Goal: Transaction & Acquisition: Purchase product/service

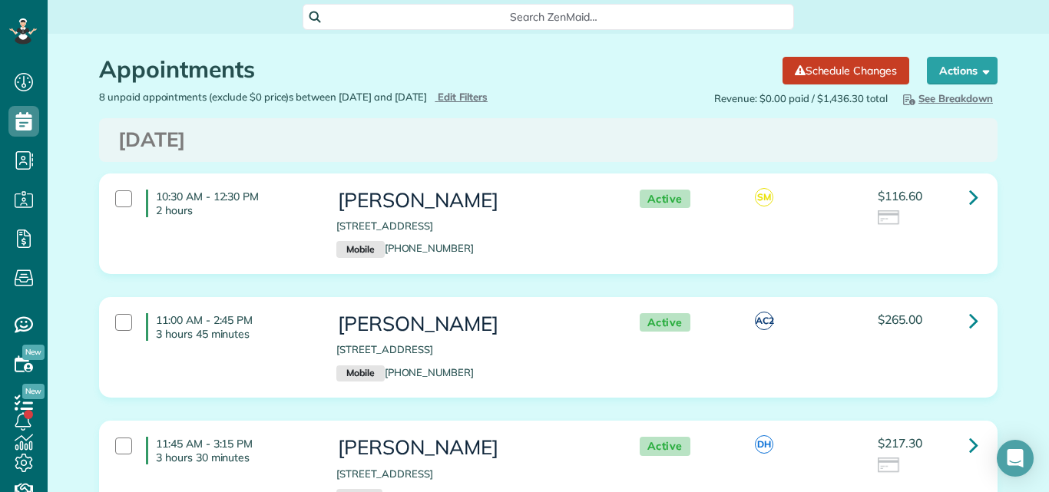
scroll to position [163, 0]
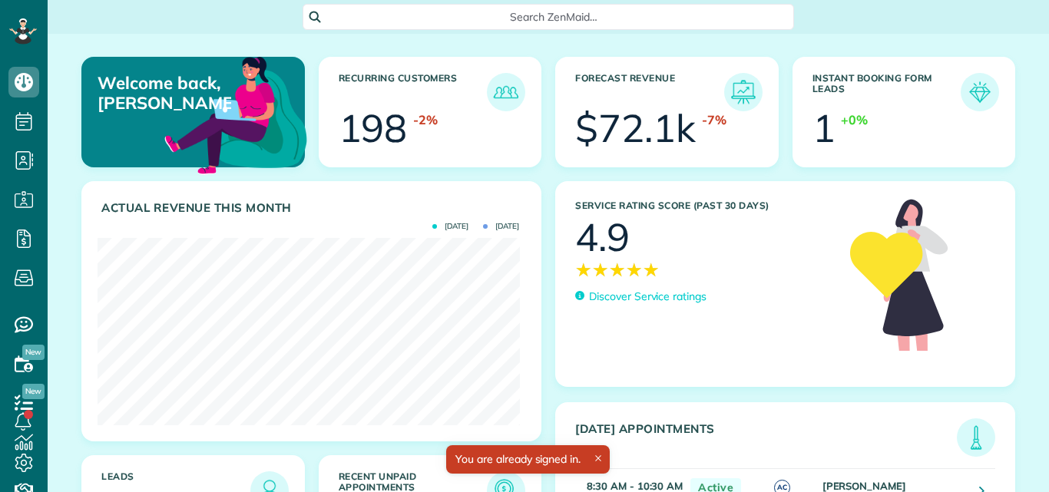
scroll to position [187, 422]
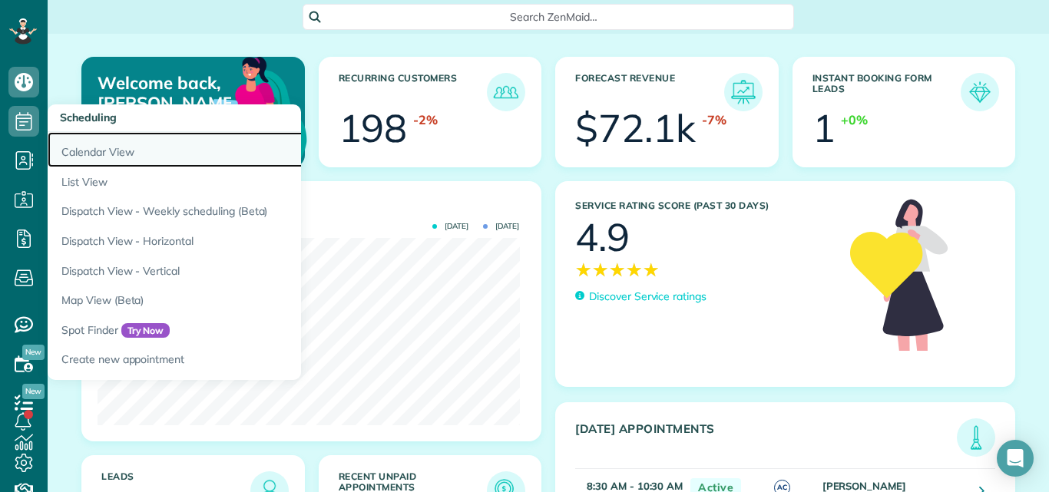
click at [91, 149] on link "Calendar View" at bounding box center [240, 149] width 384 height 35
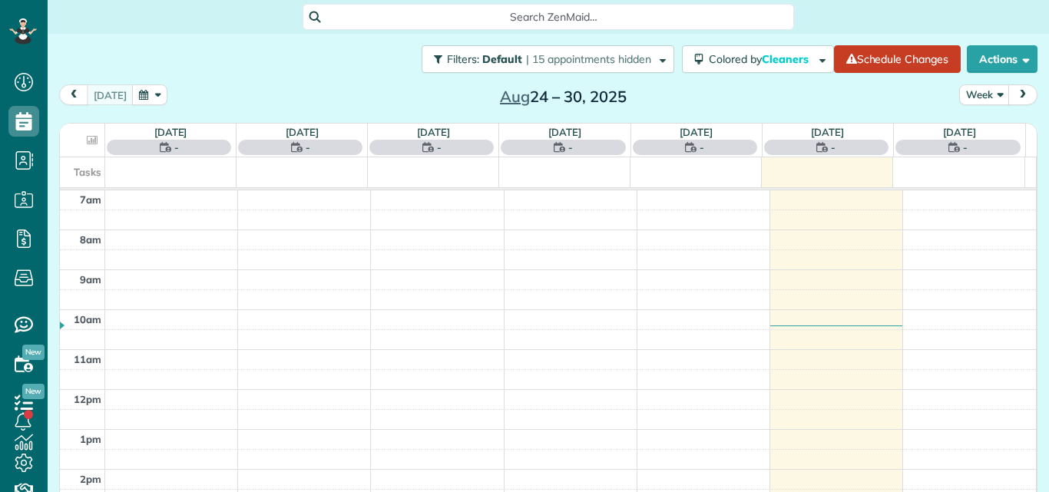
scroll to position [7, 7]
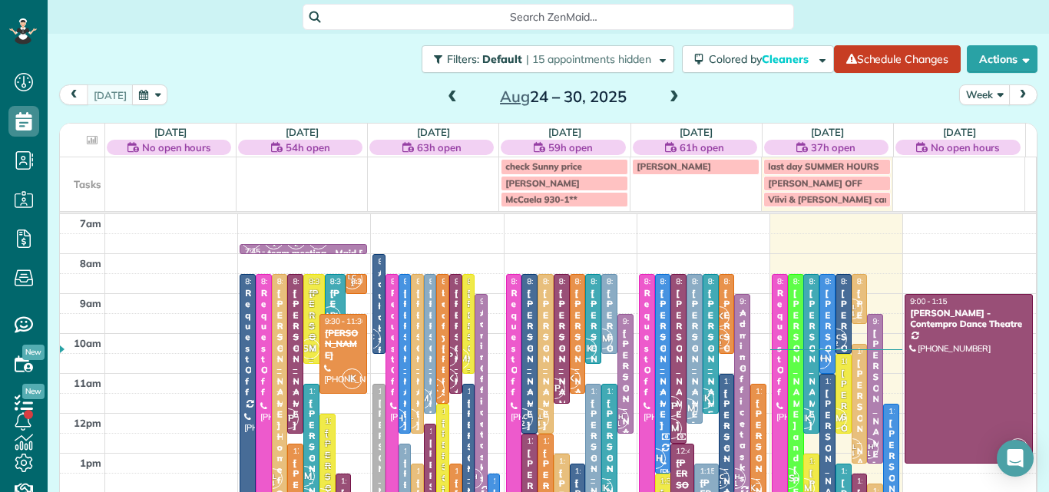
click at [976, 90] on button "Week" at bounding box center [985, 95] width 51 height 21
click at [973, 123] on link "Day" at bounding box center [1020, 130] width 121 height 31
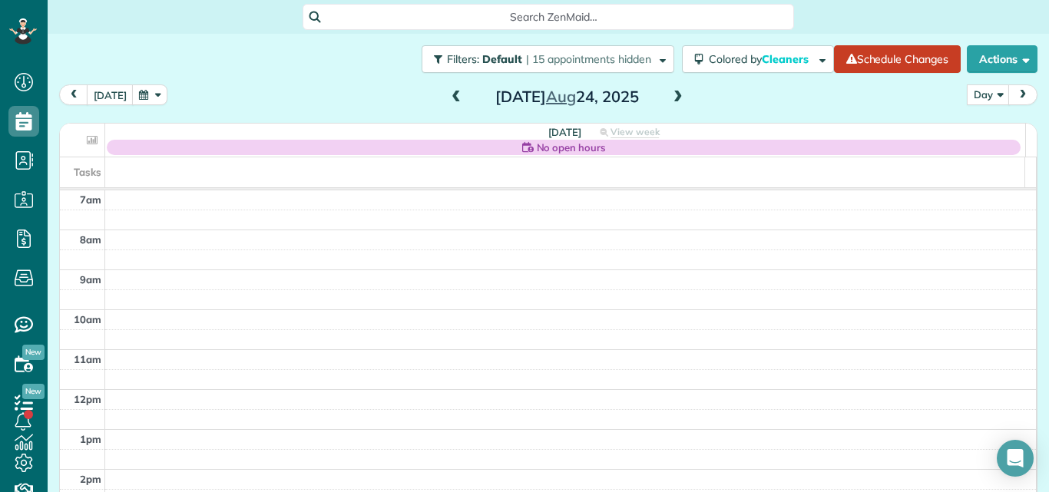
click at [671, 97] on span at bounding box center [678, 98] width 17 height 14
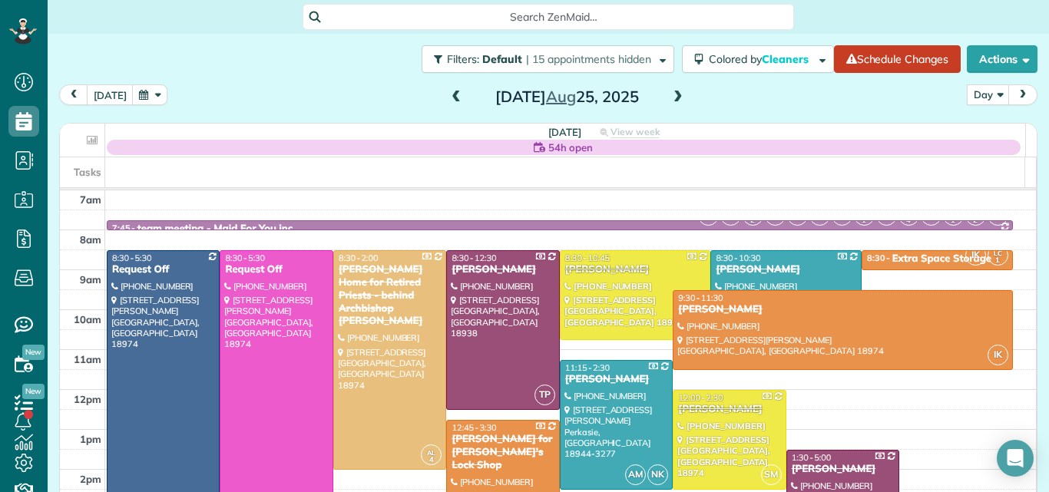
click at [671, 97] on span at bounding box center [678, 98] width 17 height 14
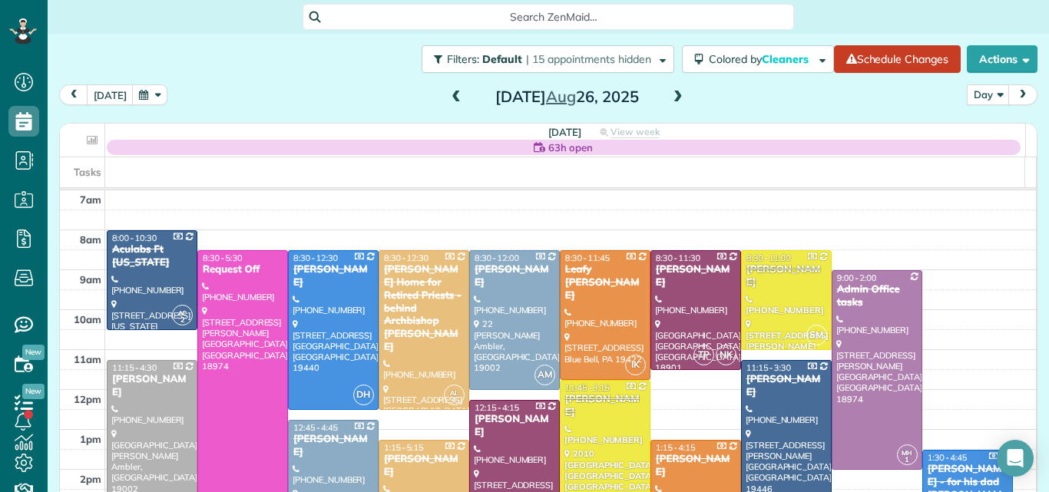
click at [671, 97] on span at bounding box center [678, 98] width 17 height 14
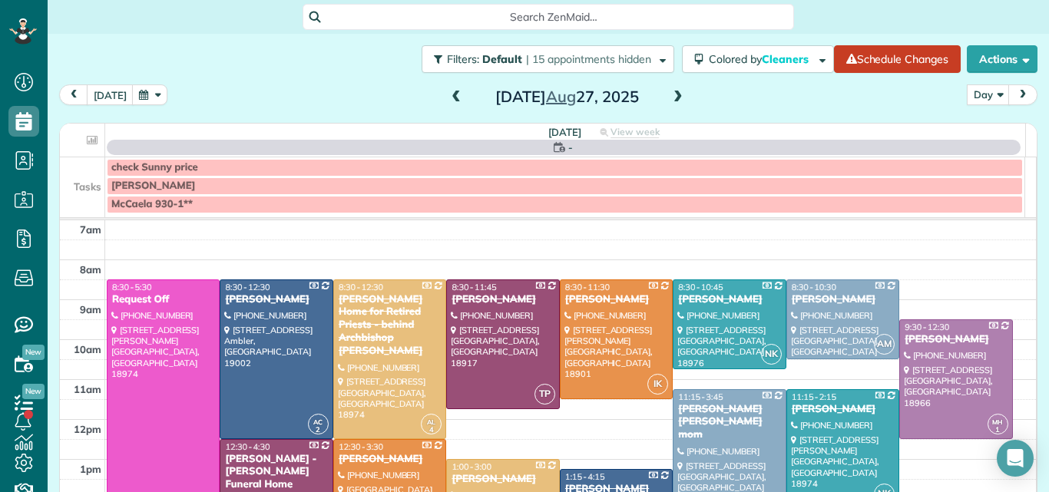
click at [671, 97] on span at bounding box center [678, 98] width 17 height 14
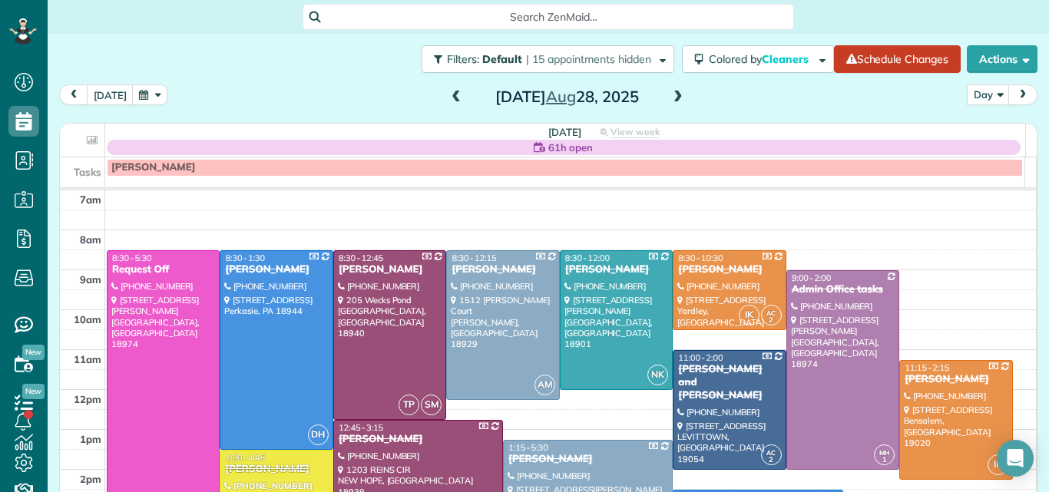
click at [671, 97] on span at bounding box center [678, 98] width 17 height 14
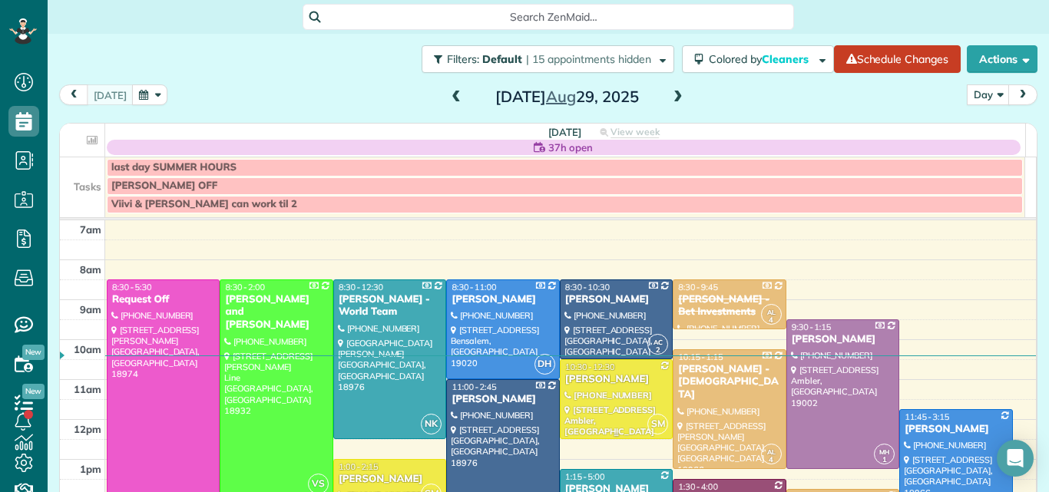
click at [625, 393] on div at bounding box center [616, 399] width 111 height 78
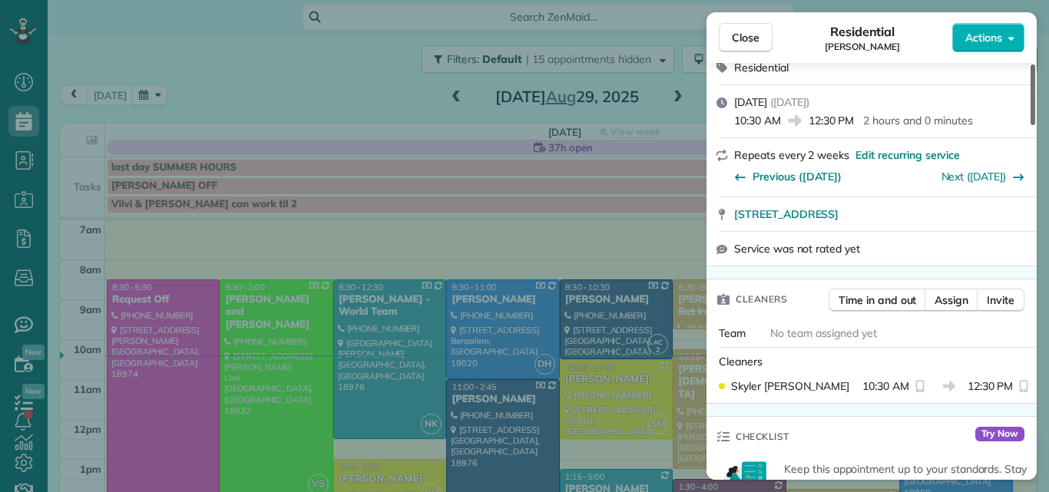
scroll to position [154, 0]
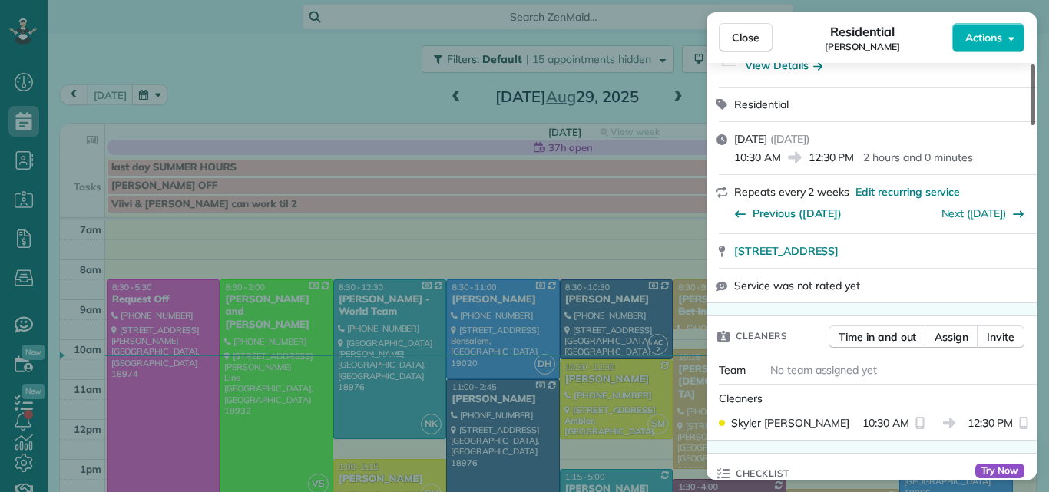
drag, startPoint x: 1033, startPoint y: 105, endPoint x: 1033, endPoint y: 128, distance: 22.3
click at [1033, 125] on div at bounding box center [1033, 95] width 5 height 61
click at [743, 30] on span "Close" at bounding box center [746, 37] width 28 height 15
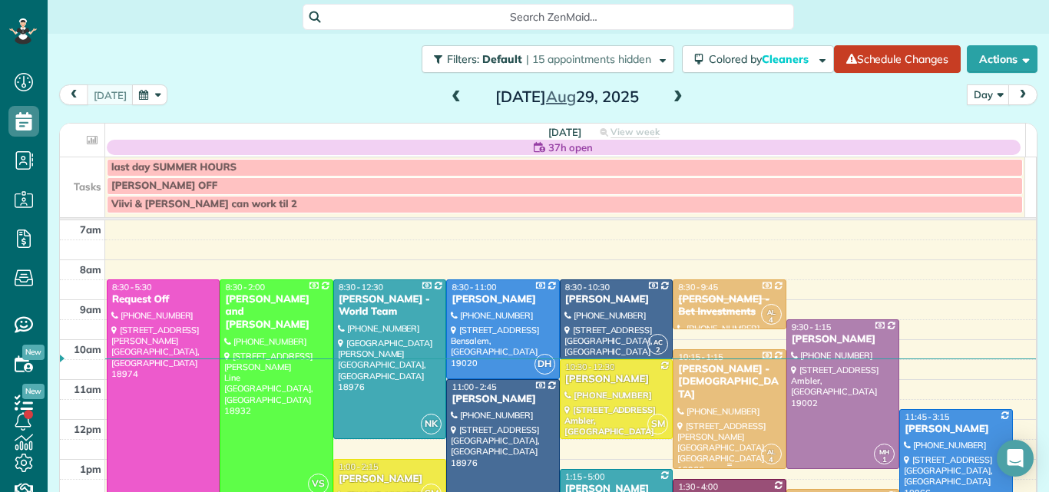
click at [715, 386] on div "Robert Suskey - Our Lady Of Good Council Roman Catholic Church" at bounding box center [730, 382] width 104 height 39
click at [0, 0] on div at bounding box center [0, 0] width 0 height 0
click at [729, 403] on div "Robert Suskey - Our Lady Of Good Council Roman Catholic Church" at bounding box center [730, 382] width 104 height 39
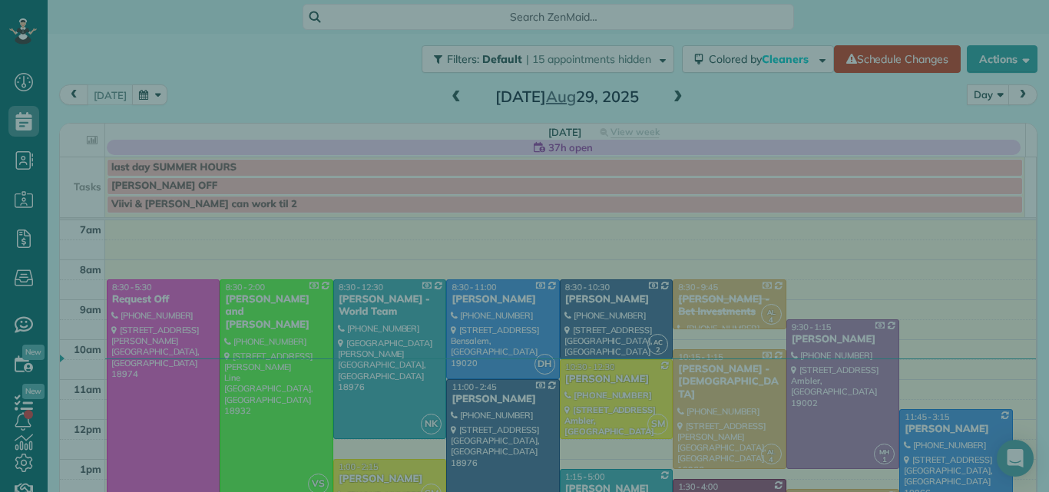
click at [729, 407] on div at bounding box center [872, 429] width 330 height 54
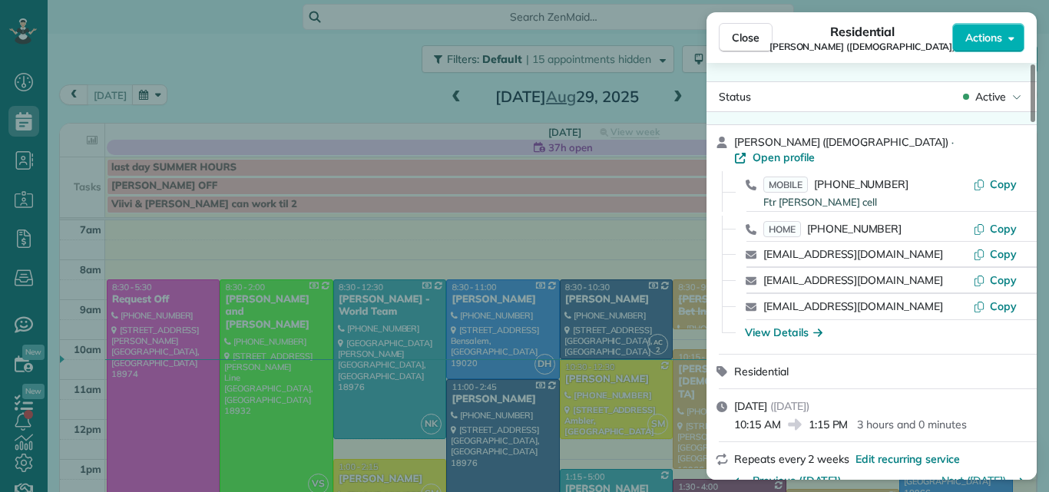
click at [931, 76] on div "Status Active Robert Suskey (Our Lady Of Good Council Roman Catholic Church) · …" at bounding box center [872, 271] width 330 height 417
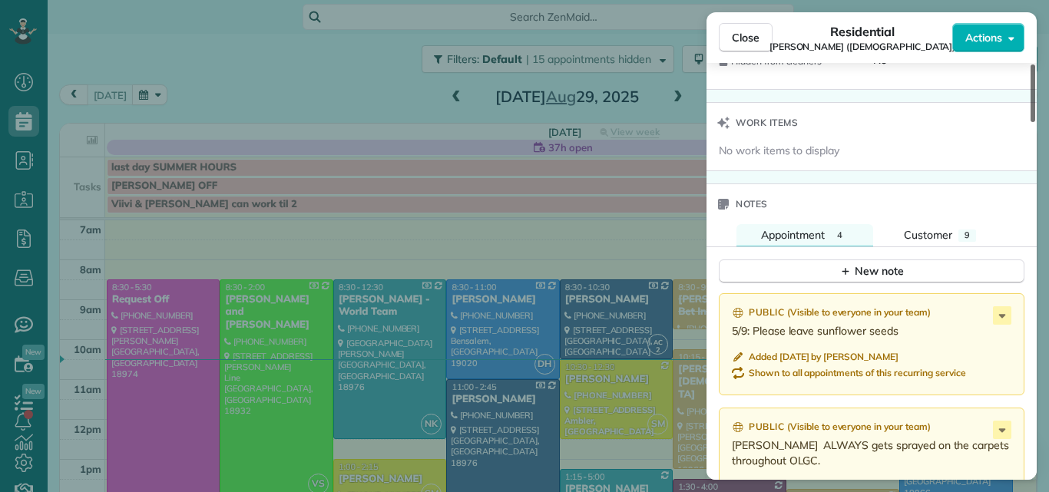
scroll to position [1634, 0]
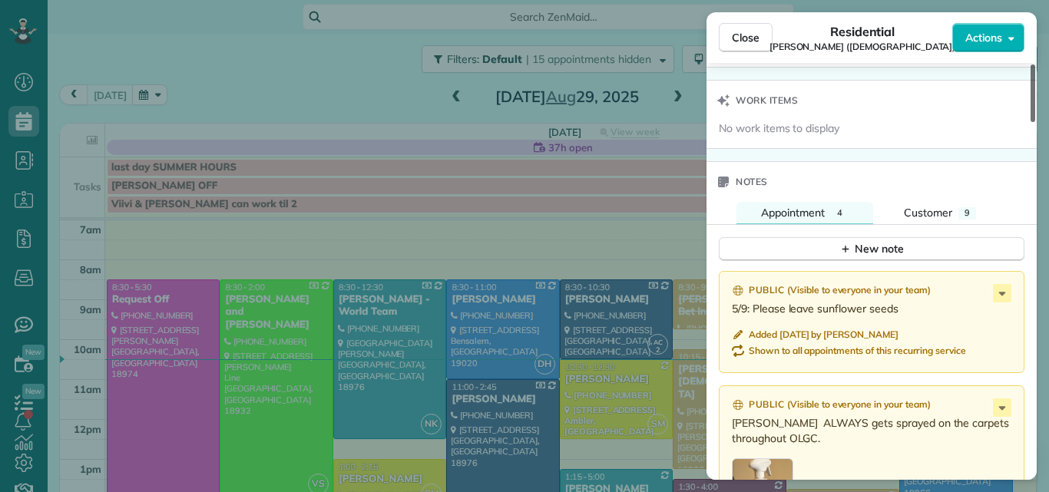
drag, startPoint x: 1033, startPoint y: 85, endPoint x: 1032, endPoint y: 312, distance: 226.6
click at [1032, 122] on div at bounding box center [1033, 94] width 5 height 58
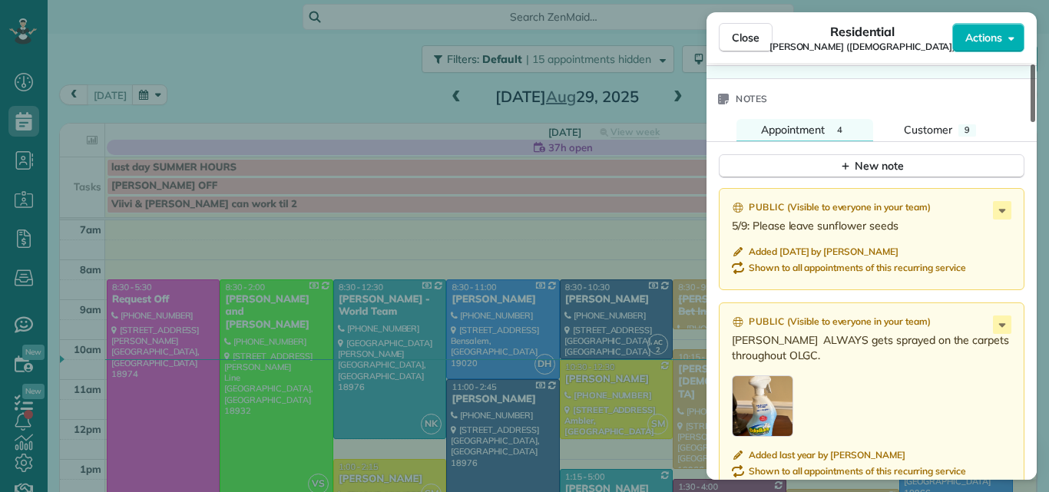
scroll to position [1706, 0]
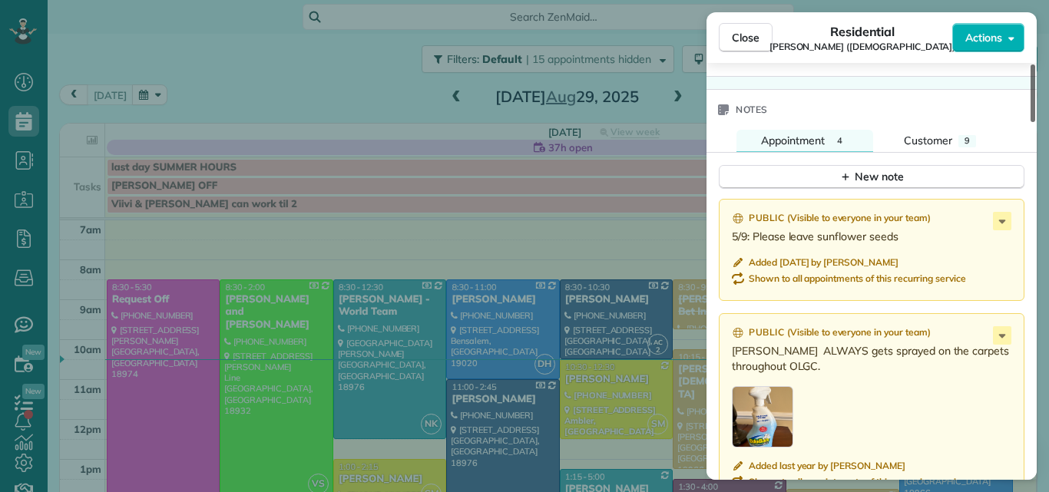
drag, startPoint x: 1033, startPoint y: 304, endPoint x: 1047, endPoint y: 314, distance: 17.1
click at [1036, 122] on div at bounding box center [1033, 94] width 5 height 58
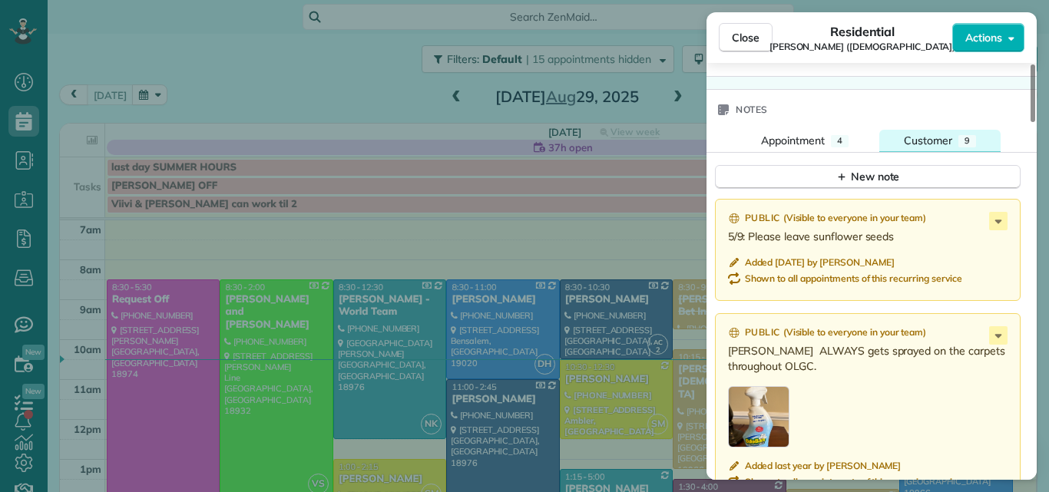
click at [934, 139] on span "Customer" at bounding box center [928, 141] width 48 height 14
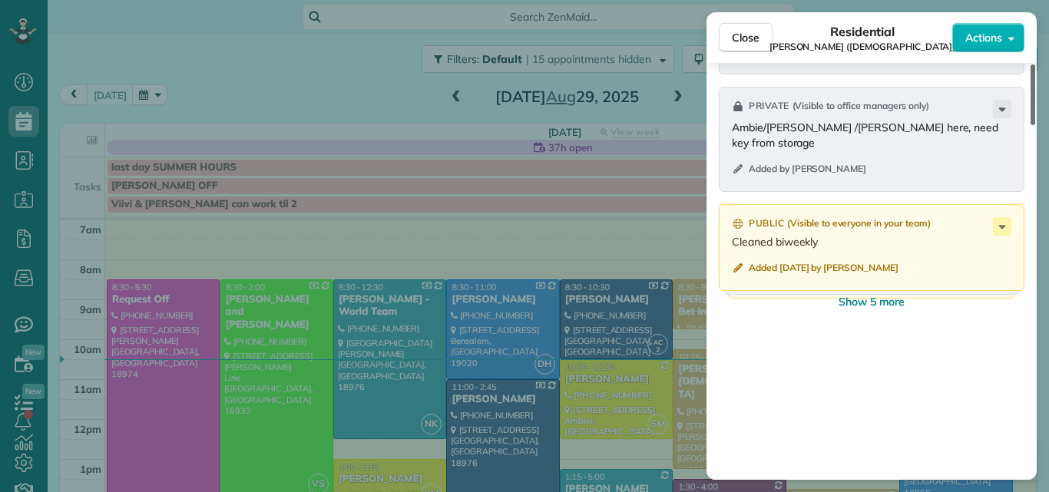
drag, startPoint x: 1033, startPoint y: 348, endPoint x: 1017, endPoint y: 399, distance: 53.9
click at [1031, 125] on div at bounding box center [1033, 95] width 5 height 61
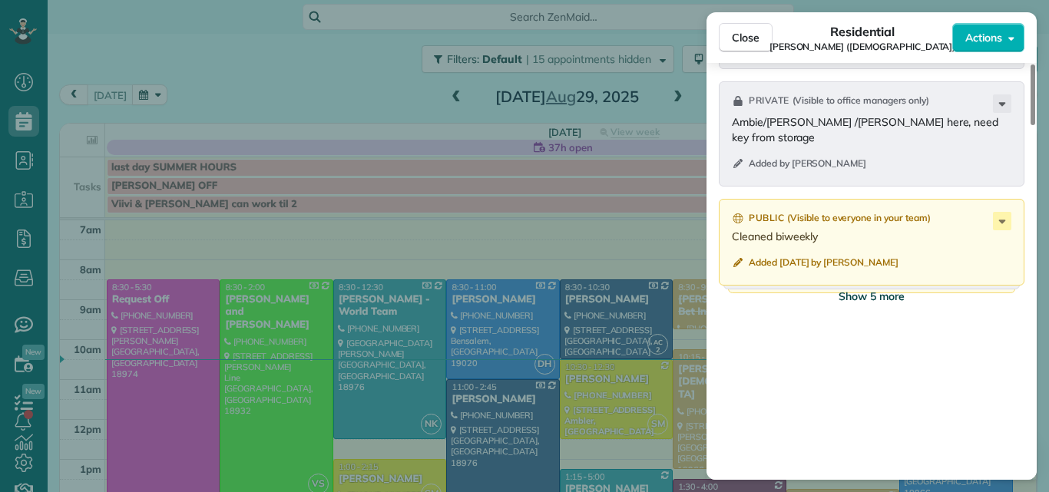
click at [890, 294] on span "Show 5 more" at bounding box center [872, 296] width 66 height 15
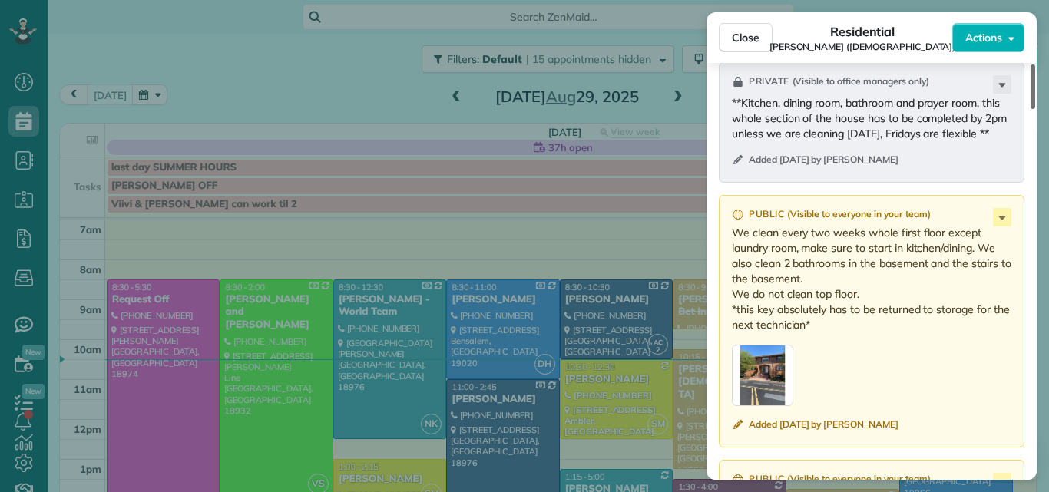
scroll to position [2359, 0]
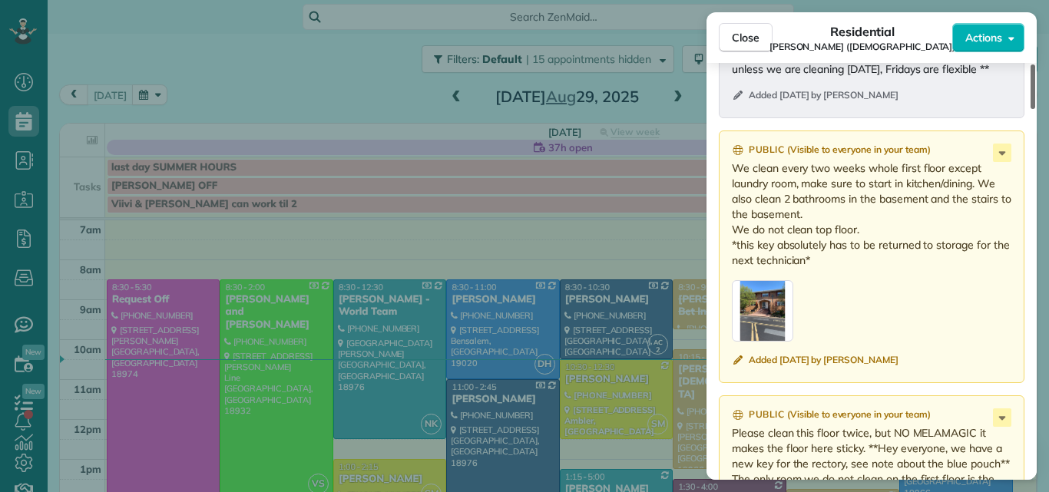
drag, startPoint x: 1033, startPoint y: 296, endPoint x: 1026, endPoint y: 328, distance: 32.8
click at [1031, 109] on div at bounding box center [1033, 87] width 5 height 45
click at [777, 299] on div "button" at bounding box center [762, 310] width 61 height 61
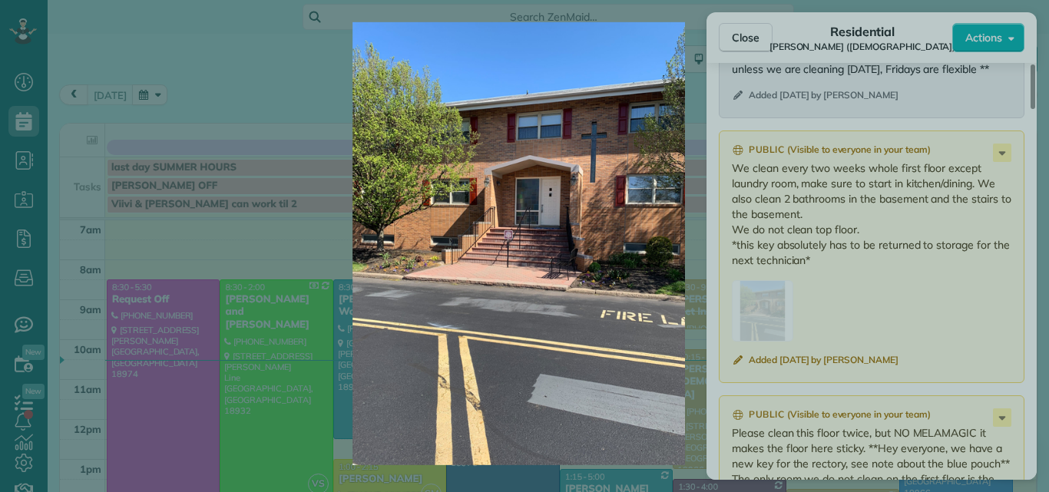
click at [761, 287] on img at bounding box center [519, 243] width 944 height 443
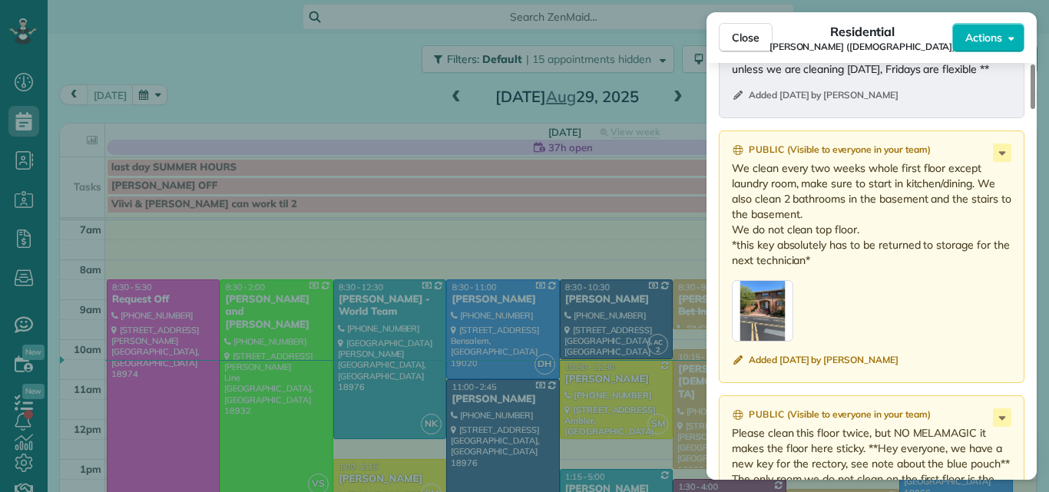
click at [761, 287] on div "button" at bounding box center [762, 310] width 61 height 61
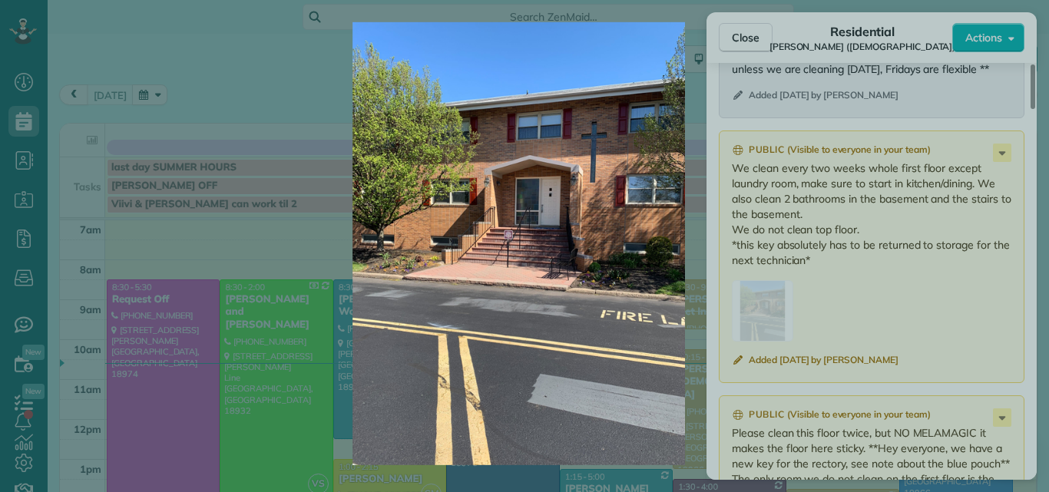
click at [746, 25] on img at bounding box center [519, 243] width 944 height 443
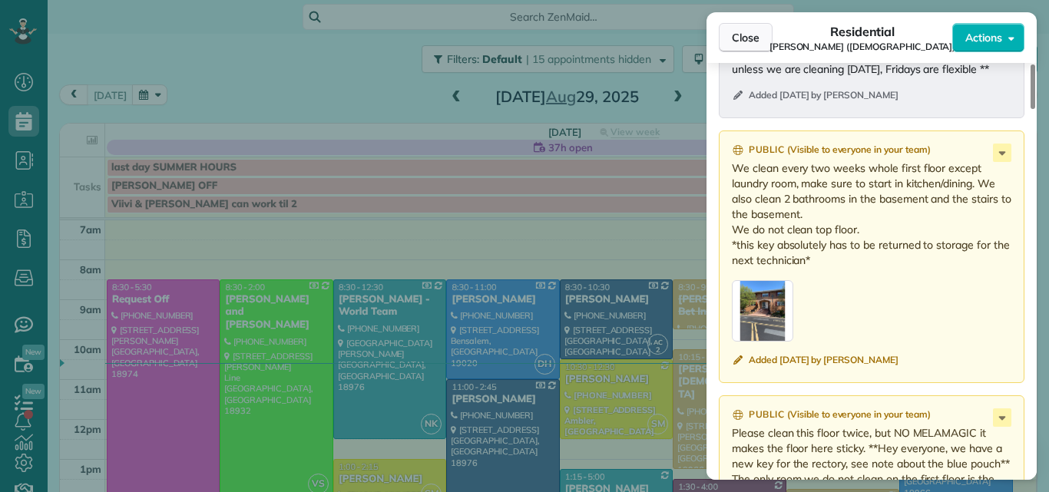
click at [754, 31] on span "Close" at bounding box center [746, 37] width 28 height 15
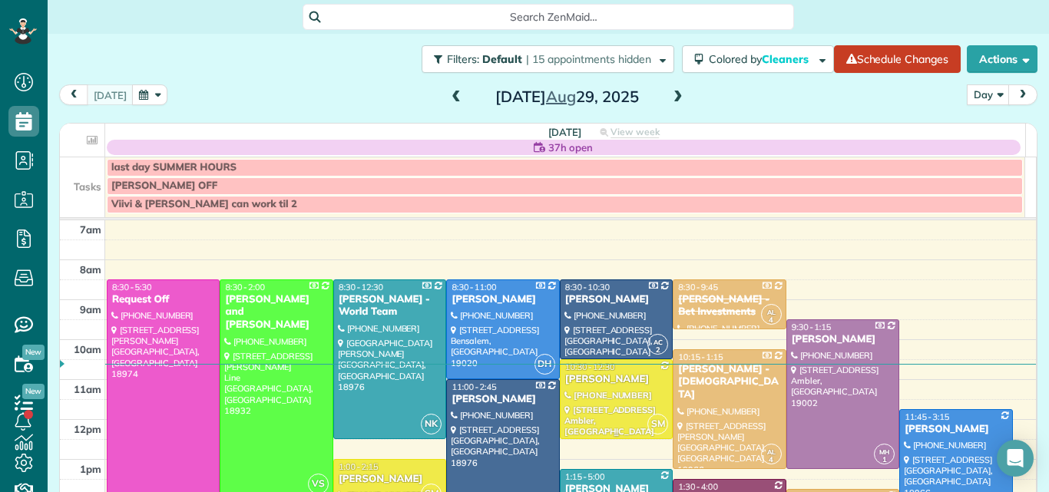
click at [582, 365] on span "10:30 - 12:30" at bounding box center [590, 367] width 50 height 11
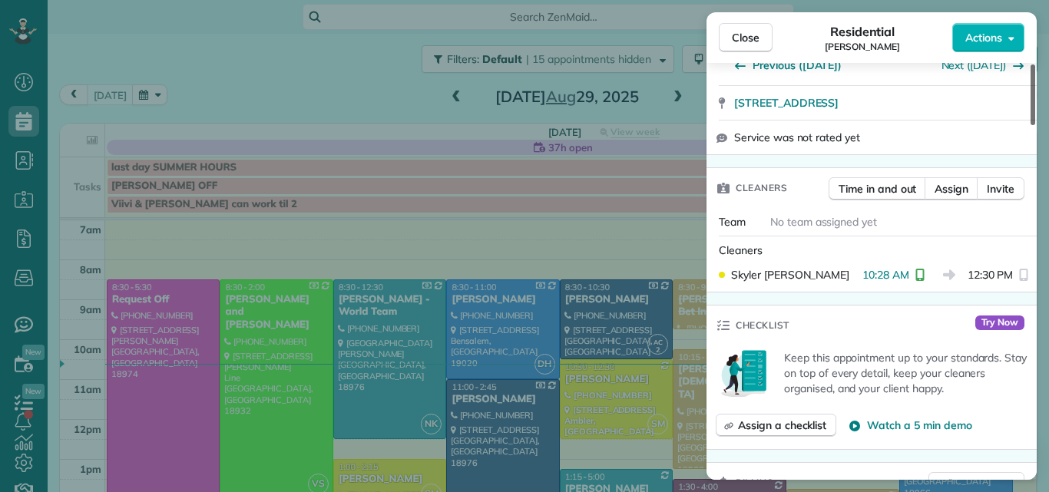
scroll to position [165, 0]
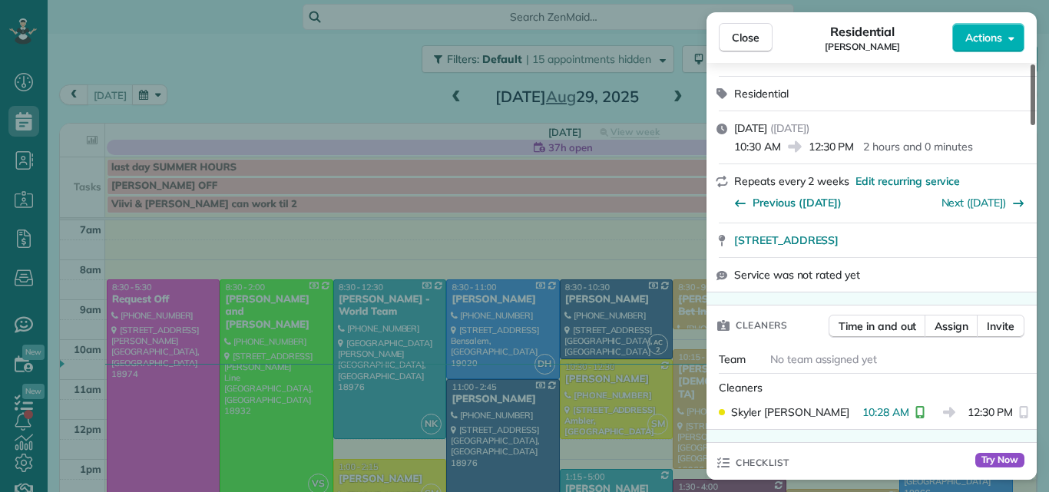
drag, startPoint x: 1036, startPoint y: 116, endPoint x: 1022, endPoint y: 140, distance: 27.5
click at [1031, 125] on div at bounding box center [1033, 95] width 5 height 61
click at [747, 40] on span "Close" at bounding box center [746, 37] width 28 height 15
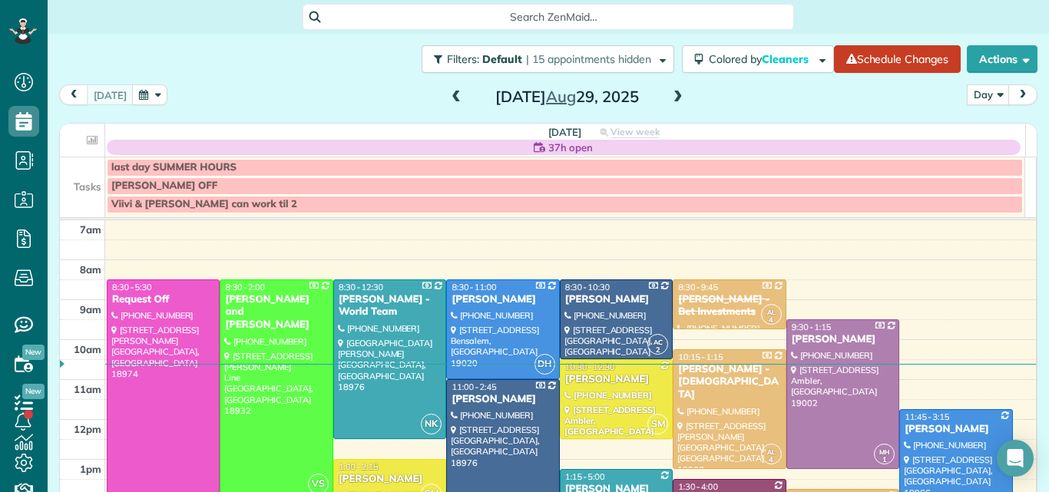
click at [747, 38] on div "Filters: Default | 15 appointments hidden Colored by Cleaners Color by Cleaner …" at bounding box center [549, 59] width 1002 height 51
drag, startPoint x: 747, startPoint y: 38, endPoint x: 810, endPoint y: 75, distance: 74.0
click at [810, 75] on div "Filters: Default | 15 appointments hidden Colored by Cleaners Color by Cleaner …" at bounding box center [549, 59] width 1002 height 51
click at [580, 385] on div "[PERSON_NAME]" at bounding box center [617, 379] width 104 height 13
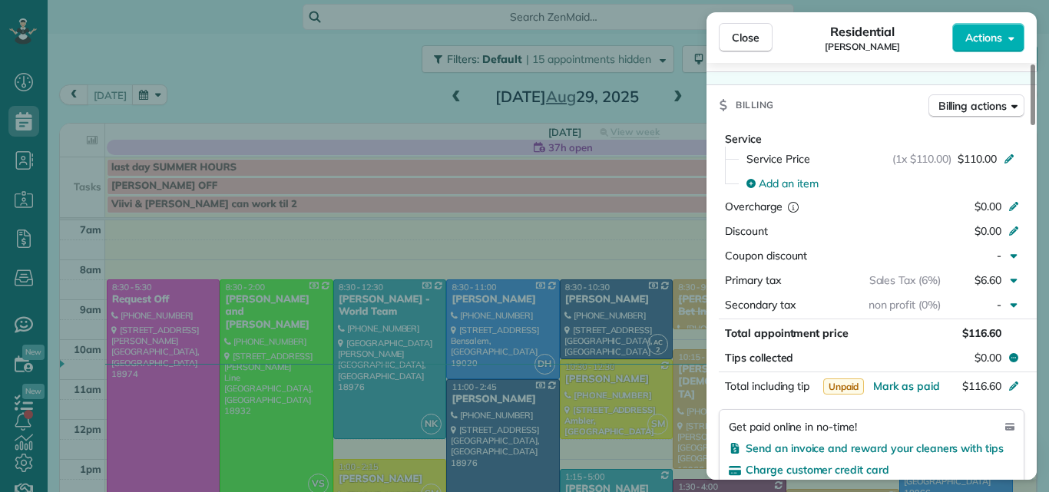
scroll to position [606, 0]
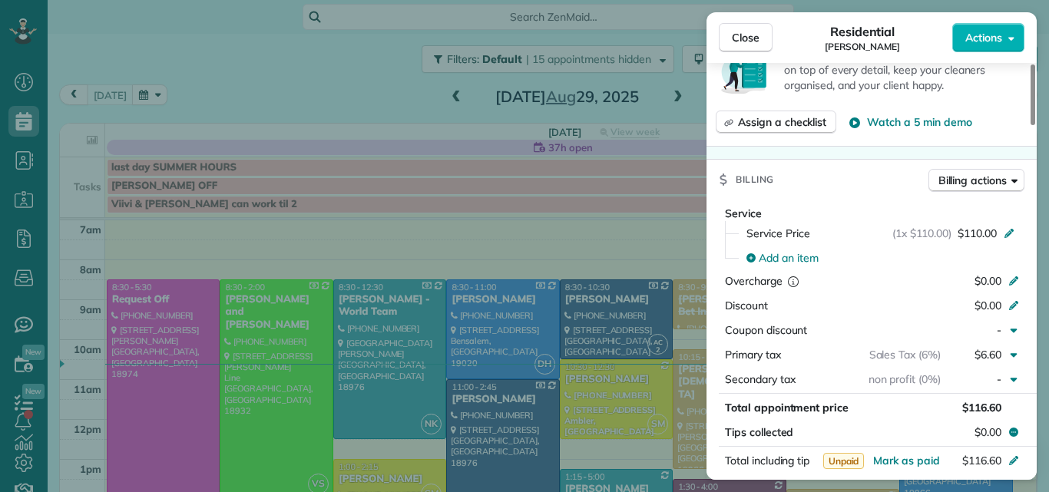
drag, startPoint x: 1033, startPoint y: 108, endPoint x: 1021, endPoint y: 195, distance: 88.3
click at [1031, 125] on div at bounding box center [1033, 95] width 5 height 61
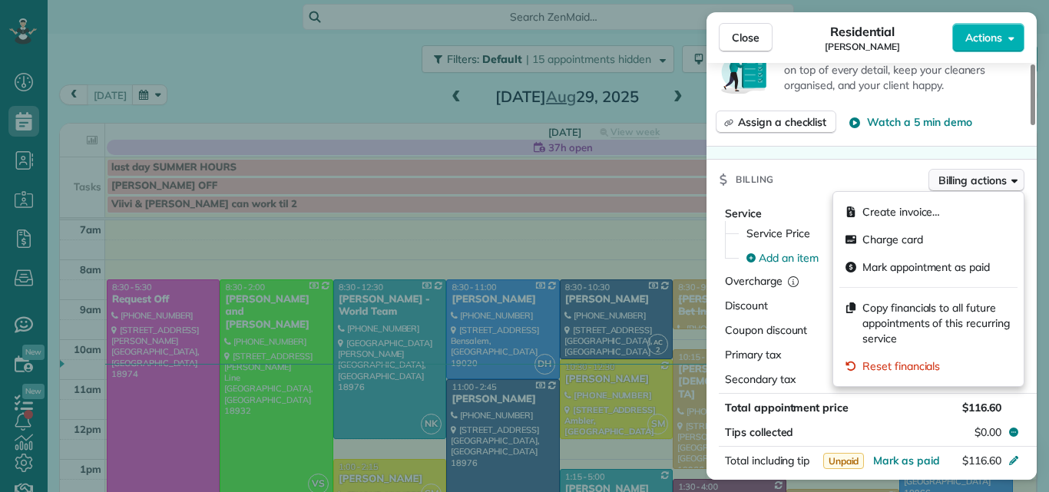
click at [979, 177] on span "Billing actions" at bounding box center [973, 180] width 68 height 15
click at [893, 239] on span "Charge card" at bounding box center [893, 239] width 61 height 15
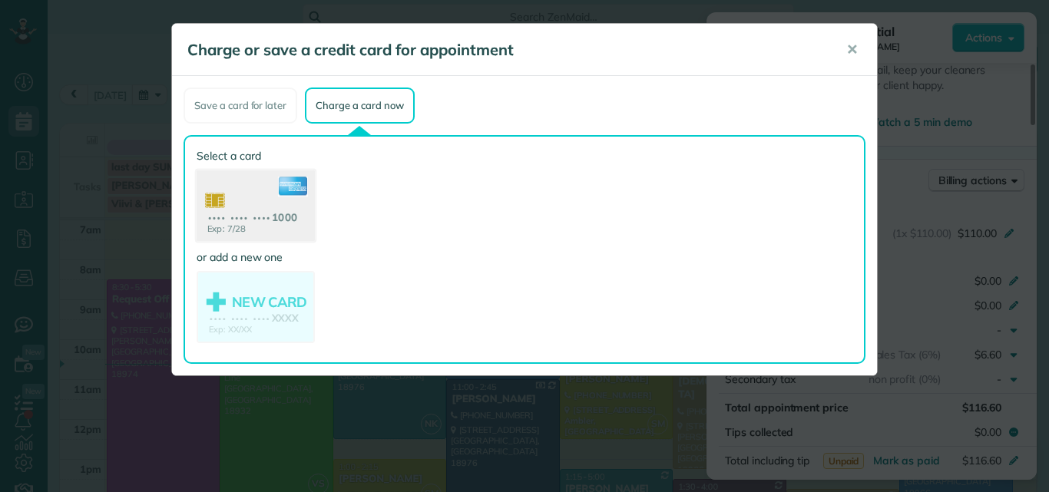
click at [265, 191] on use at bounding box center [256, 208] width 118 height 75
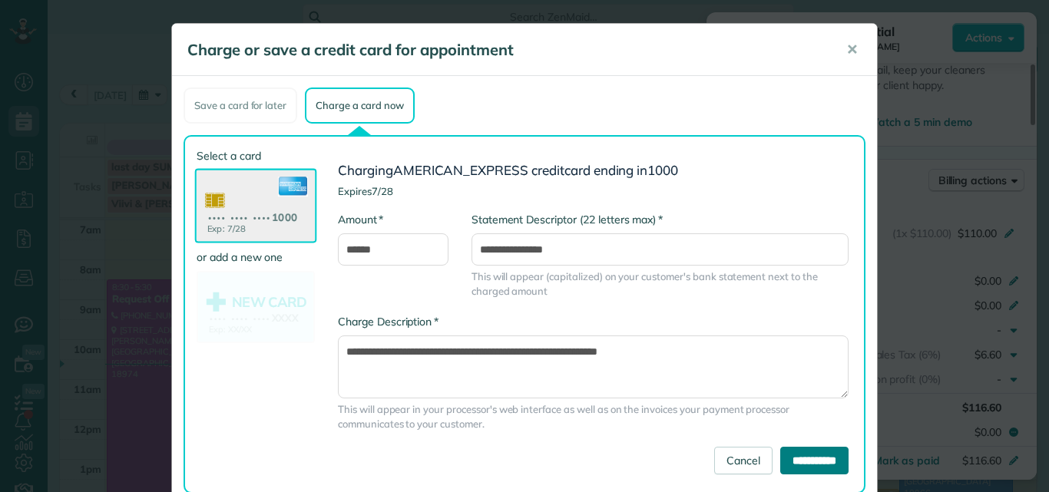
click at [781, 462] on input "**********" at bounding box center [815, 461] width 68 height 28
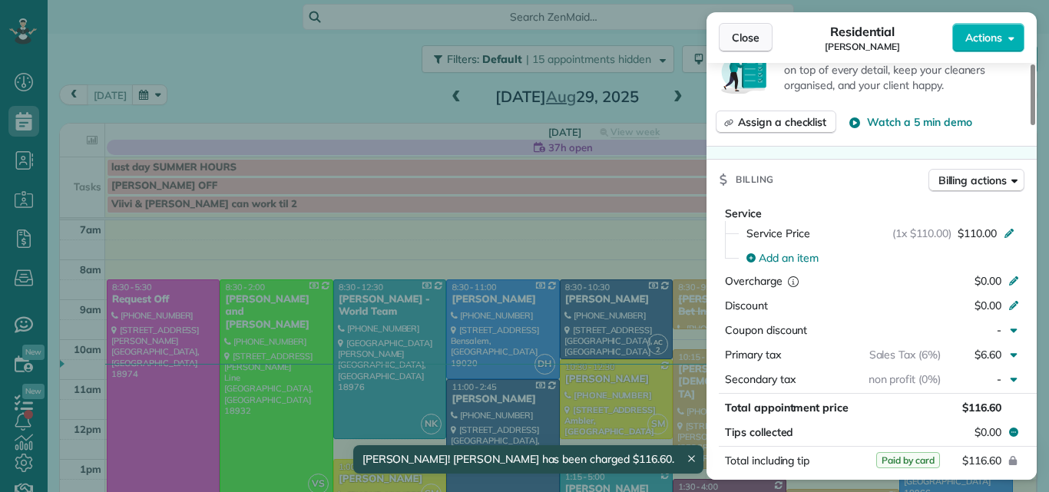
click at [755, 29] on button "Close" at bounding box center [746, 37] width 54 height 29
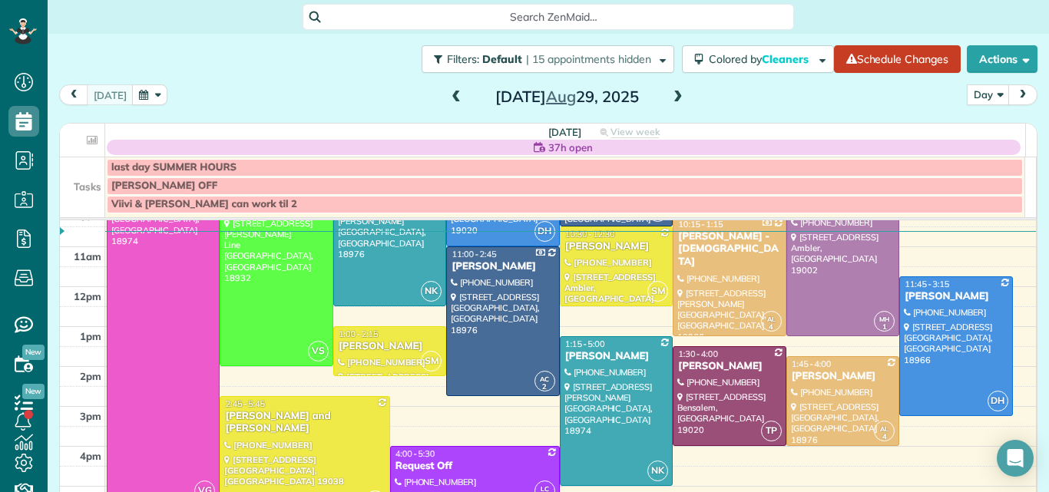
scroll to position [111, 0]
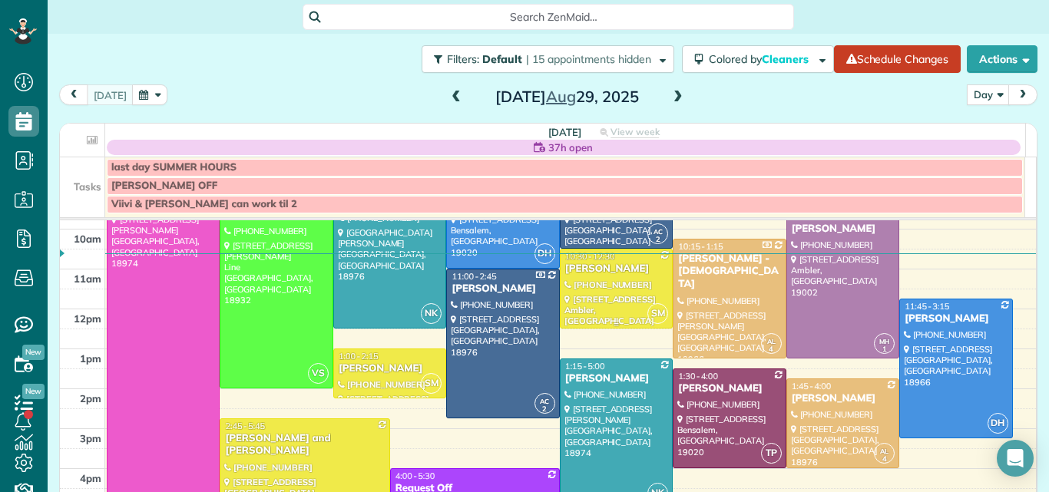
click at [645, 272] on div "[PERSON_NAME]" at bounding box center [617, 269] width 104 height 13
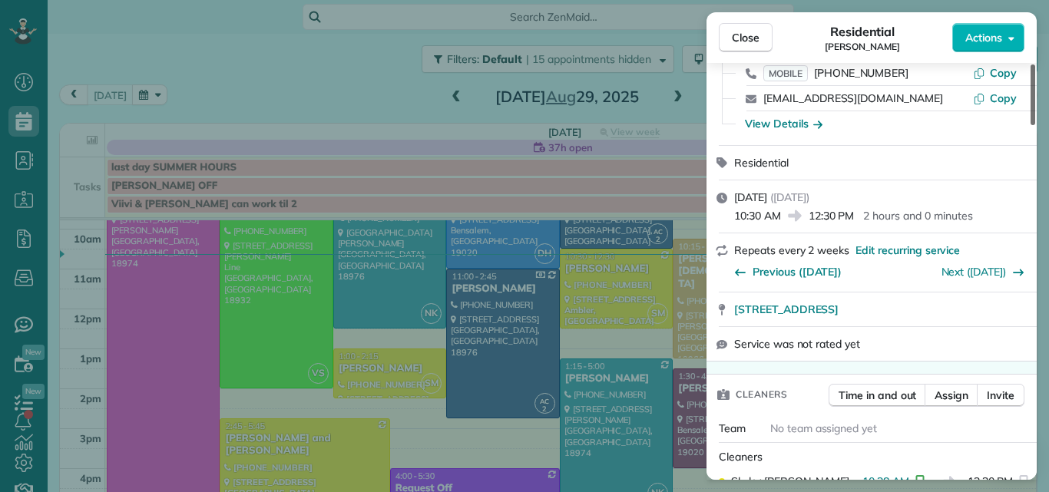
scroll to position [27, 0]
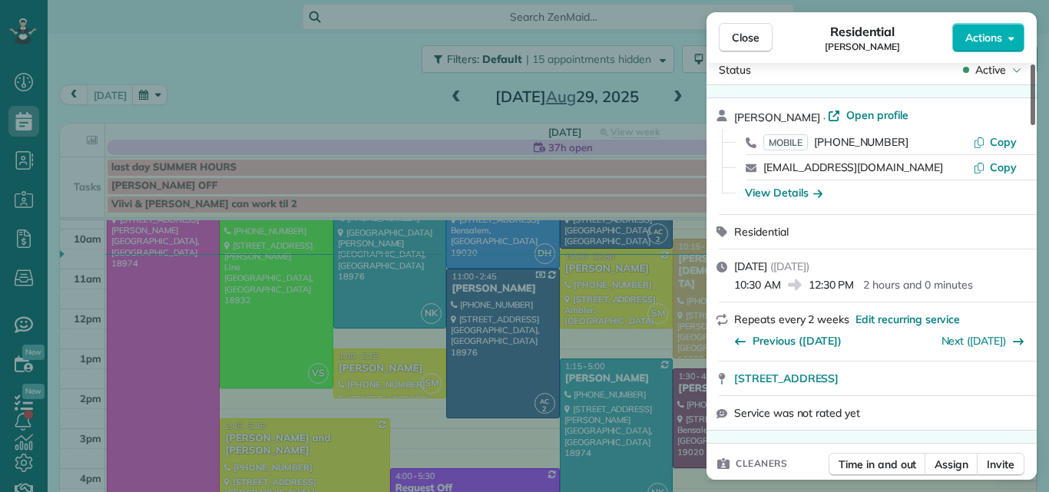
click at [1031, 100] on div at bounding box center [1033, 95] width 5 height 61
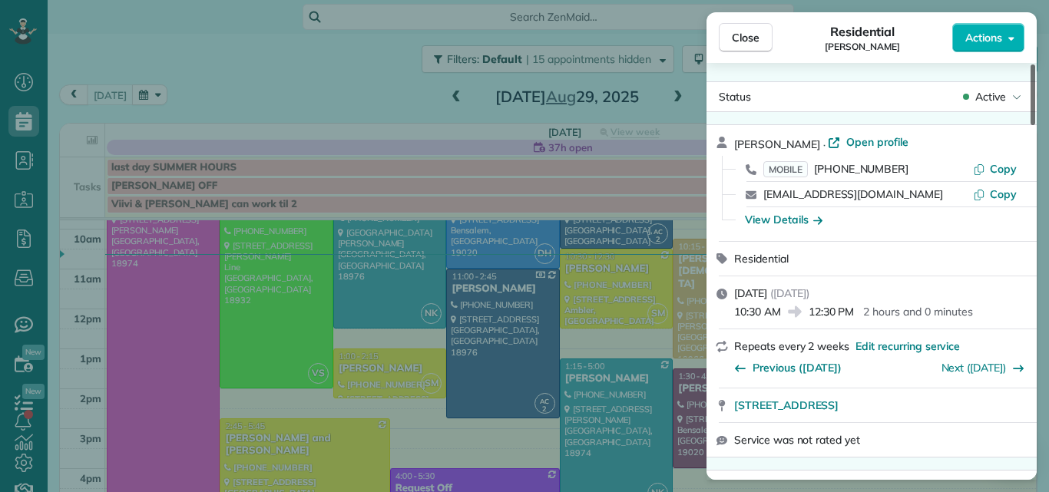
drag, startPoint x: 1028, startPoint y: 100, endPoint x: 1035, endPoint y: 71, distance: 29.3
click at [1035, 71] on div at bounding box center [1033, 95] width 5 height 61
click at [862, 141] on span "Open profile" at bounding box center [878, 141] width 62 height 15
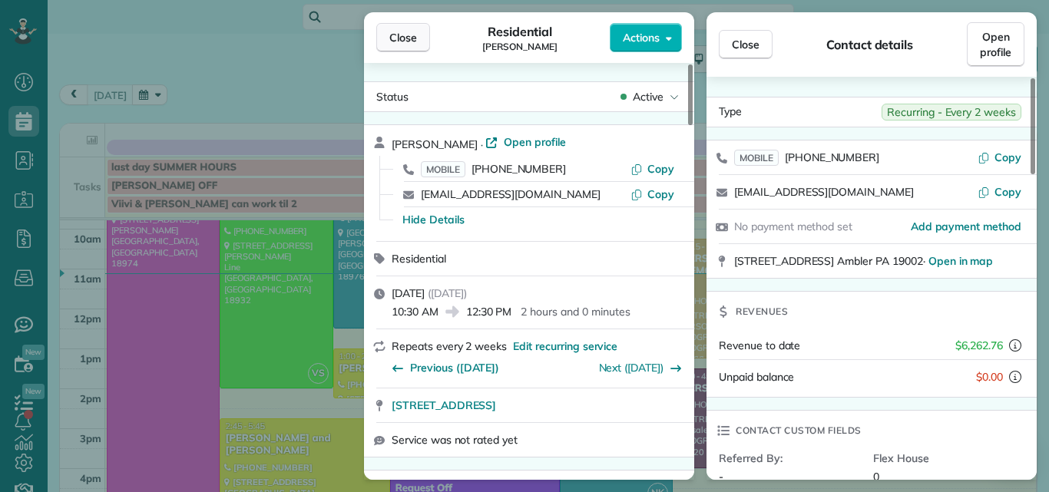
click at [402, 35] on span "Close" at bounding box center [403, 37] width 28 height 15
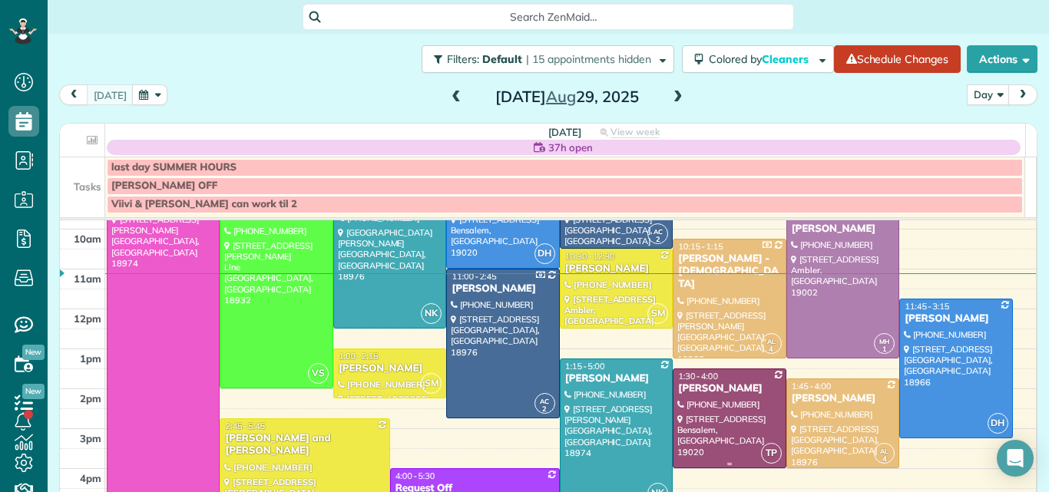
click at [694, 423] on div at bounding box center [729, 419] width 111 height 98
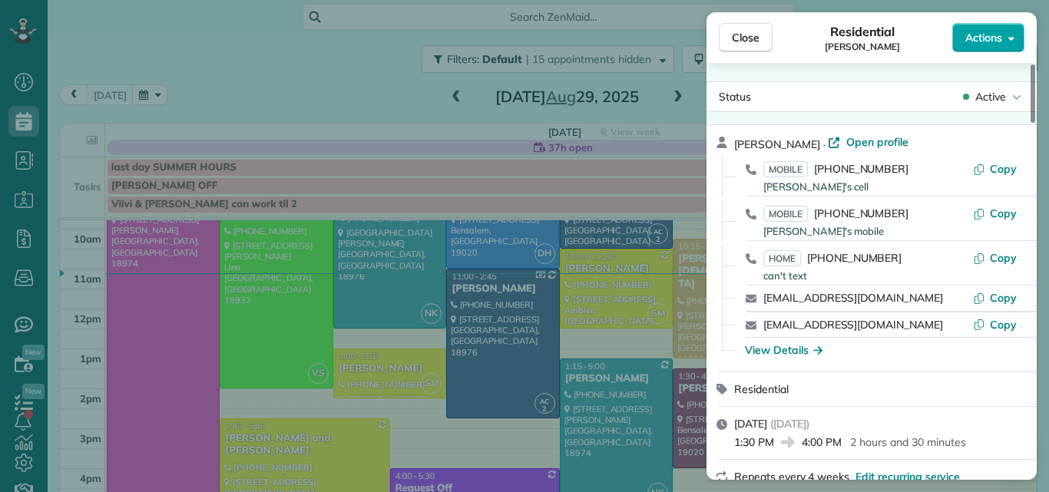
click at [977, 35] on span "Actions" at bounding box center [984, 37] width 37 height 15
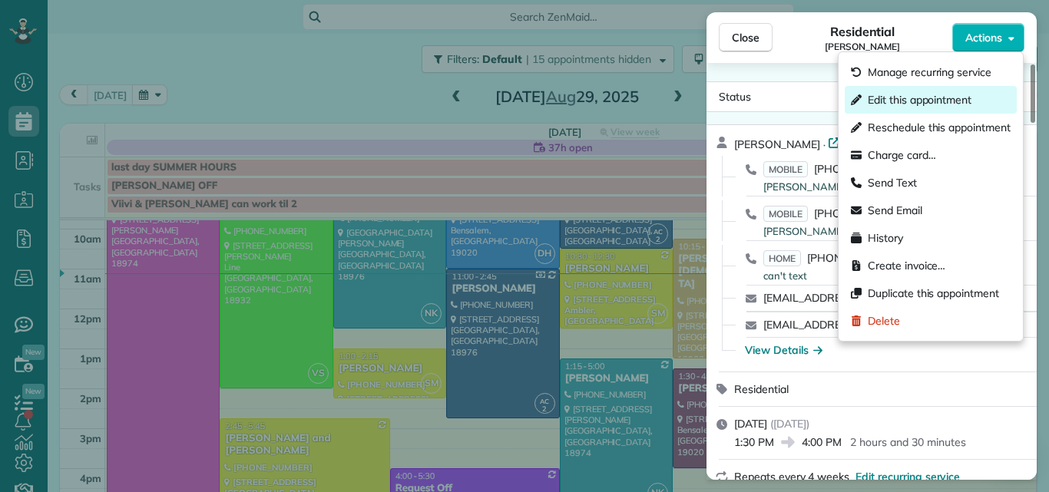
click at [933, 94] on span "Edit this appointment" at bounding box center [920, 99] width 104 height 15
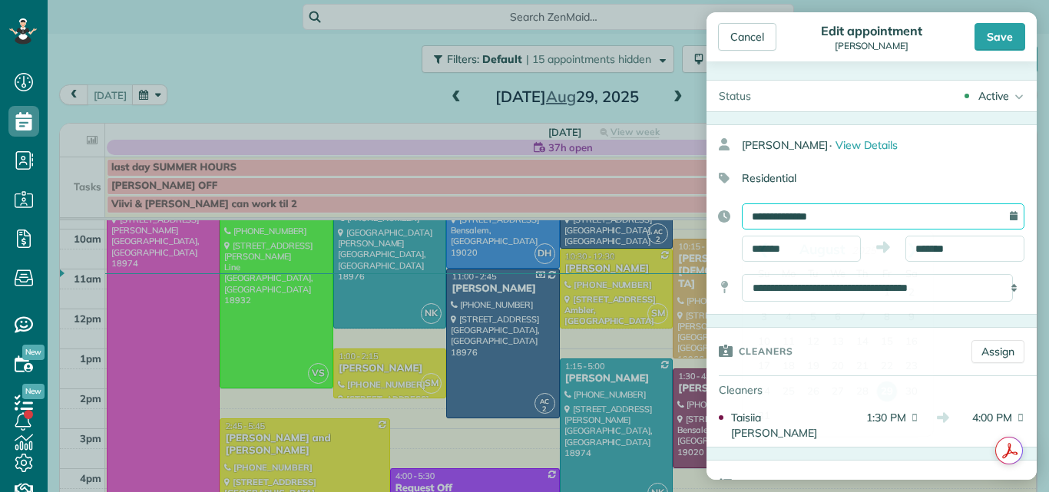
click at [907, 209] on input "**********" at bounding box center [883, 217] width 283 height 26
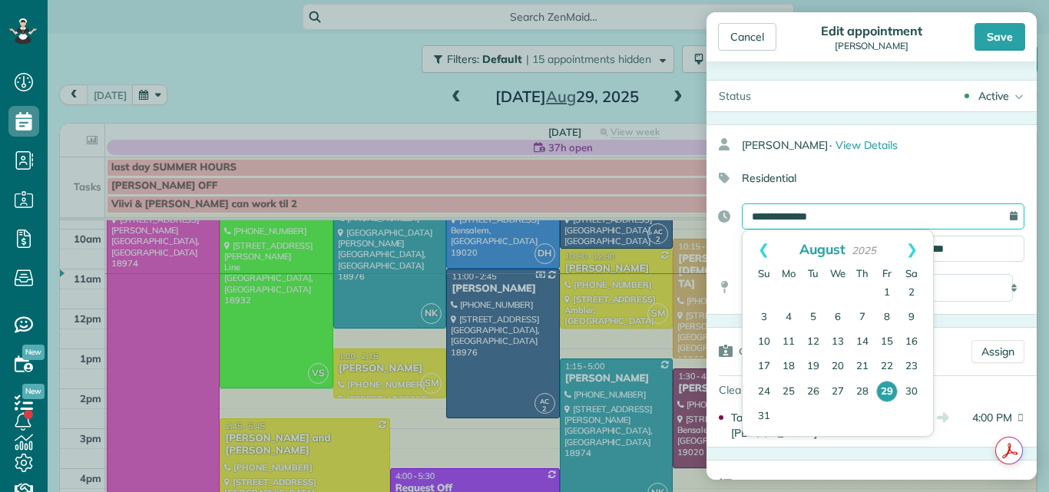
click at [907, 209] on input "**********" at bounding box center [883, 217] width 283 height 26
click at [917, 246] on link "Next" at bounding box center [912, 249] width 42 height 38
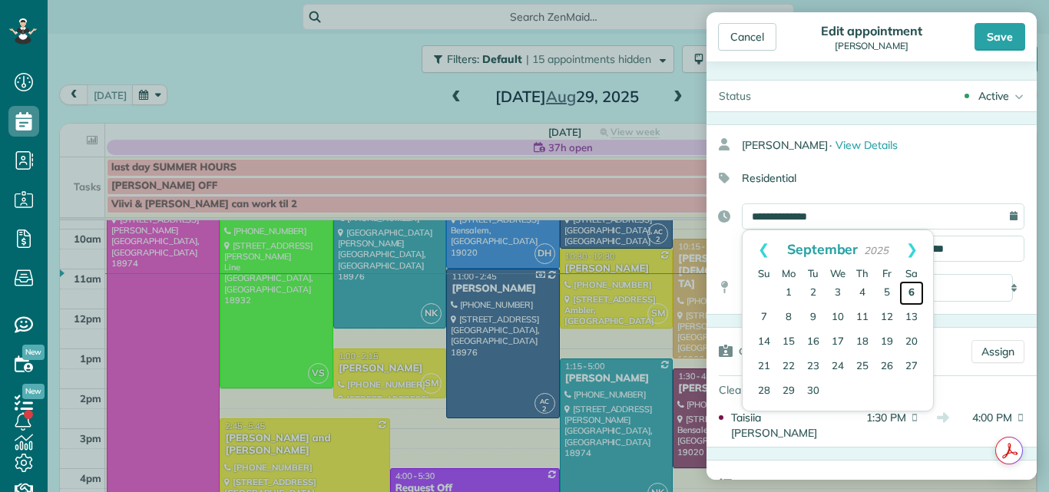
click at [913, 291] on link "6" at bounding box center [912, 293] width 25 height 25
type input "**********"
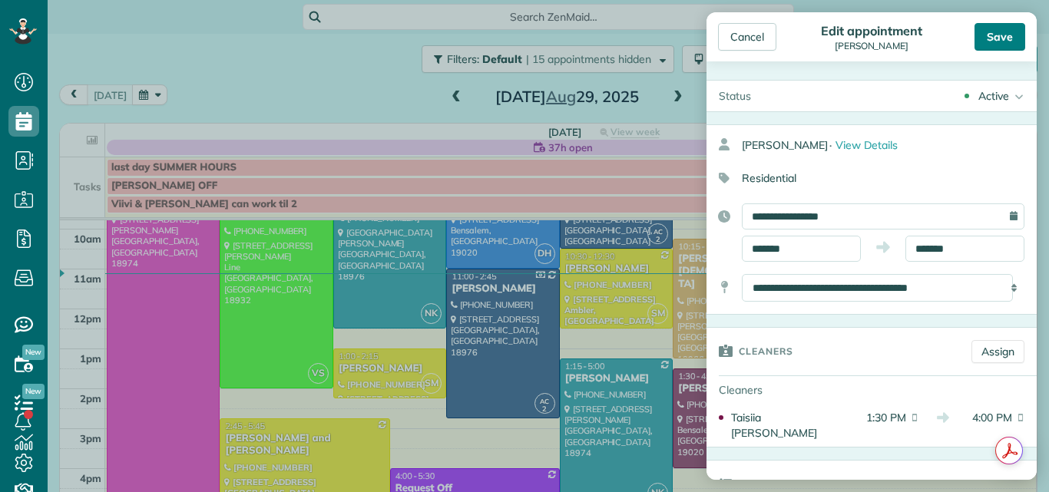
click at [1004, 34] on div "Save" at bounding box center [1000, 37] width 51 height 28
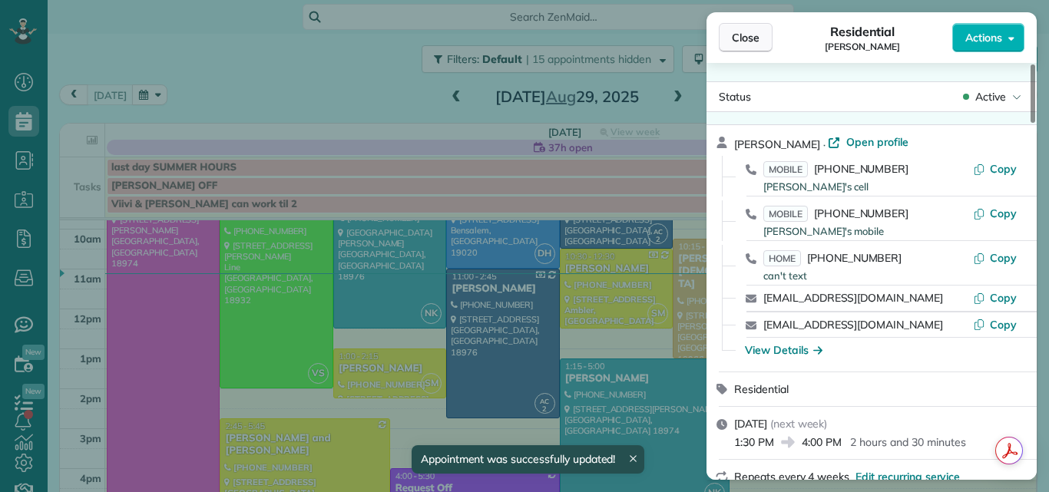
click at [741, 27] on button "Close" at bounding box center [746, 37] width 54 height 29
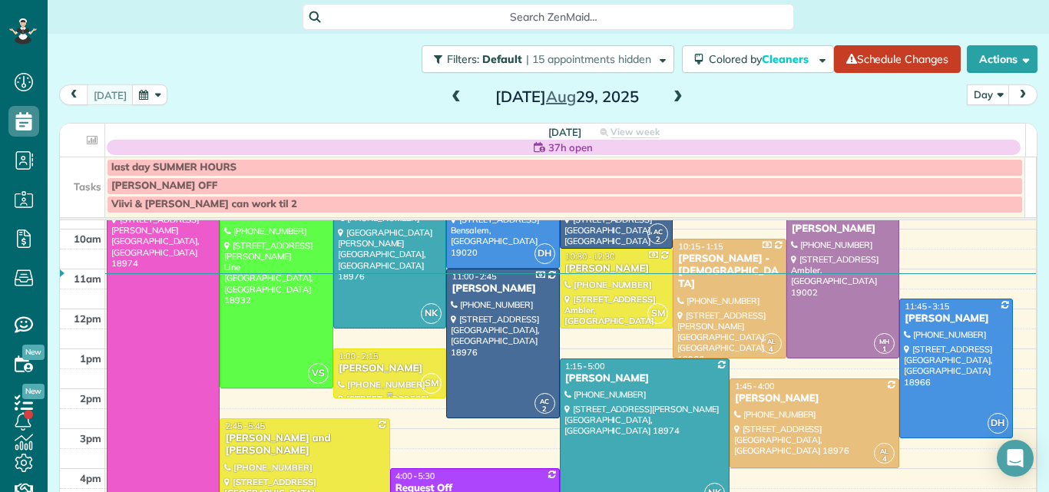
click at [390, 373] on div "[PERSON_NAME]" at bounding box center [390, 369] width 104 height 13
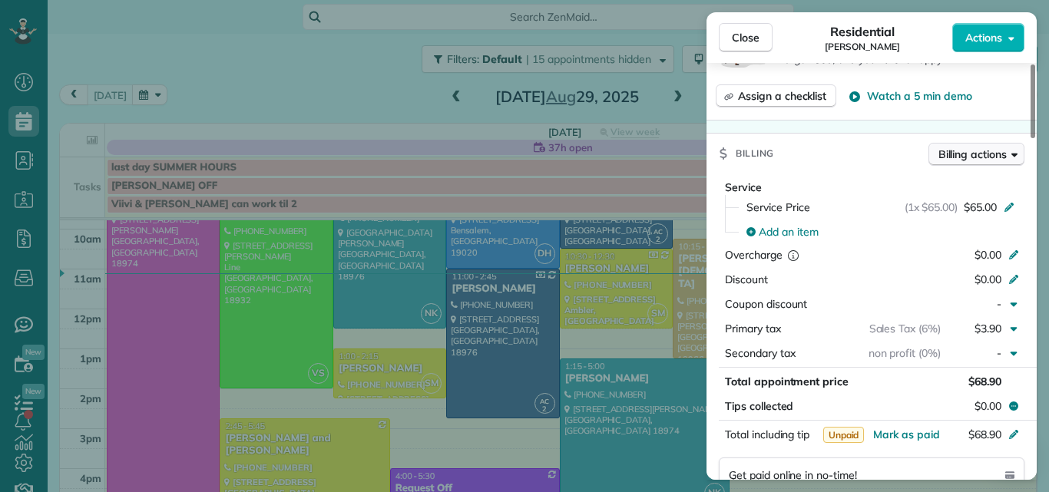
scroll to position [615, 0]
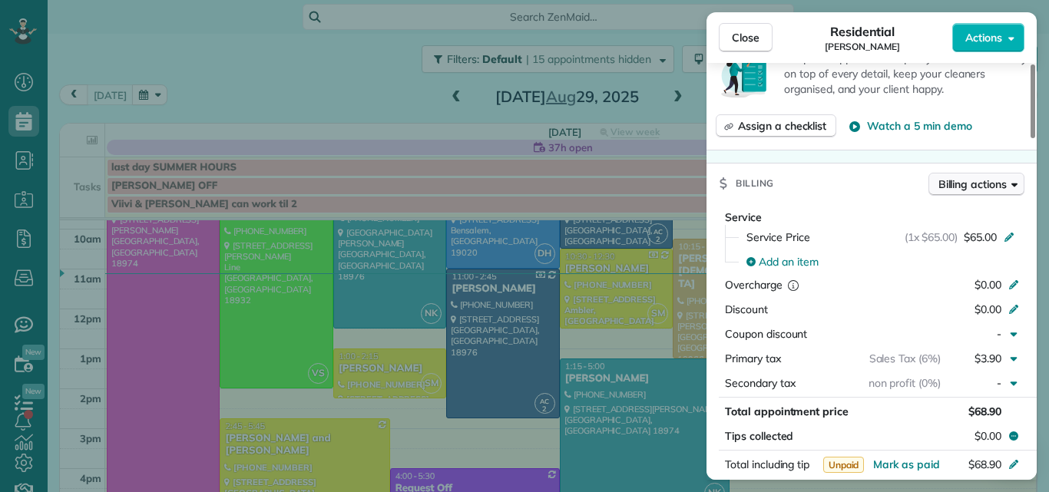
drag, startPoint x: 1032, startPoint y: 83, endPoint x: 1010, endPoint y: 191, distance: 110.4
click at [1031, 138] on div at bounding box center [1033, 102] width 5 height 74
click at [988, 184] on span "Billing actions" at bounding box center [973, 184] width 68 height 15
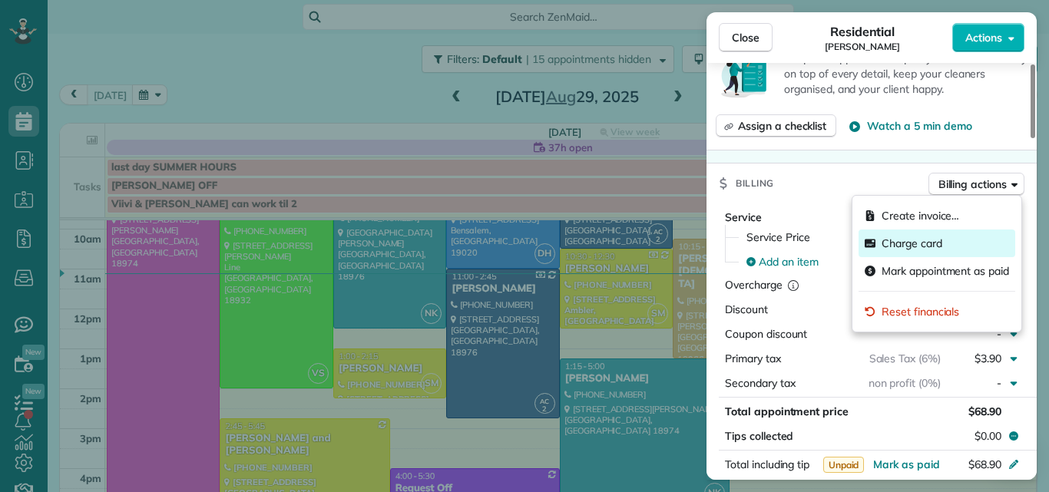
click at [924, 242] on span "Charge card" at bounding box center [912, 243] width 61 height 15
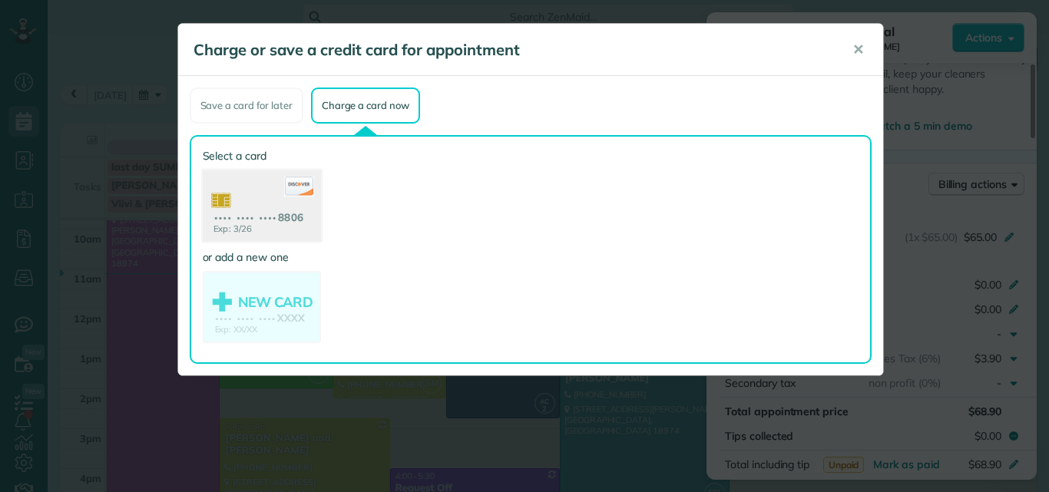
click at [257, 185] on use at bounding box center [261, 208] width 118 height 75
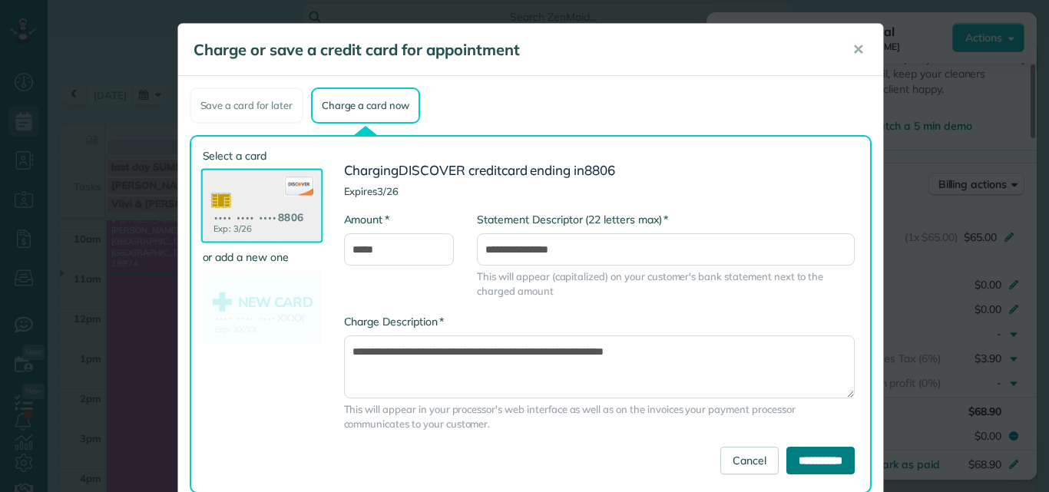
click at [787, 460] on input "**********" at bounding box center [821, 461] width 68 height 28
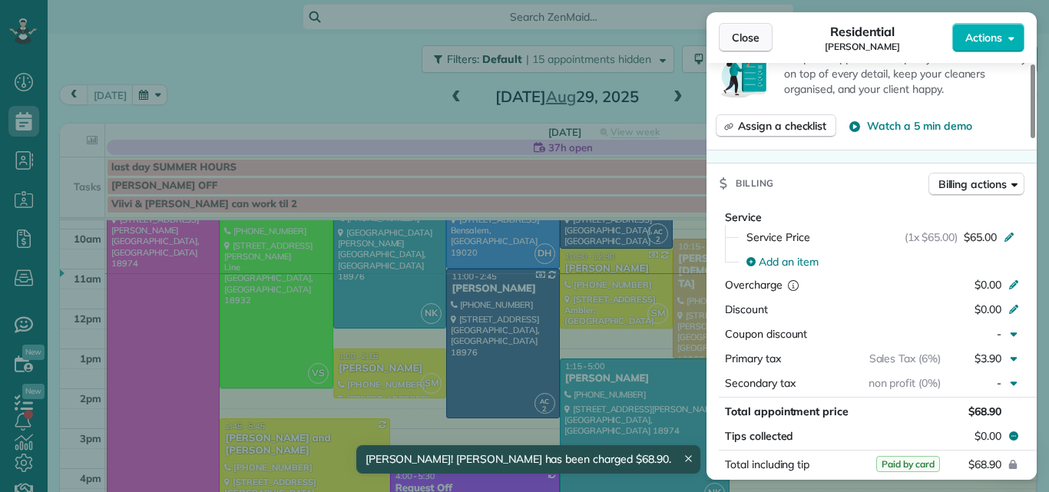
click at [753, 41] on span "Close" at bounding box center [746, 37] width 28 height 15
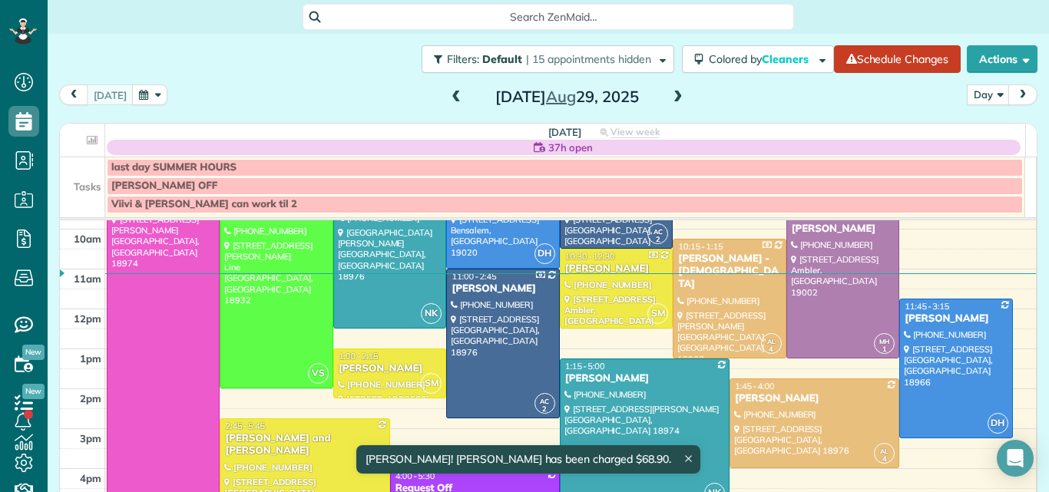
click at [338, 460] on div at bounding box center [304, 478] width 168 height 118
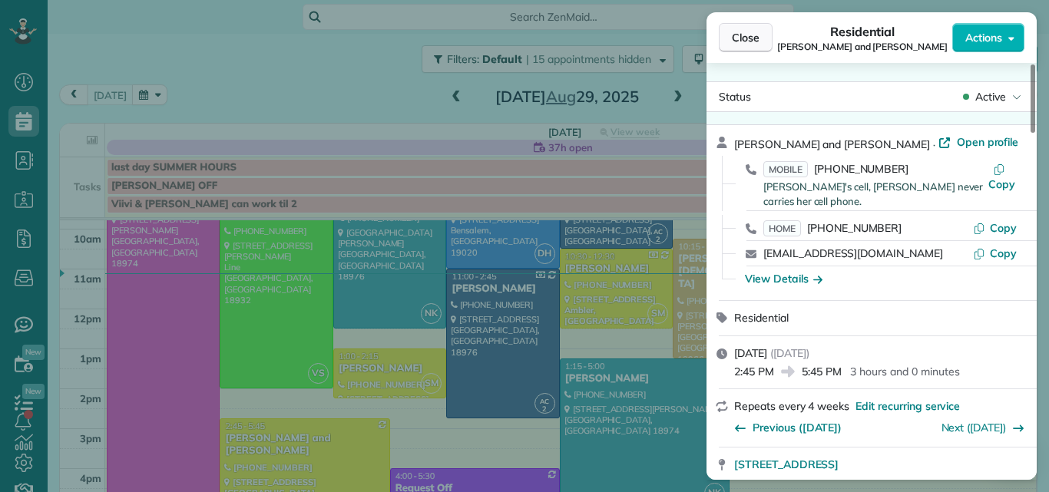
click at [741, 34] on span "Close" at bounding box center [746, 37] width 28 height 15
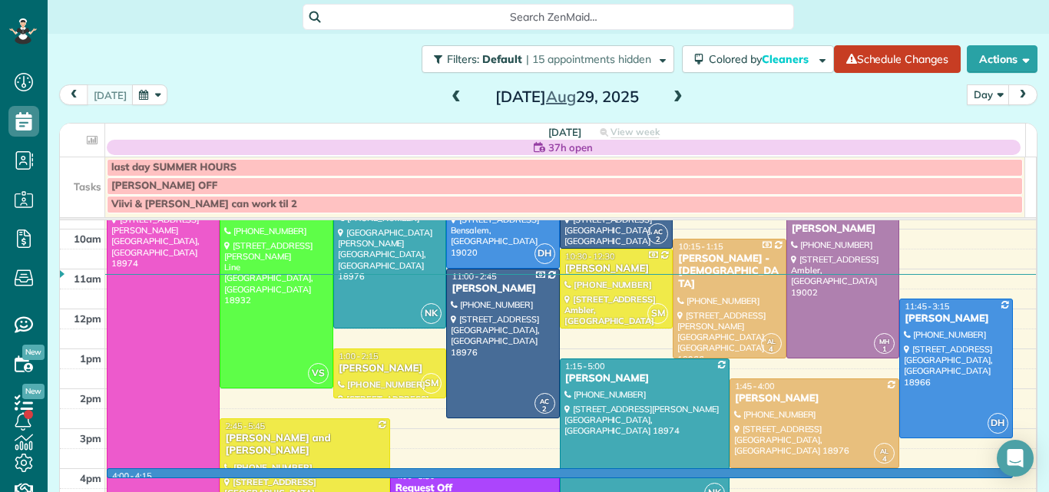
click at [901, 469] on div "7am 8am 9am 10am 11am 12pm 1pm 2pm 3pm 4pm 5pm 6pm 7pm 8pm 4:00 - 4:15 VG 8:30 …" at bounding box center [548, 389] width 976 height 559
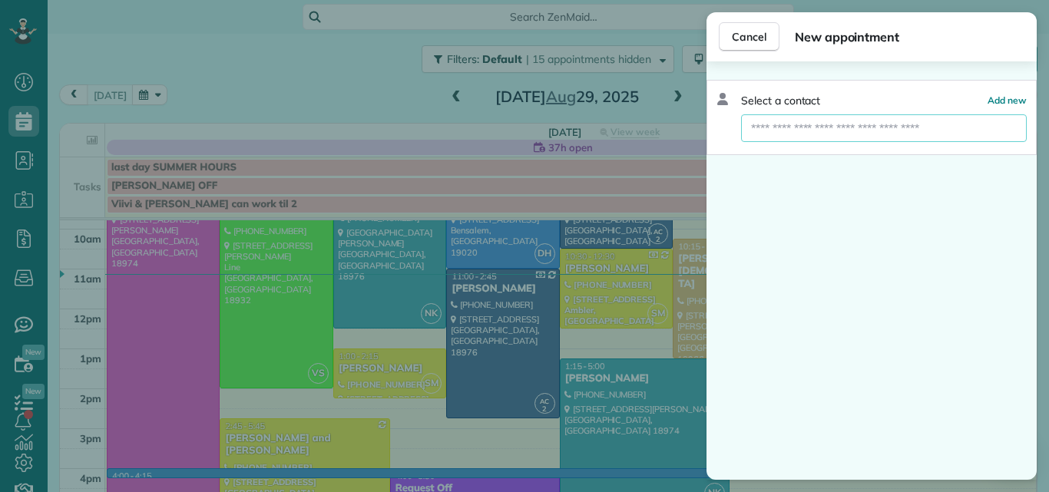
click at [840, 120] on input "text" at bounding box center [884, 128] width 286 height 28
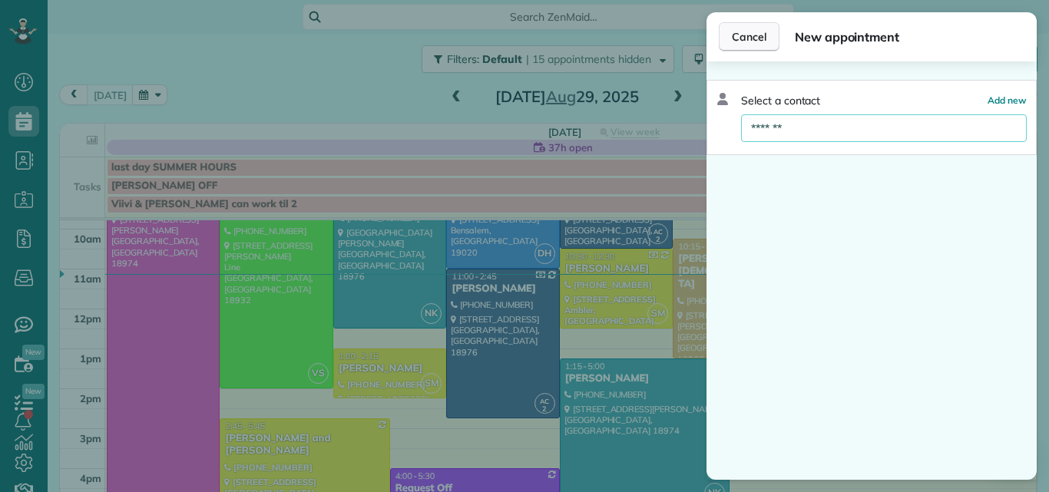
type input "*******"
click at [757, 33] on span "Cancel" at bounding box center [749, 36] width 35 height 15
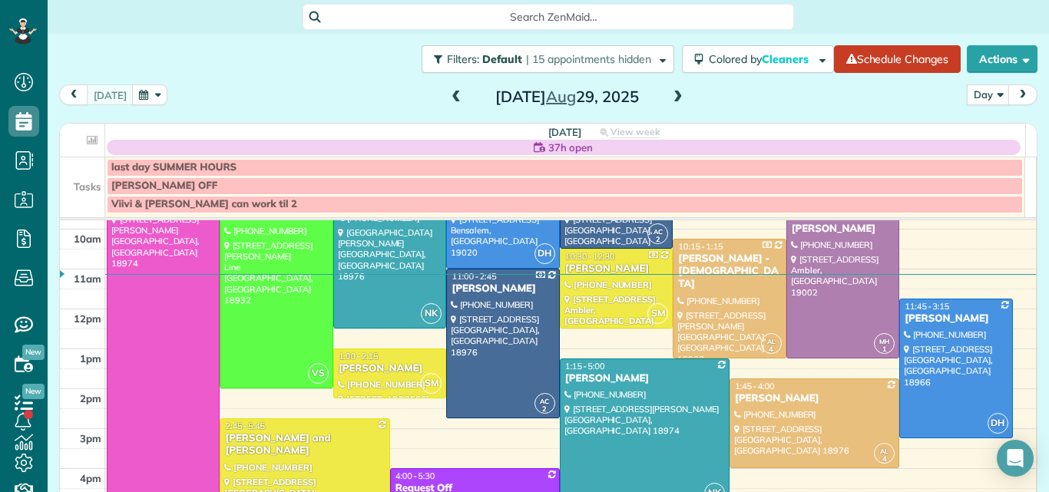
click at [366, 442] on div "[PERSON_NAME] and [PERSON_NAME]" at bounding box center [304, 446] width 161 height 26
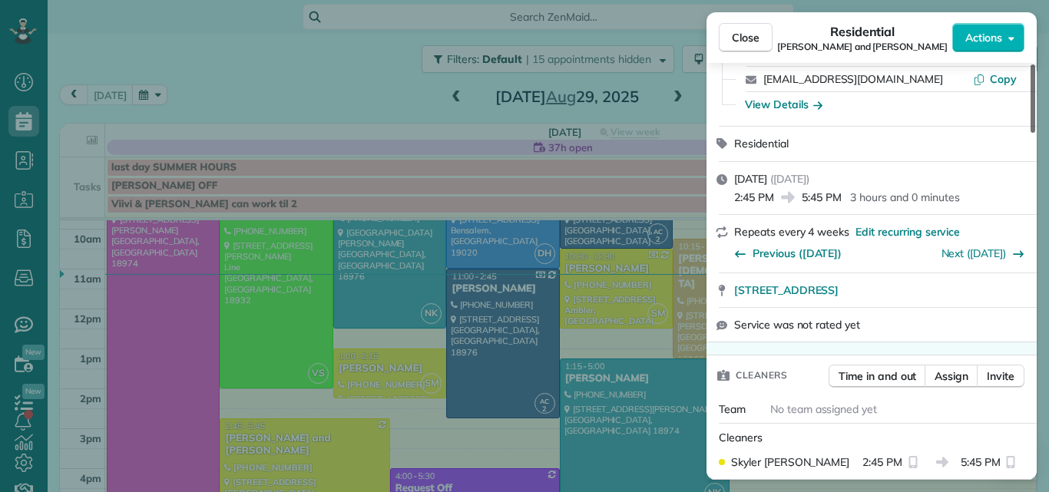
scroll to position [90, 0]
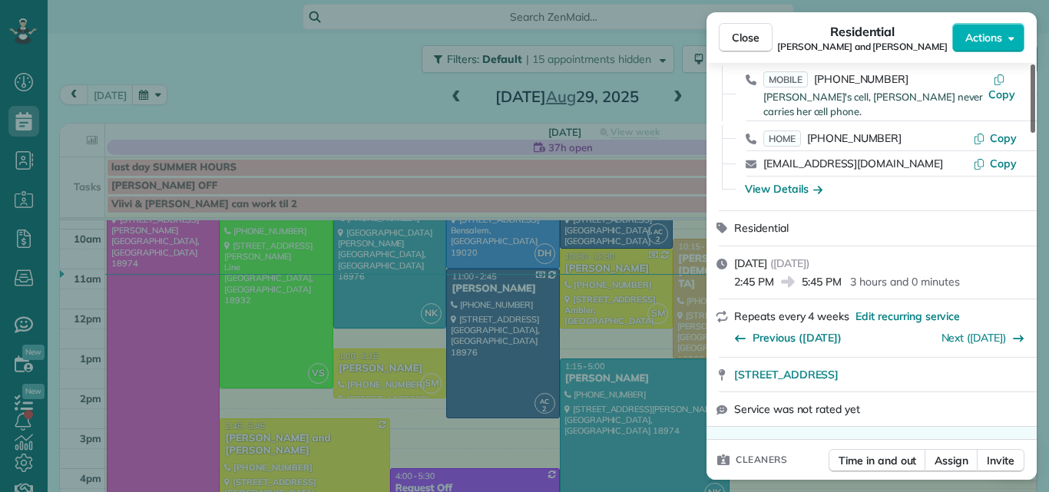
drag, startPoint x: 1034, startPoint y: 88, endPoint x: 1022, endPoint y: 102, distance: 19.1
click at [1031, 102] on div at bounding box center [1033, 99] width 5 height 68
click at [737, 40] on span "Close" at bounding box center [746, 37] width 28 height 15
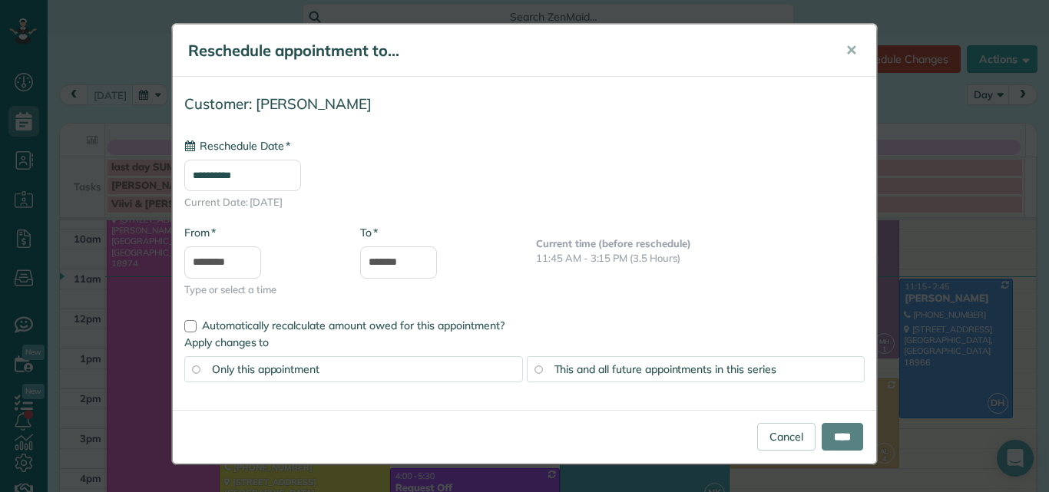
click at [996, 254] on div "**********" at bounding box center [524, 246] width 1049 height 492
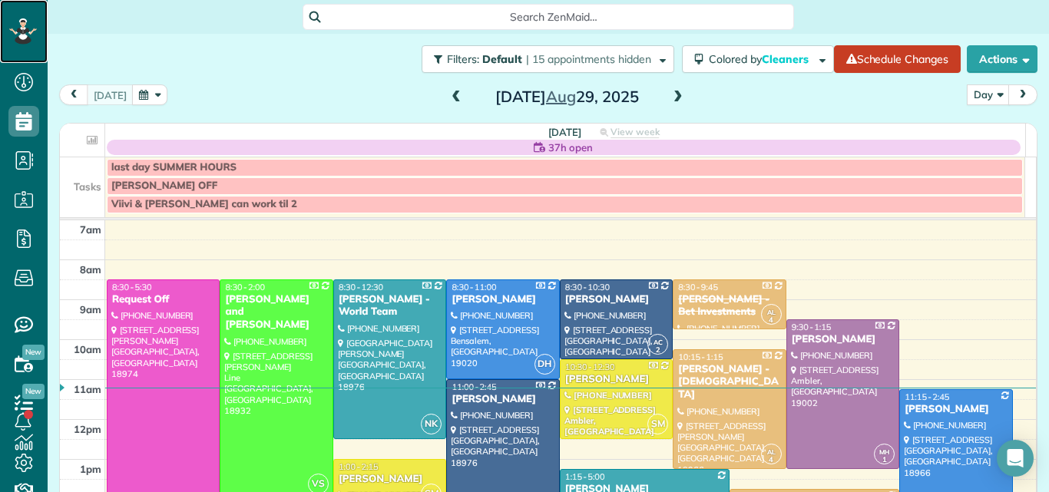
click at [20, 28] on icon at bounding box center [19, 30] width 4 height 4
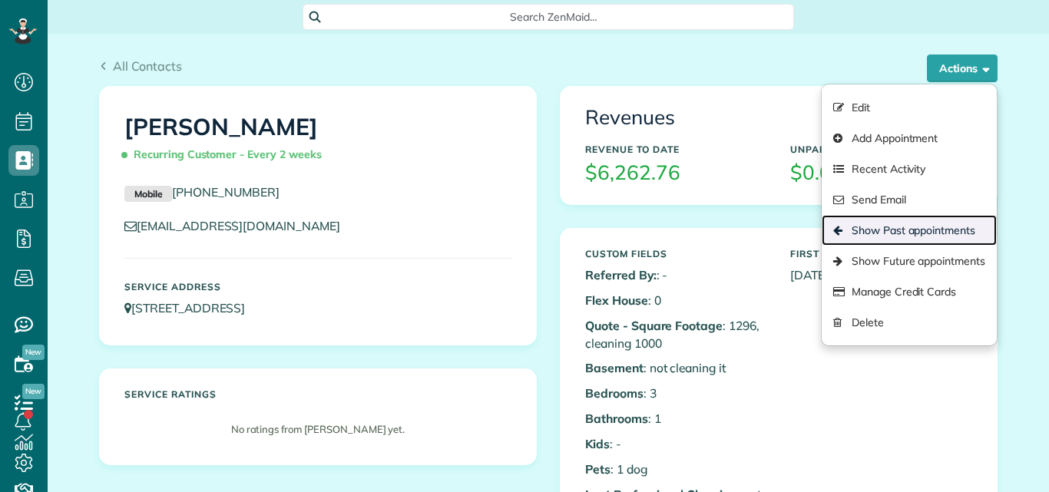
click at [876, 228] on link "Show Past appointments" at bounding box center [909, 230] width 175 height 31
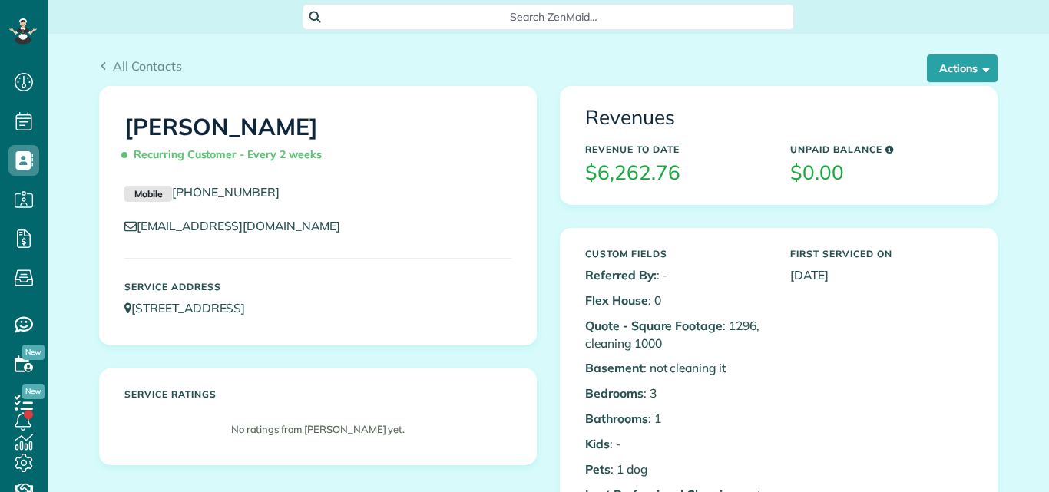
scroll to position [7, 7]
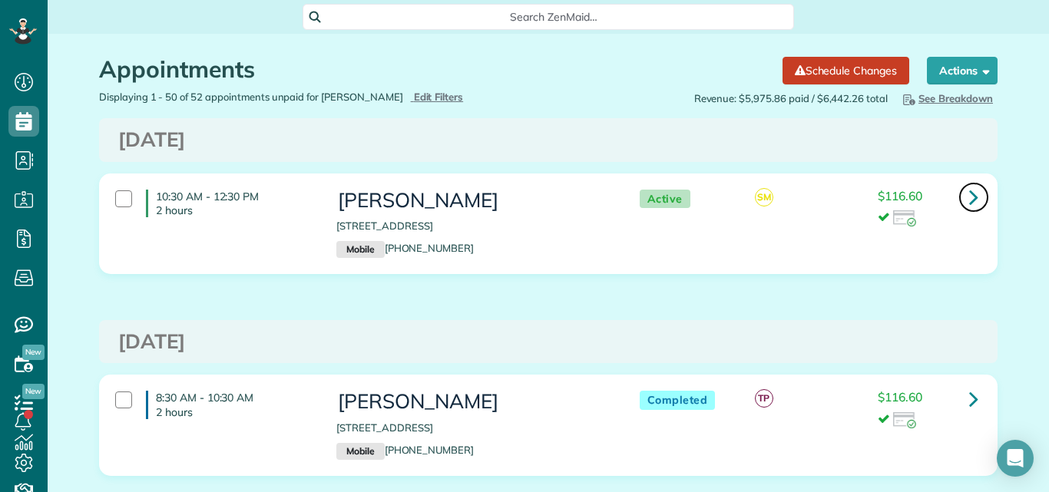
click at [970, 196] on icon at bounding box center [974, 197] width 9 height 27
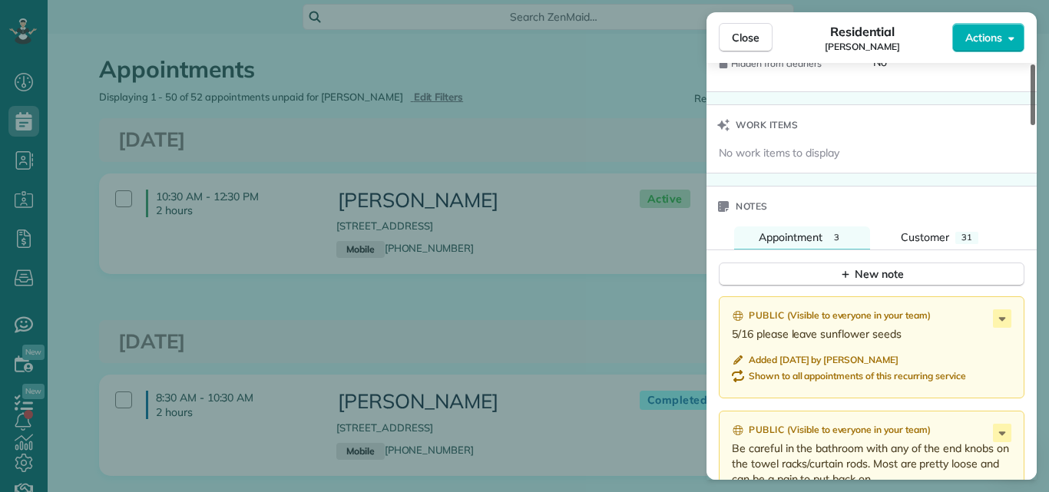
scroll to position [1446, 0]
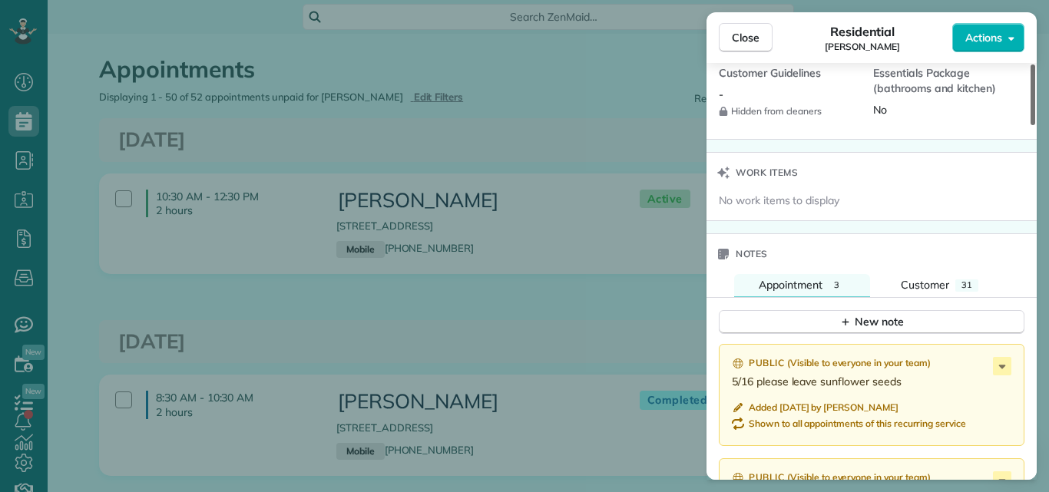
drag, startPoint x: 1033, startPoint y: 108, endPoint x: 1023, endPoint y: 317, distance: 209.2
click at [1031, 125] on div at bounding box center [1033, 95] width 5 height 61
click at [939, 282] on span "Customer" at bounding box center [925, 285] width 48 height 14
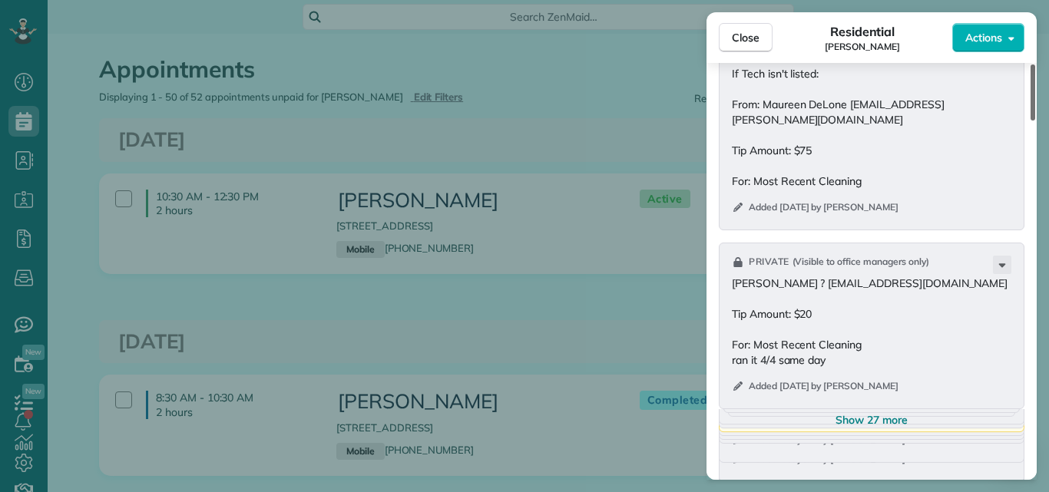
scroll to position [2308, 0]
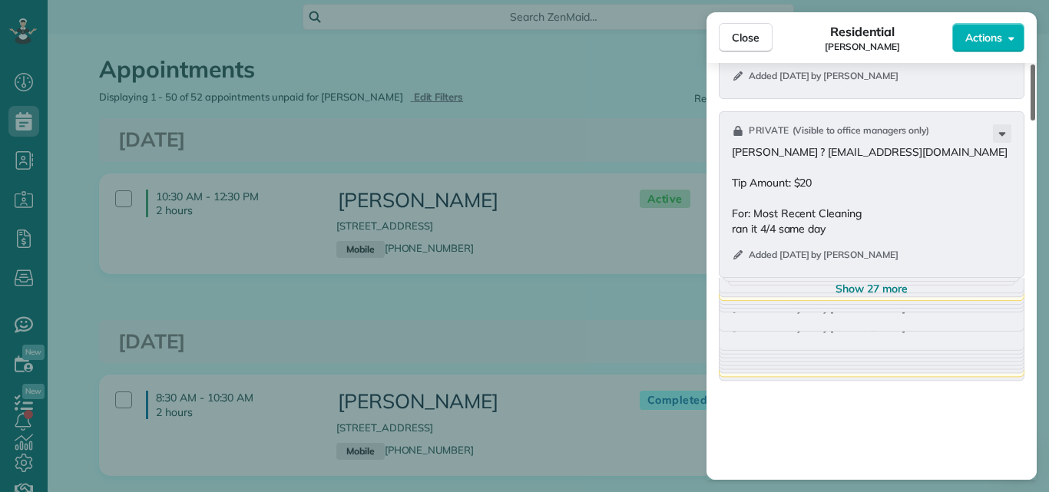
drag, startPoint x: 1032, startPoint y: 271, endPoint x: 1025, endPoint y: 387, distance: 116.2
click at [1031, 121] on div at bounding box center [1033, 93] width 5 height 56
click at [881, 287] on span "Show 27 more" at bounding box center [872, 288] width 72 height 15
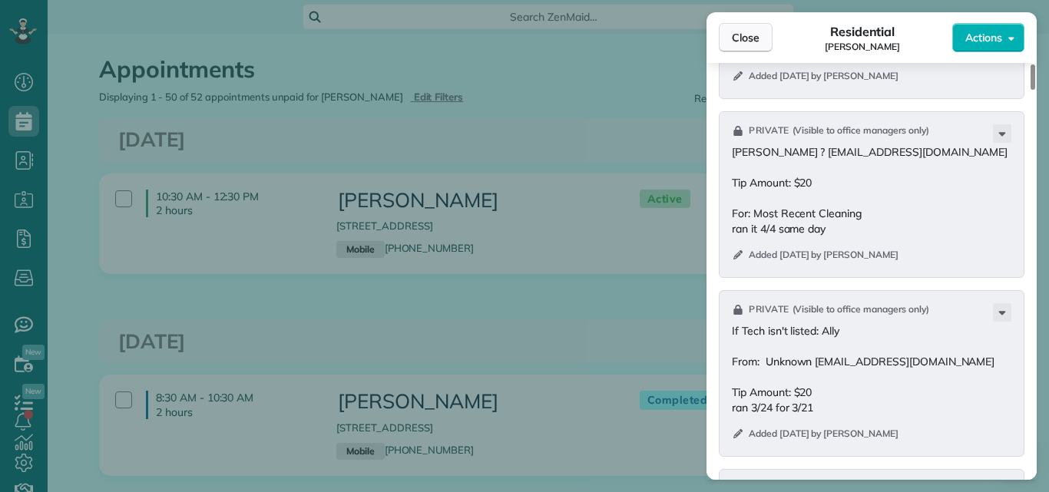
click at [740, 31] on span "Close" at bounding box center [746, 37] width 28 height 15
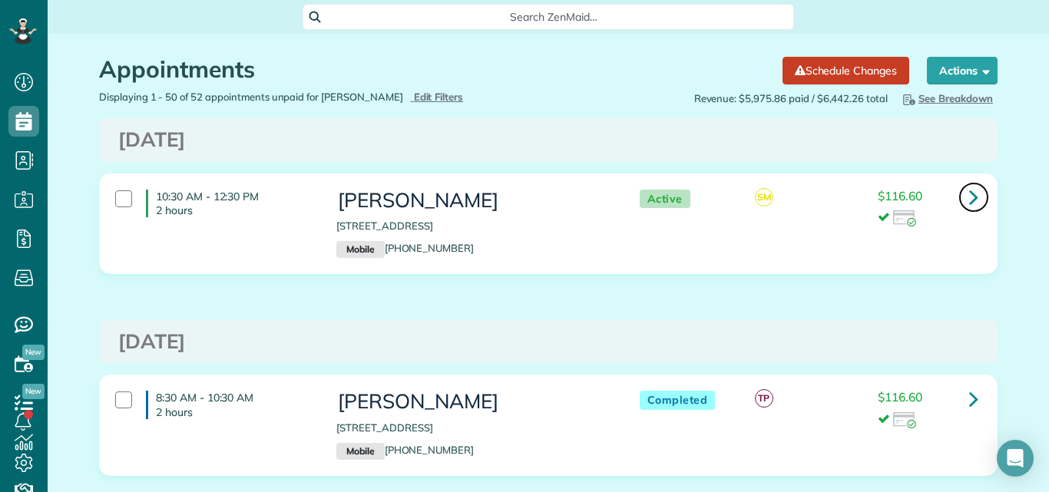
click at [974, 194] on link at bounding box center [974, 197] width 31 height 31
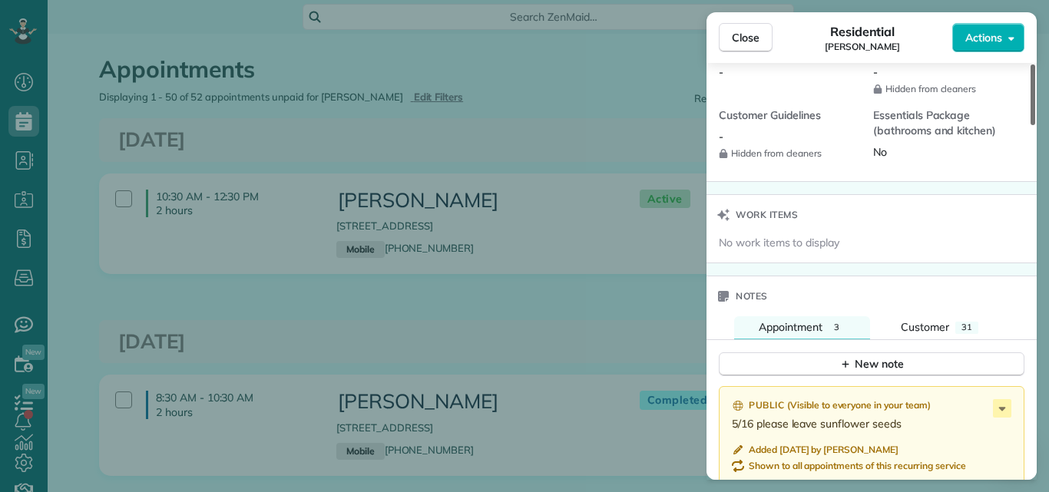
scroll to position [1573, 0]
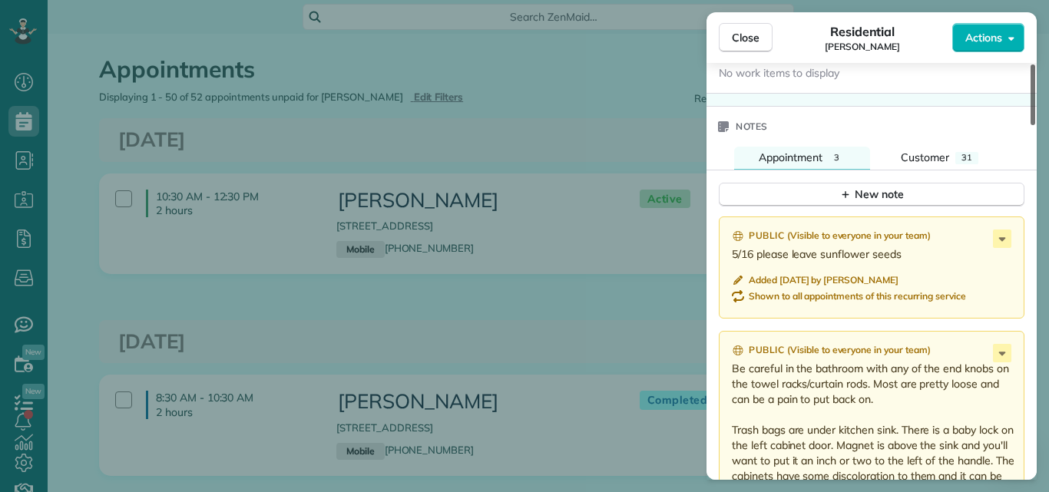
drag, startPoint x: 1033, startPoint y: 69, endPoint x: 1013, endPoint y: 297, distance: 228.3
click at [1031, 125] on div at bounding box center [1033, 95] width 5 height 61
click at [870, 194] on div "New note" at bounding box center [872, 195] width 65 height 16
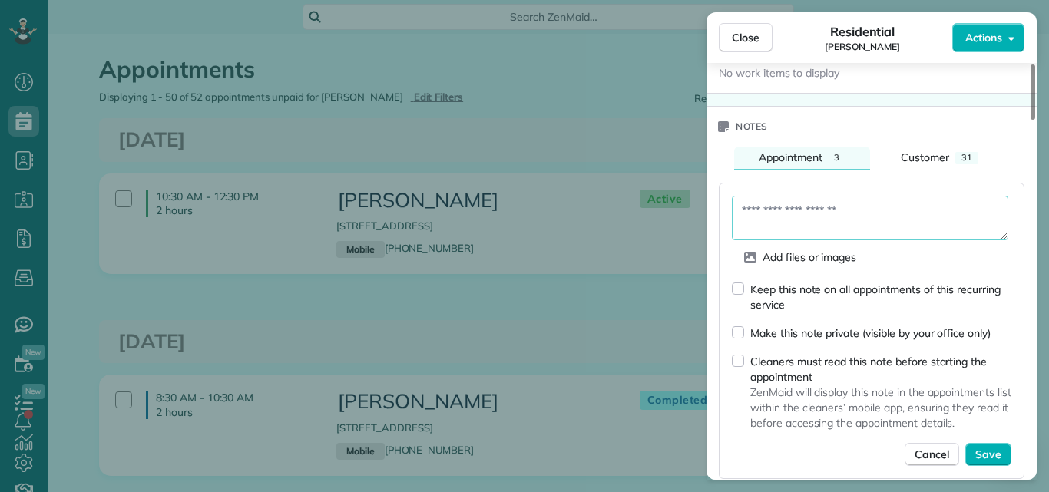
click at [743, 208] on textarea at bounding box center [870, 218] width 277 height 45
type textarea "**********"
click at [977, 451] on span "Save" at bounding box center [989, 454] width 26 height 15
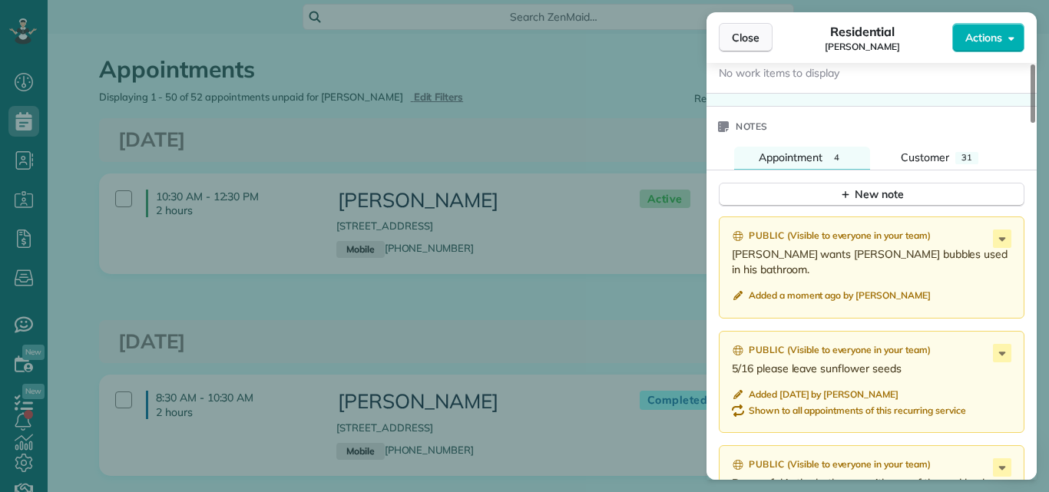
click at [744, 41] on span "Close" at bounding box center [746, 37] width 28 height 15
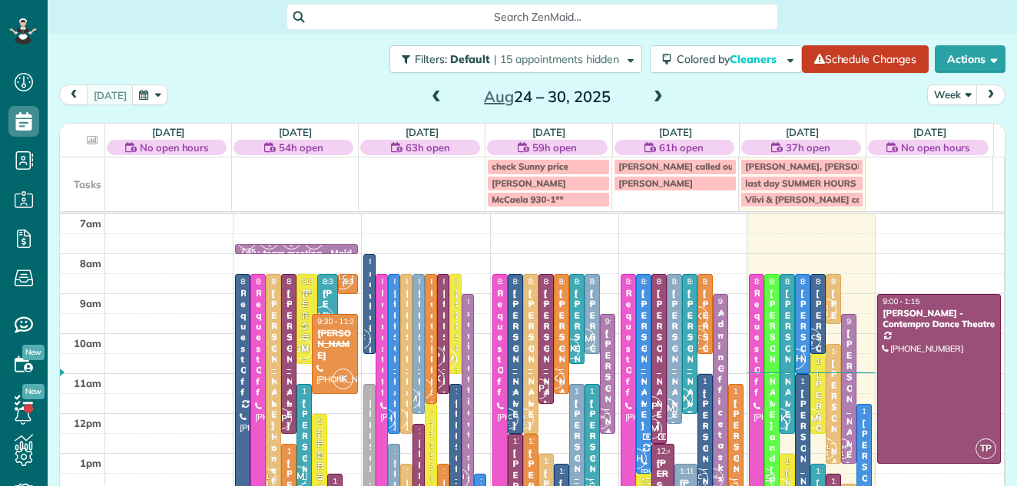
scroll to position [7, 7]
click at [17, 34] on icon at bounding box center [23, 31] width 28 height 26
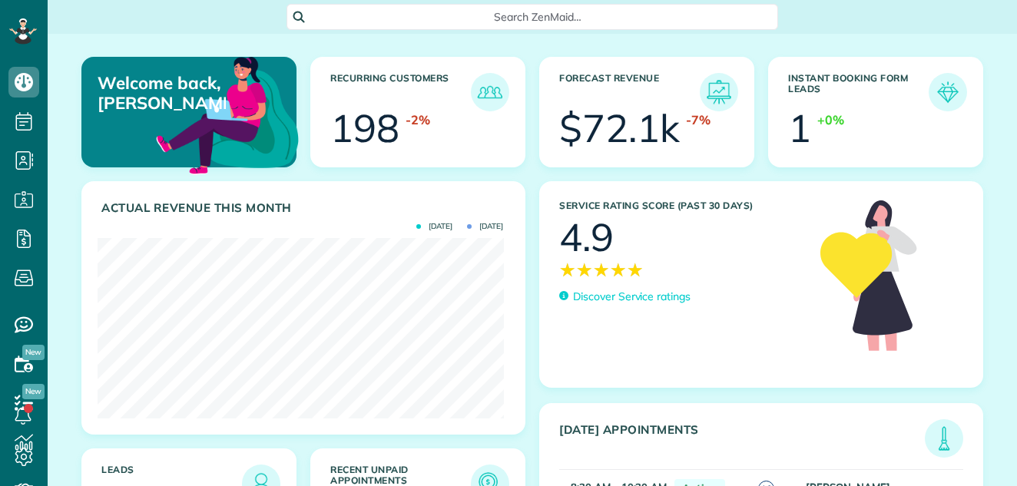
scroll to position [181, 406]
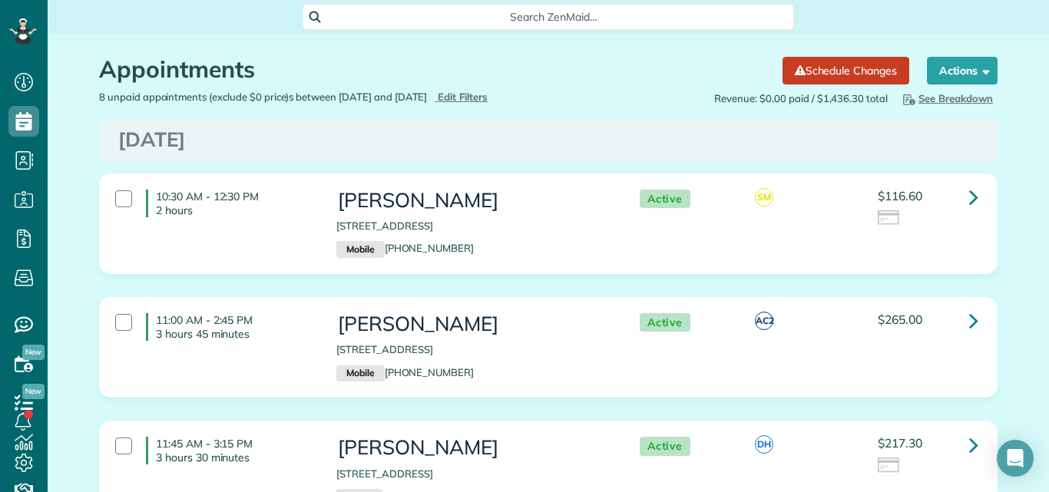
scroll to position [163, 0]
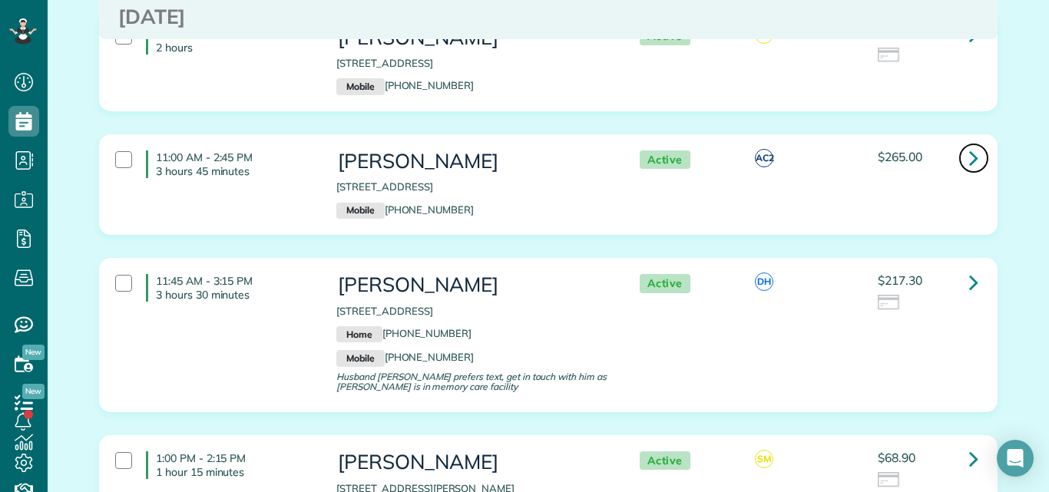
click at [970, 157] on icon at bounding box center [974, 157] width 9 height 27
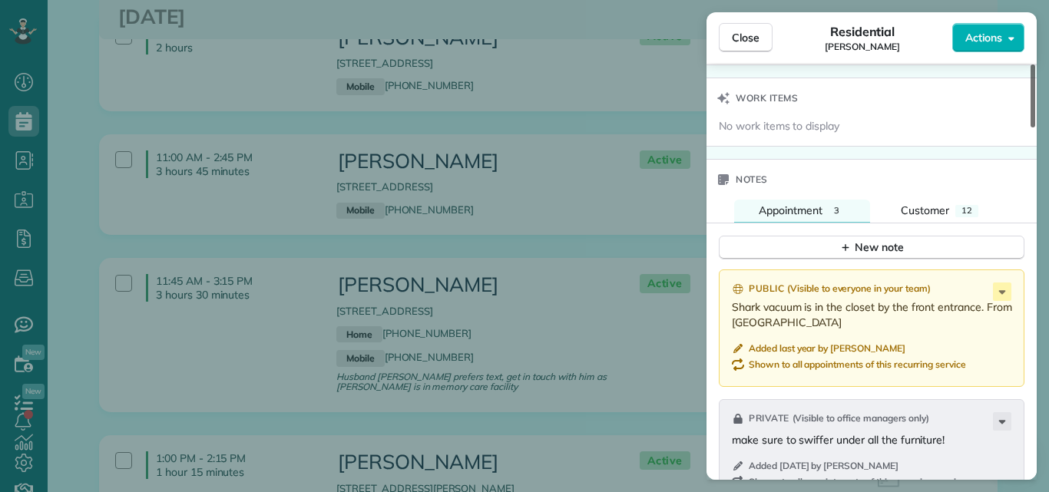
scroll to position [1535, 0]
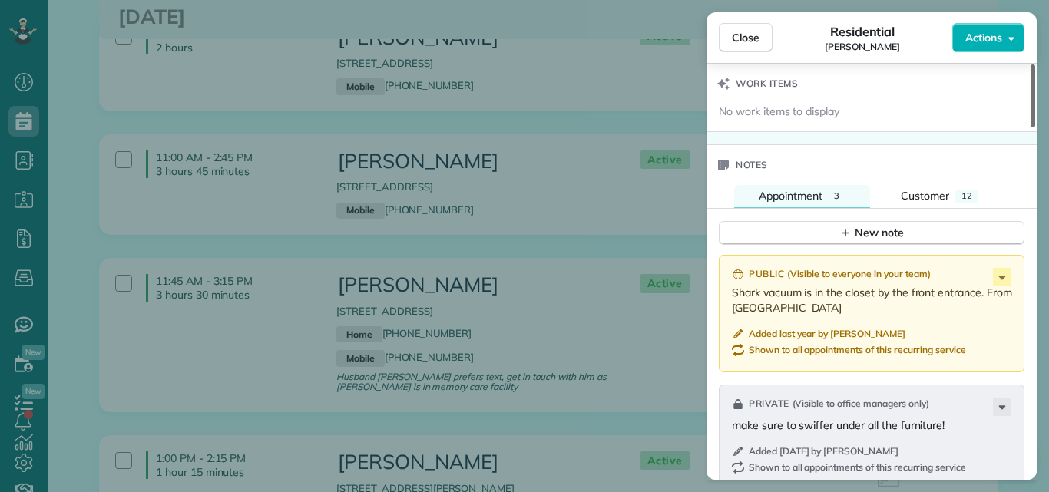
drag, startPoint x: 1033, startPoint y: 98, endPoint x: 1017, endPoint y: 330, distance: 232.5
click at [1031, 128] on div at bounding box center [1033, 96] width 5 height 63
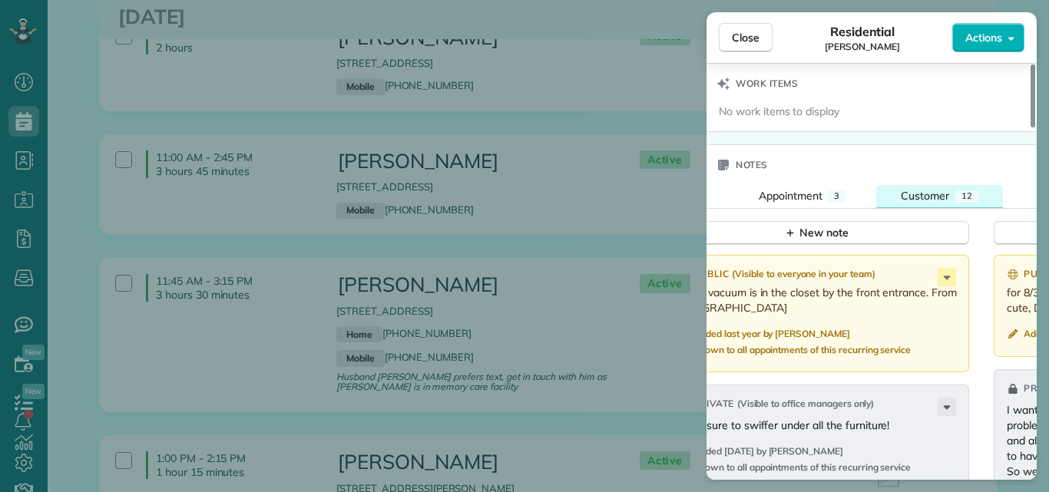
click at [930, 190] on span "Customer" at bounding box center [925, 196] width 48 height 14
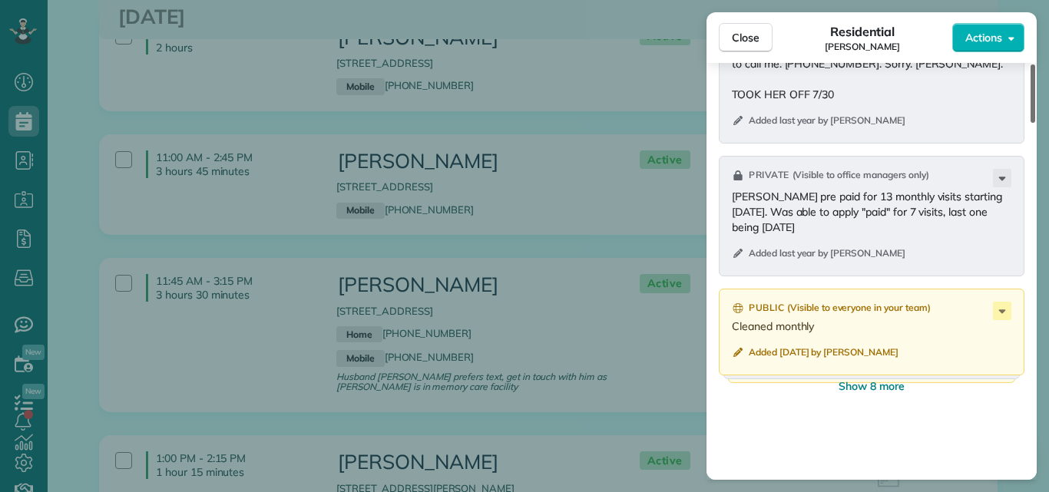
scroll to position [1966, 0]
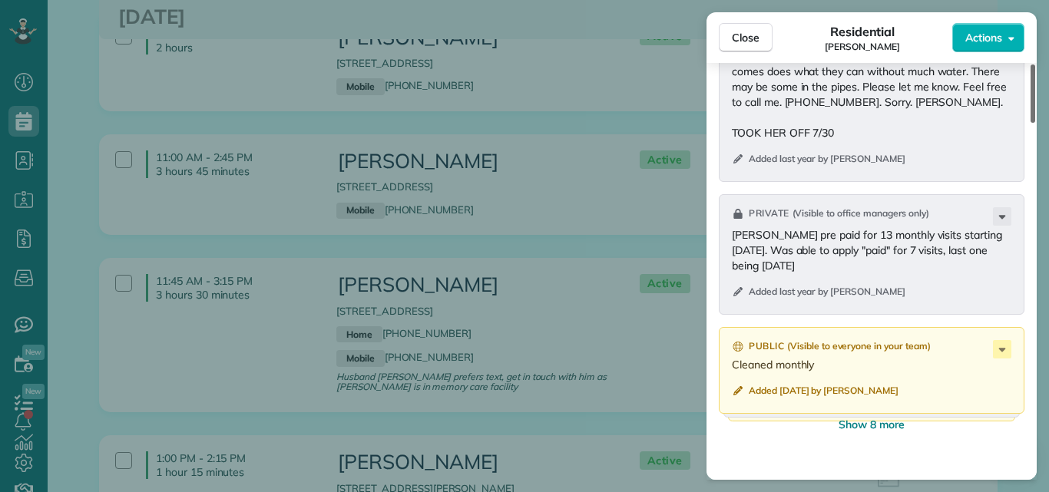
drag, startPoint x: 1032, startPoint y: 290, endPoint x: 1027, endPoint y: 350, distance: 60.1
click at [1031, 123] on div at bounding box center [1033, 94] width 5 height 58
click at [881, 424] on span "Show 8 more" at bounding box center [872, 424] width 66 height 15
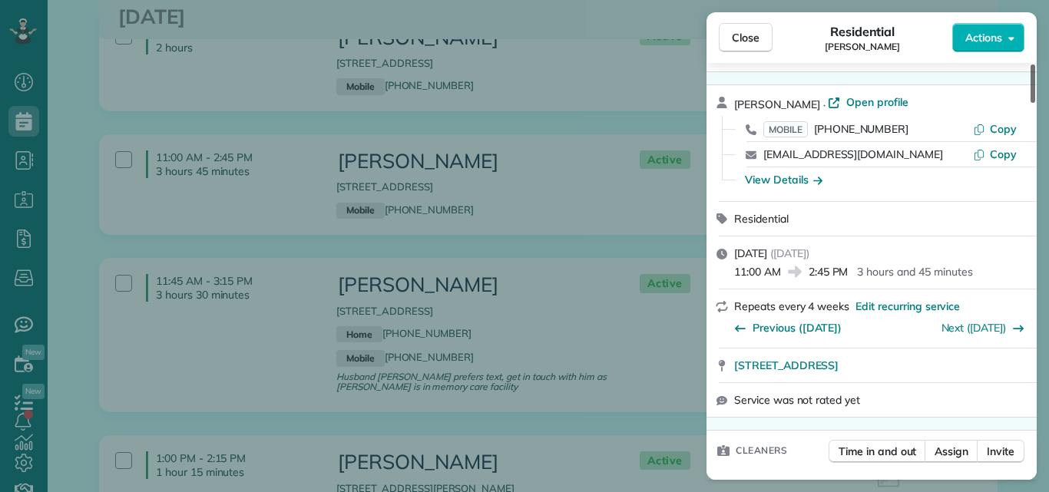
scroll to position [0, 0]
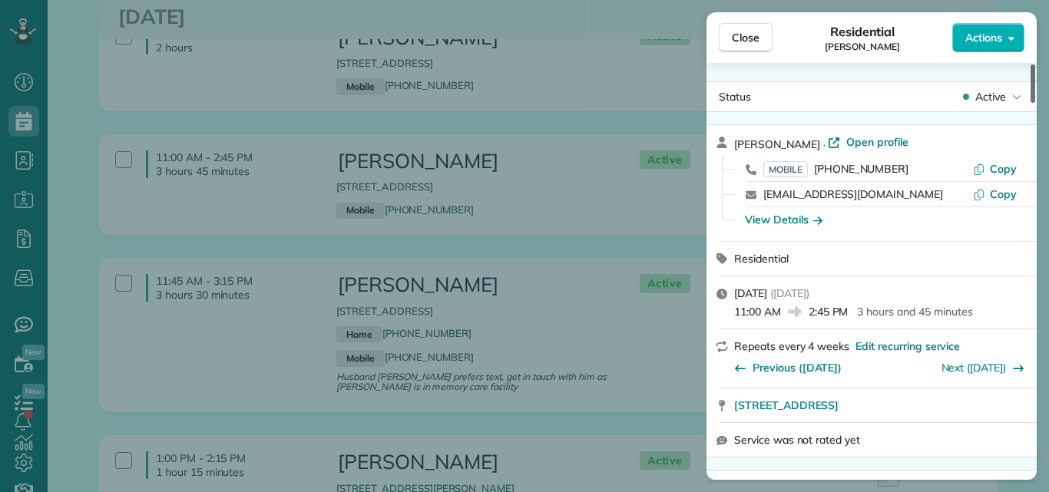
drag, startPoint x: 1033, startPoint y: 268, endPoint x: 1049, endPoint y: 68, distance: 201.2
click at [1036, 68] on div at bounding box center [1033, 84] width 5 height 38
click at [753, 27] on button "Close" at bounding box center [746, 37] width 54 height 29
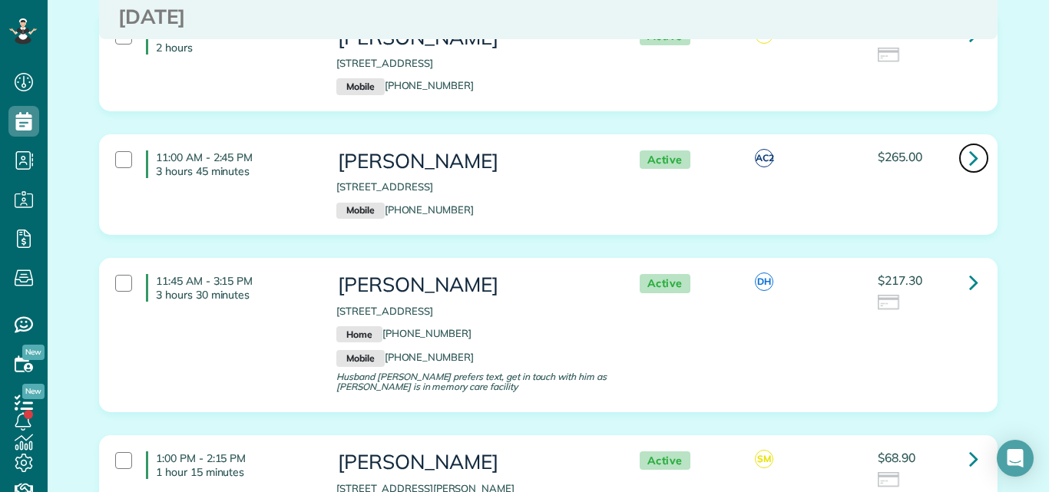
click at [970, 162] on icon at bounding box center [974, 157] width 9 height 27
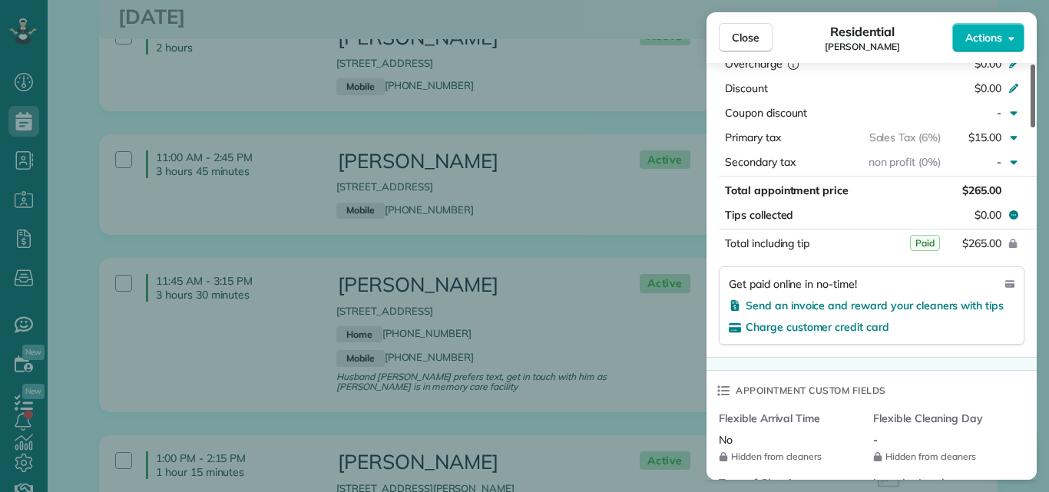
scroll to position [895, 0]
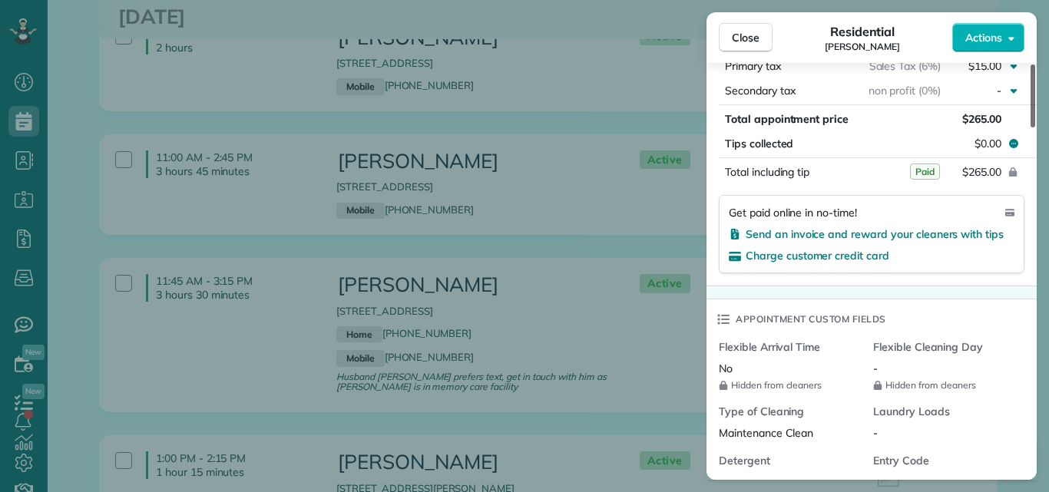
drag, startPoint x: 1032, startPoint y: 111, endPoint x: 1021, endPoint y: 246, distance: 135.6
click at [1031, 128] on div at bounding box center [1033, 96] width 5 height 63
drag, startPoint x: 1021, startPoint y: 246, endPoint x: 1021, endPoint y: 256, distance: 10.0
click at [1021, 256] on div "Get paid online in no-time! Send an invoice and reward your cleaners with tips …" at bounding box center [872, 234] width 306 height 78
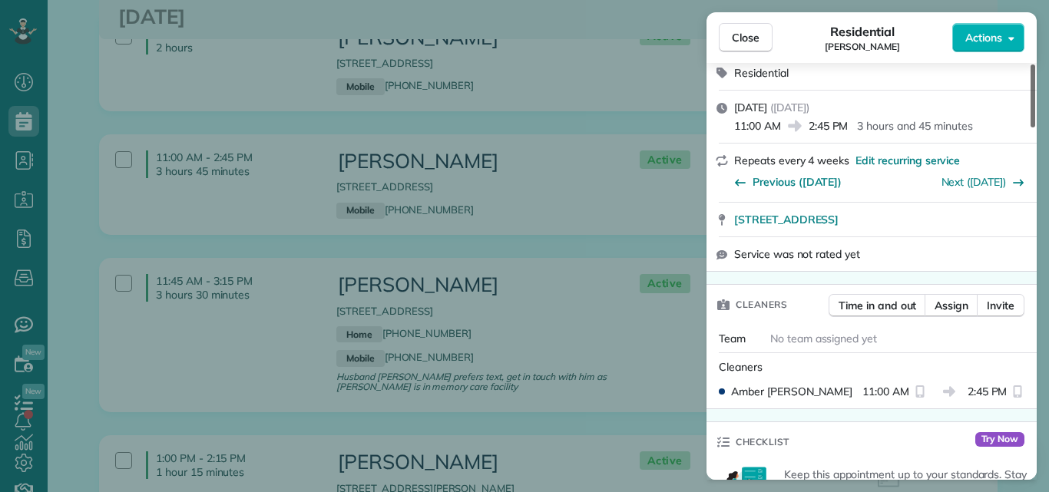
scroll to position [252, 0]
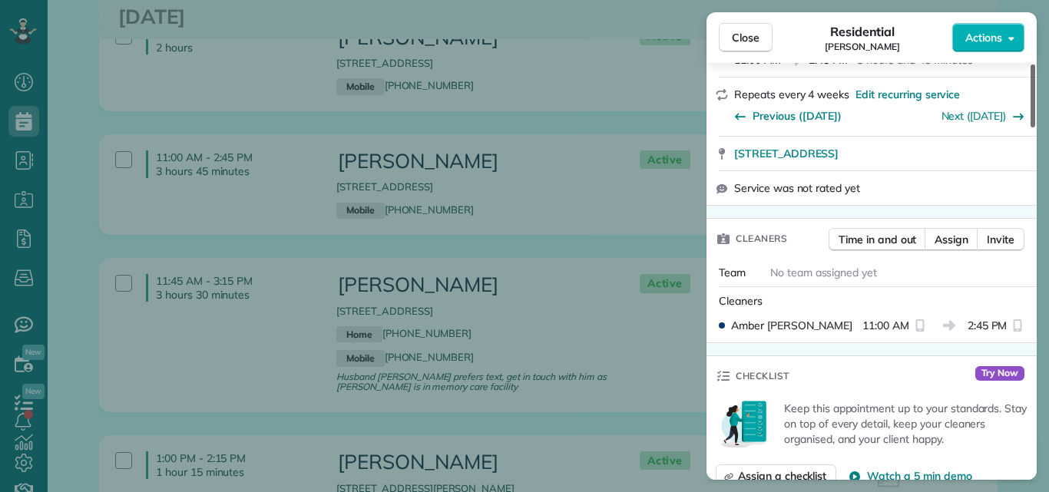
drag, startPoint x: 1033, startPoint y: 220, endPoint x: 1047, endPoint y: 124, distance: 97.0
click at [1036, 124] on div at bounding box center [1033, 96] width 5 height 63
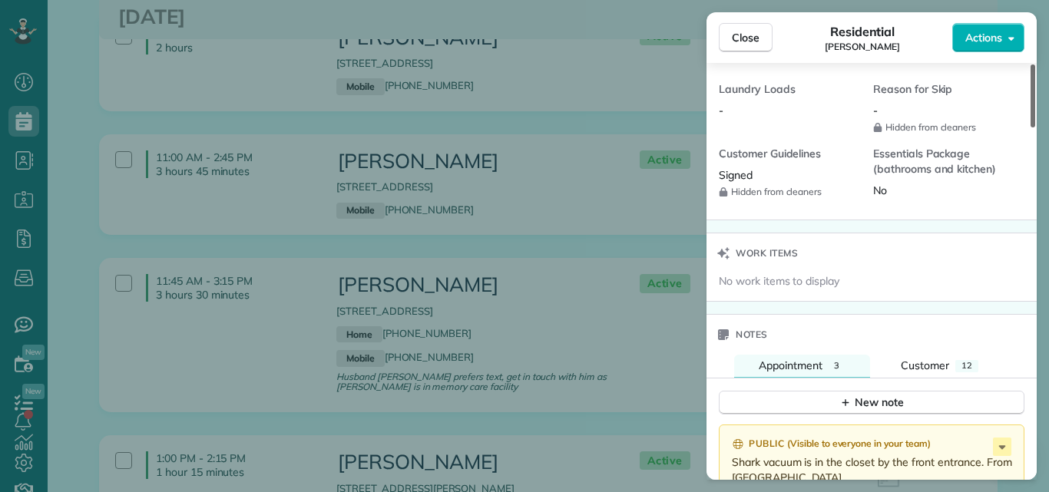
scroll to position [1411, 0]
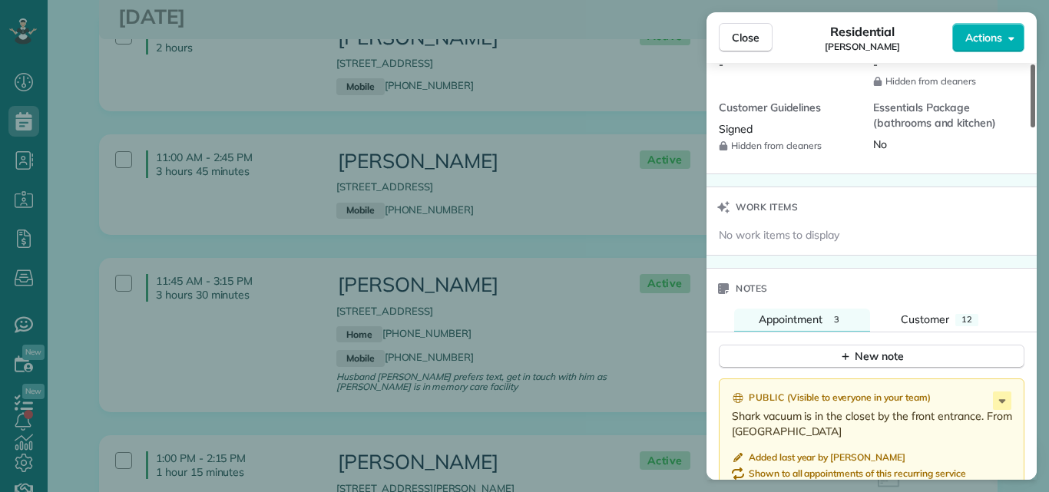
drag, startPoint x: 1033, startPoint y: 144, endPoint x: 1036, endPoint y: 319, distance: 175.2
click at [1036, 128] on div at bounding box center [1033, 96] width 5 height 63
click at [892, 353] on div "New note" at bounding box center [872, 357] width 65 height 16
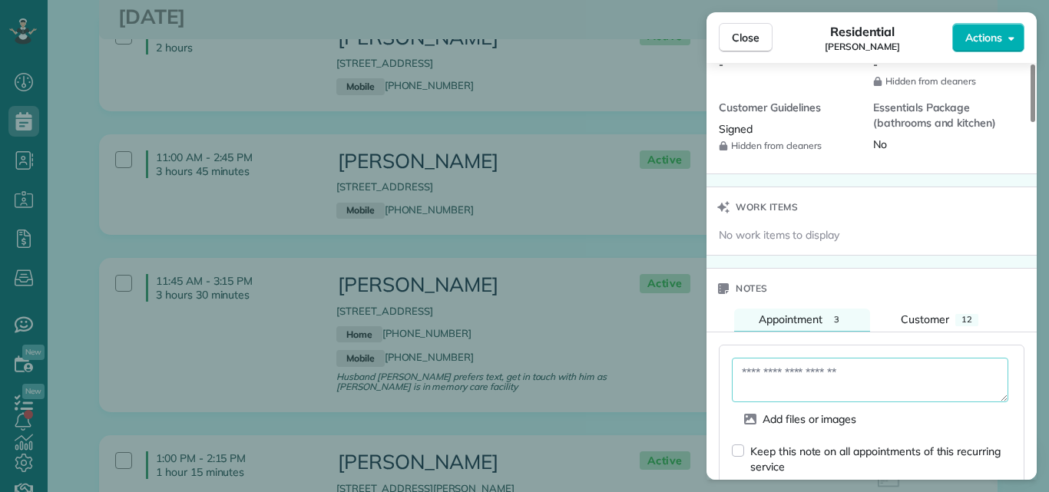
click at [769, 371] on textarea at bounding box center [870, 380] width 277 height 45
type textarea "*"
click at [841, 376] on textarea "**********" at bounding box center [870, 380] width 277 height 45
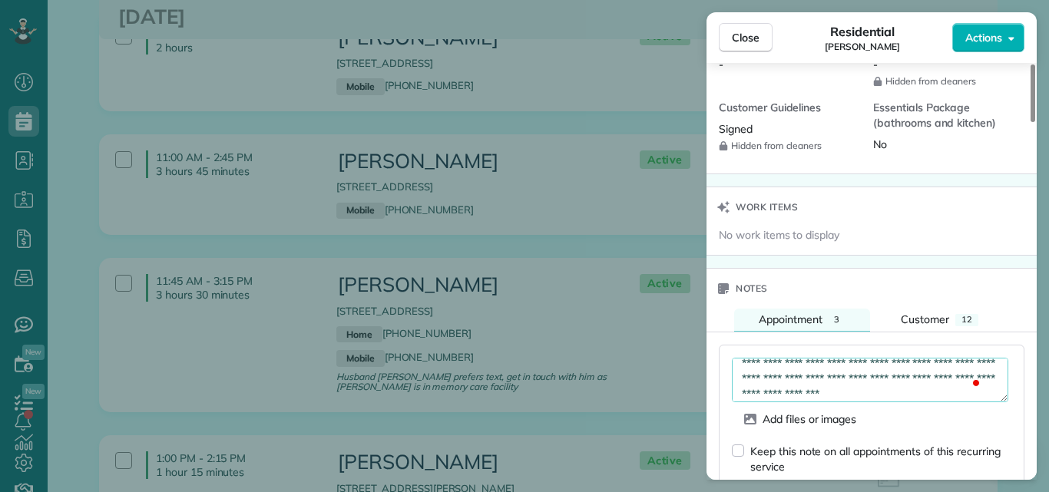
scroll to position [25, 0]
type textarea "**********"
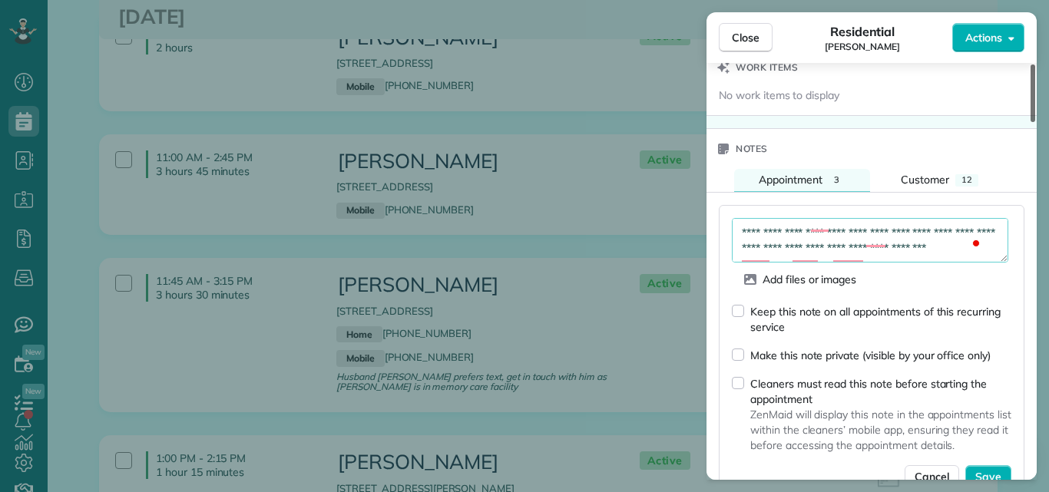
scroll to position [1775, 0]
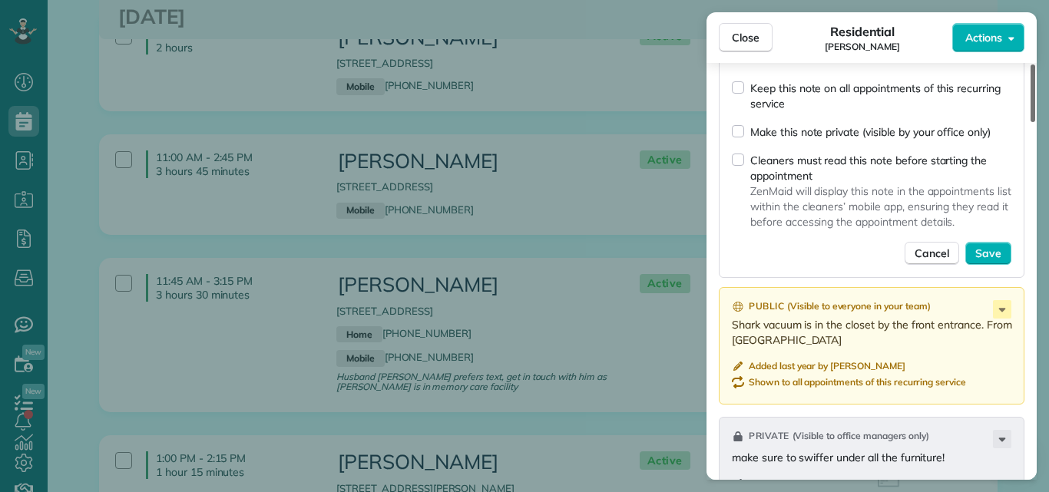
drag, startPoint x: 1030, startPoint y: 264, endPoint x: 1023, endPoint y: 314, distance: 50.4
click at [1031, 122] on div at bounding box center [1033, 94] width 5 height 58
click at [991, 250] on span "Save" at bounding box center [989, 253] width 26 height 15
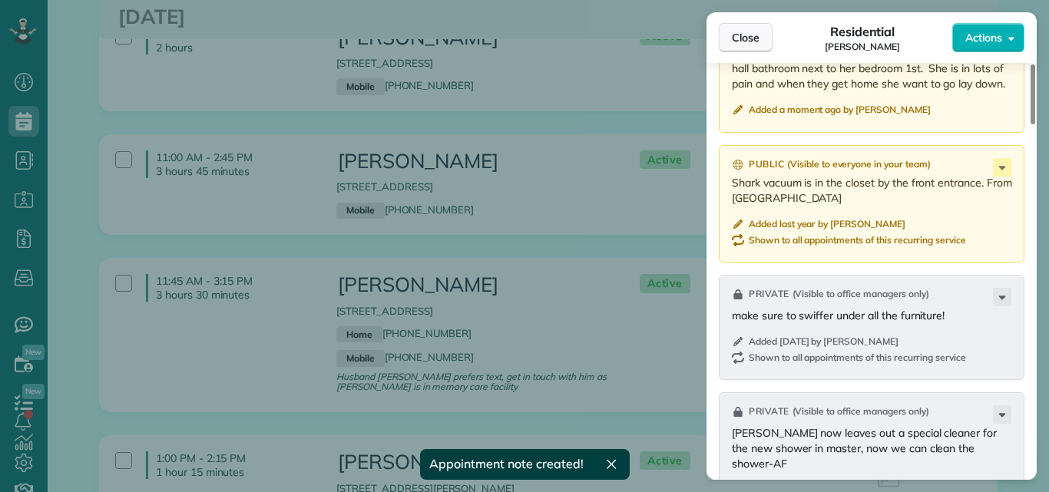
click at [737, 35] on span "Close" at bounding box center [746, 37] width 28 height 15
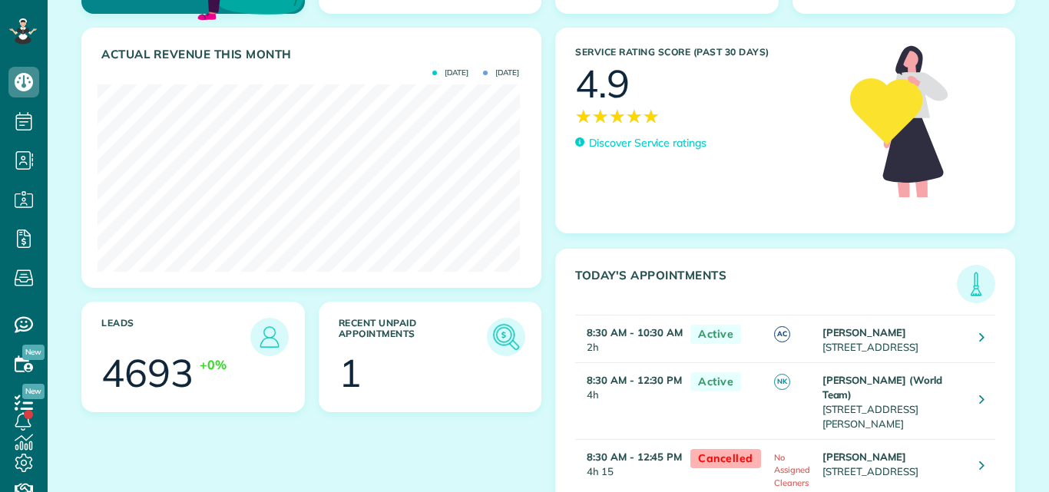
scroll to position [187, 422]
click at [501, 333] on img at bounding box center [506, 337] width 35 height 35
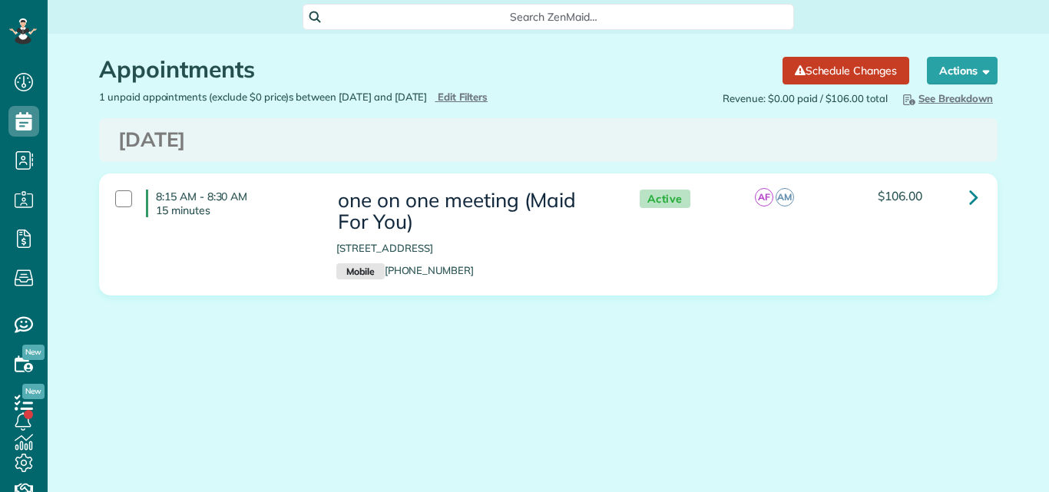
scroll to position [7, 7]
click at [488, 94] on span "Edit Filters" at bounding box center [463, 97] width 50 height 12
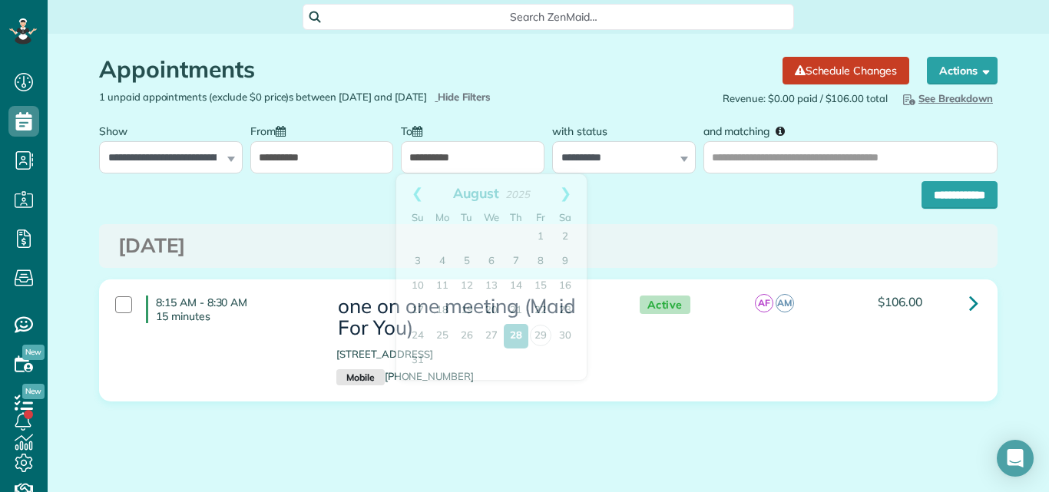
click at [505, 155] on input "**********" at bounding box center [473, 157] width 144 height 32
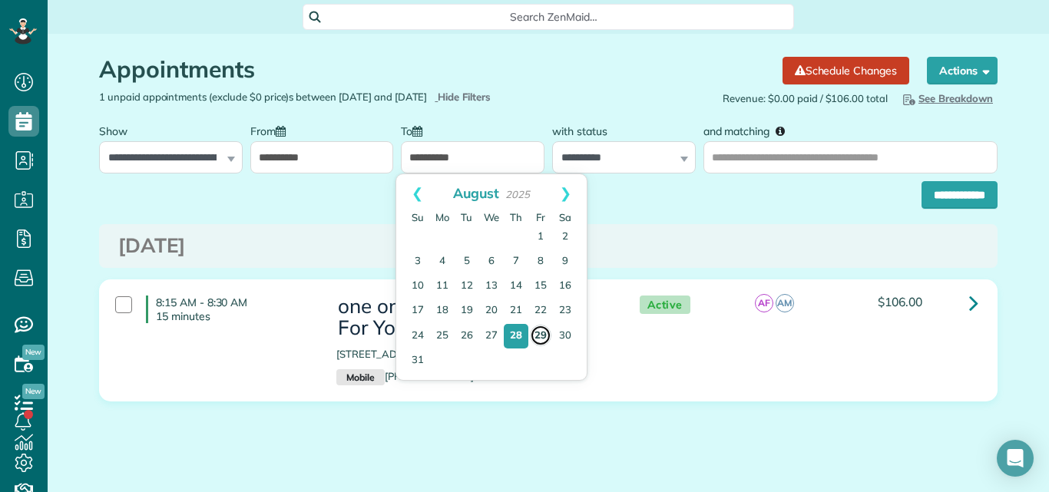
click at [543, 329] on link "29" at bounding box center [541, 336] width 22 height 22
type input "**********"
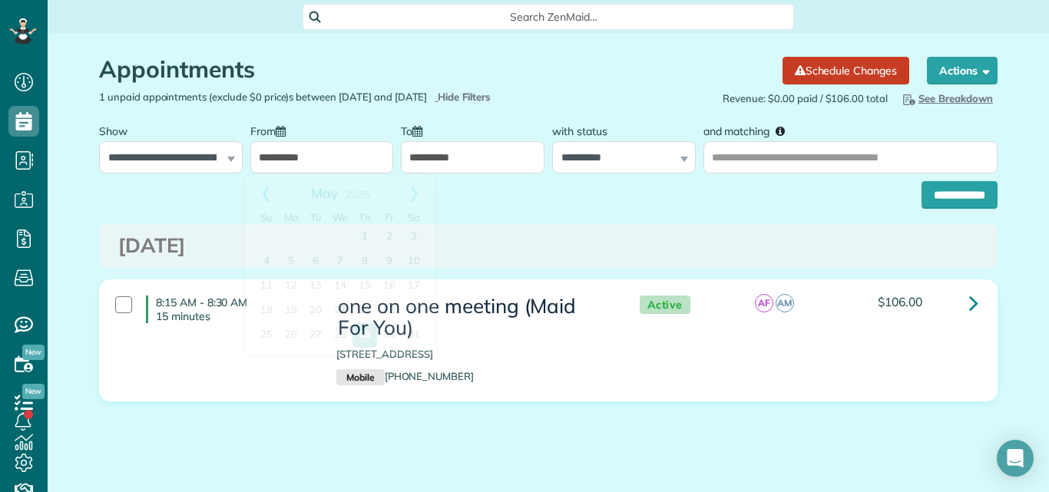
click at [343, 161] on input "**********" at bounding box center [322, 157] width 144 height 32
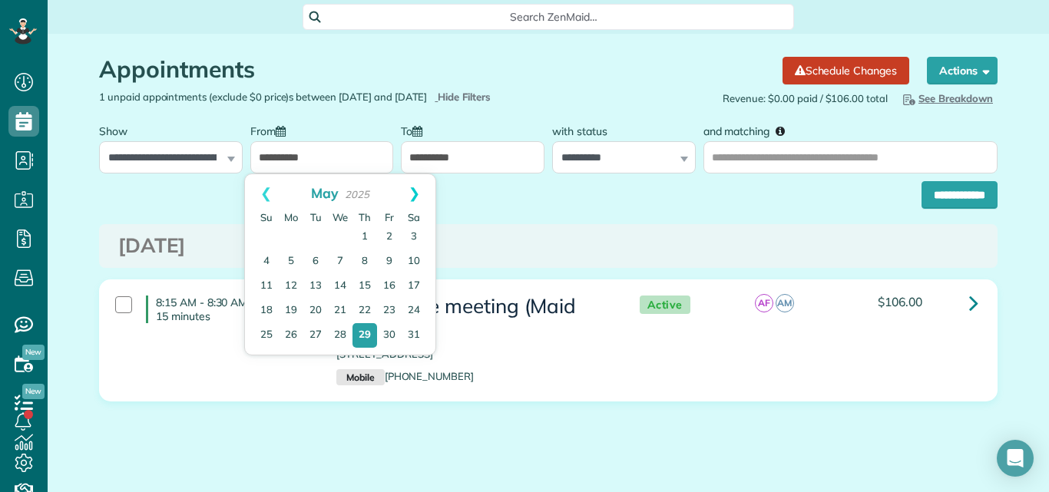
click at [414, 189] on link "Next" at bounding box center [414, 193] width 42 height 38
click at [260, 191] on link "Prev" at bounding box center [266, 193] width 42 height 38
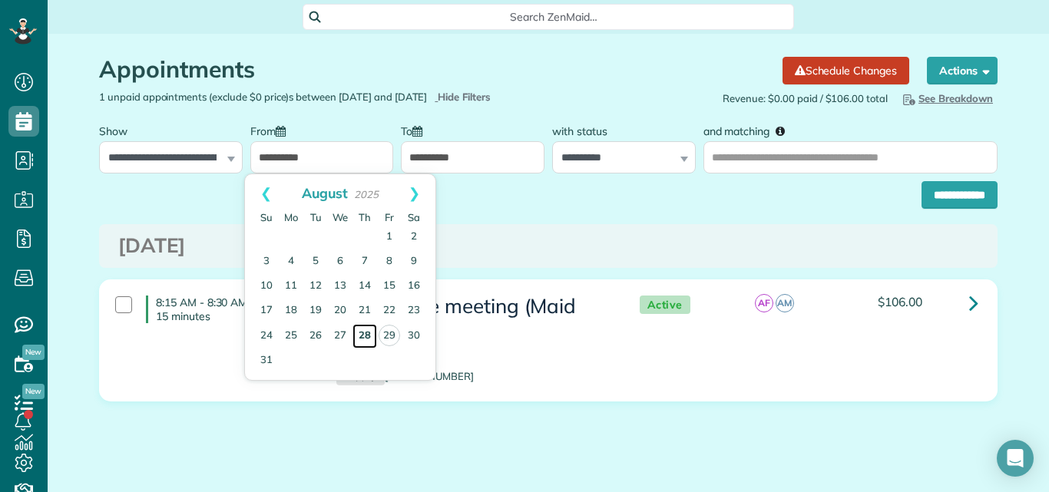
click at [363, 325] on link "28" at bounding box center [365, 336] width 25 height 25
type input "**********"
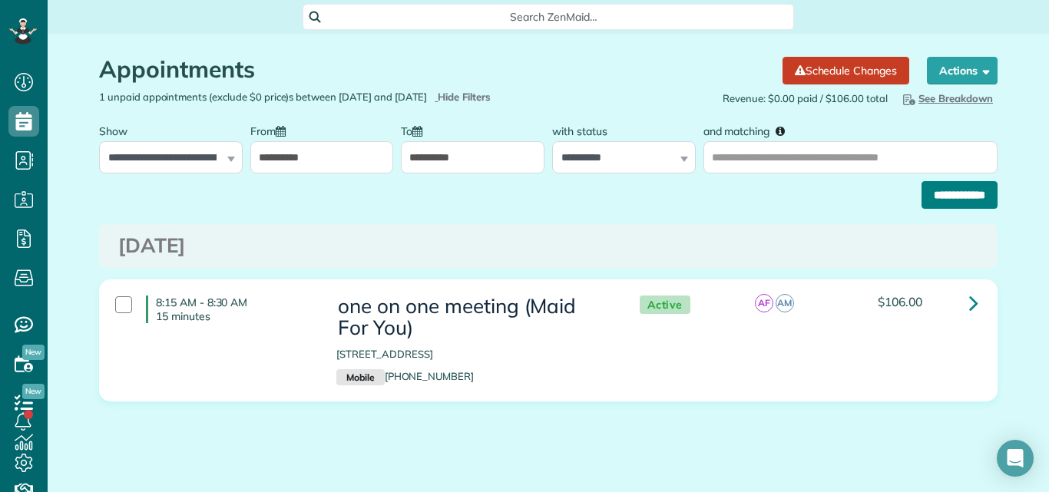
click at [942, 194] on input "**********" at bounding box center [960, 195] width 76 height 28
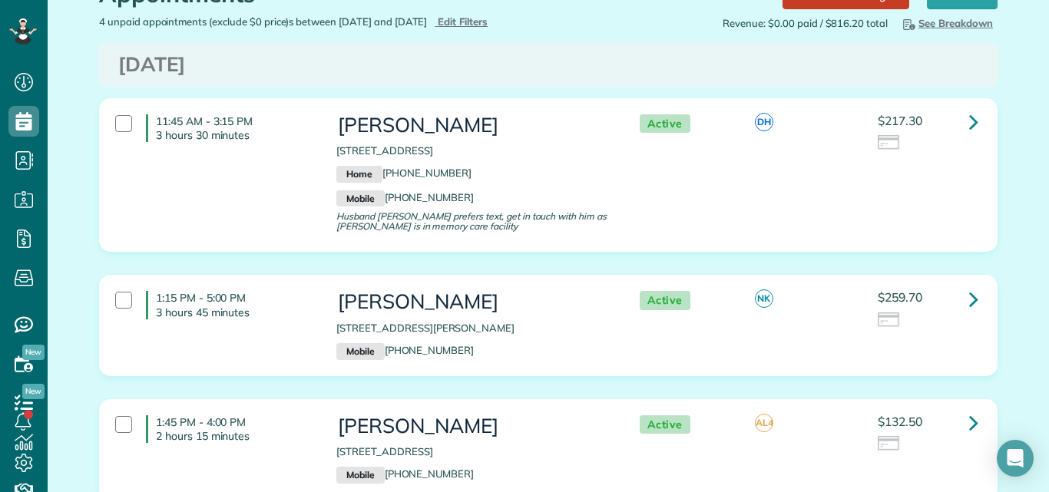
scroll to position [101, 0]
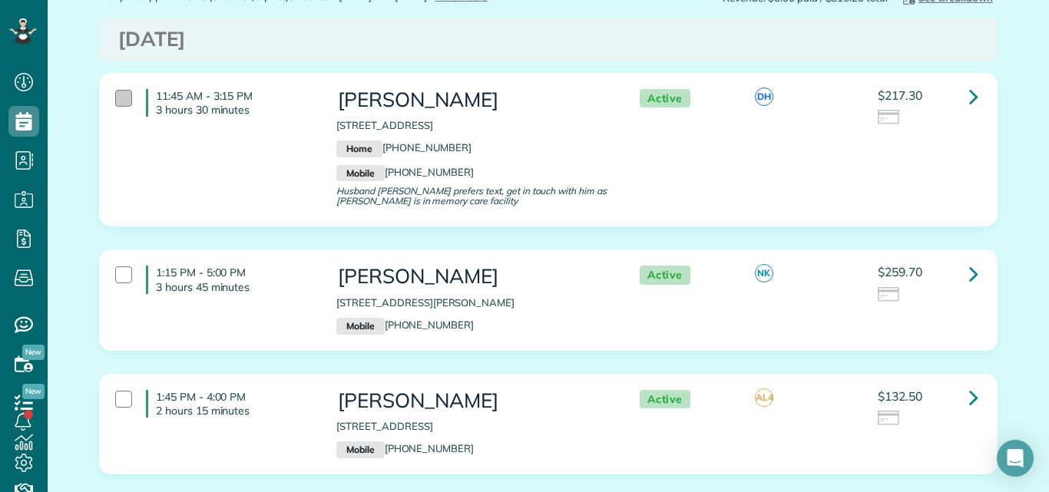
click at [115, 93] on div at bounding box center [123, 98] width 17 height 17
click at [115, 273] on div at bounding box center [123, 275] width 17 height 17
click at [115, 402] on div at bounding box center [123, 399] width 17 height 17
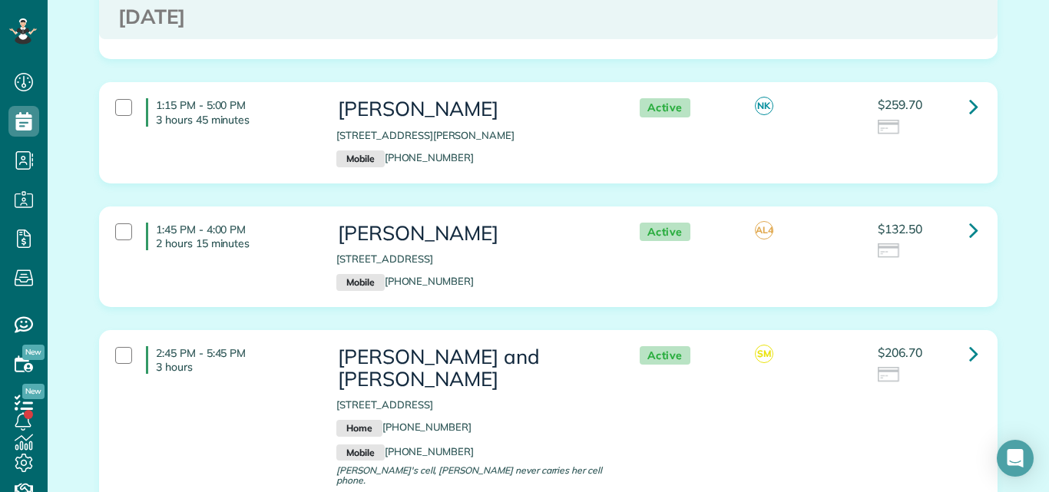
scroll to position [305, 0]
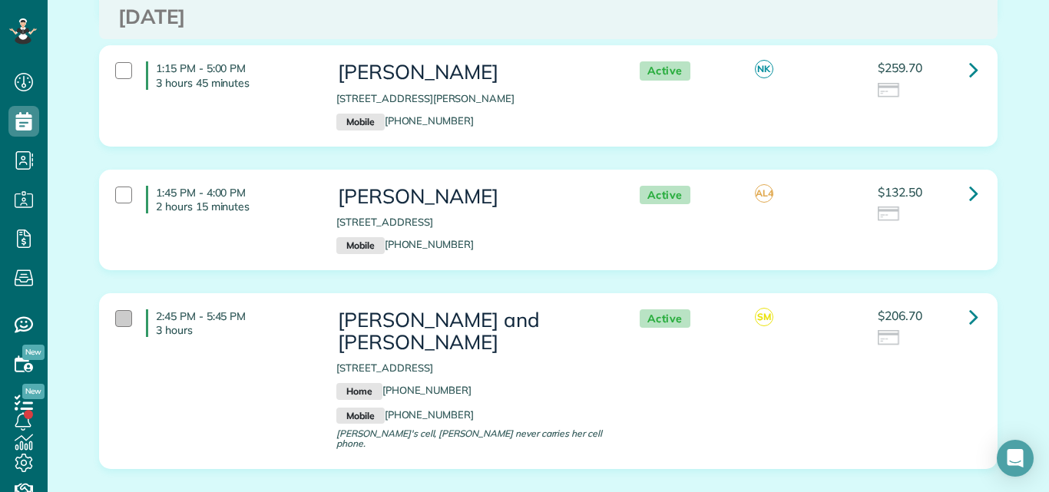
click at [117, 315] on div at bounding box center [123, 318] width 17 height 17
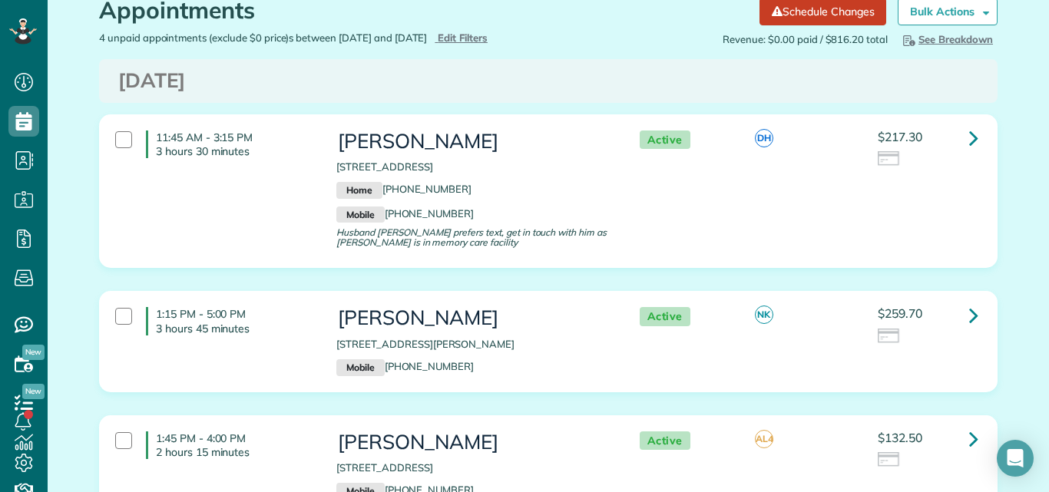
scroll to position [0, 0]
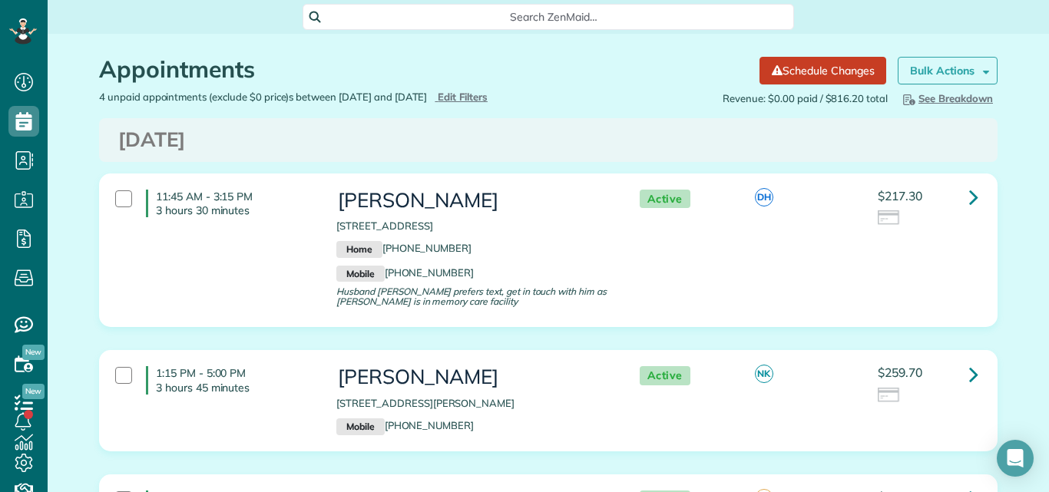
click at [951, 72] on strong "Bulk Actions" at bounding box center [942, 71] width 65 height 14
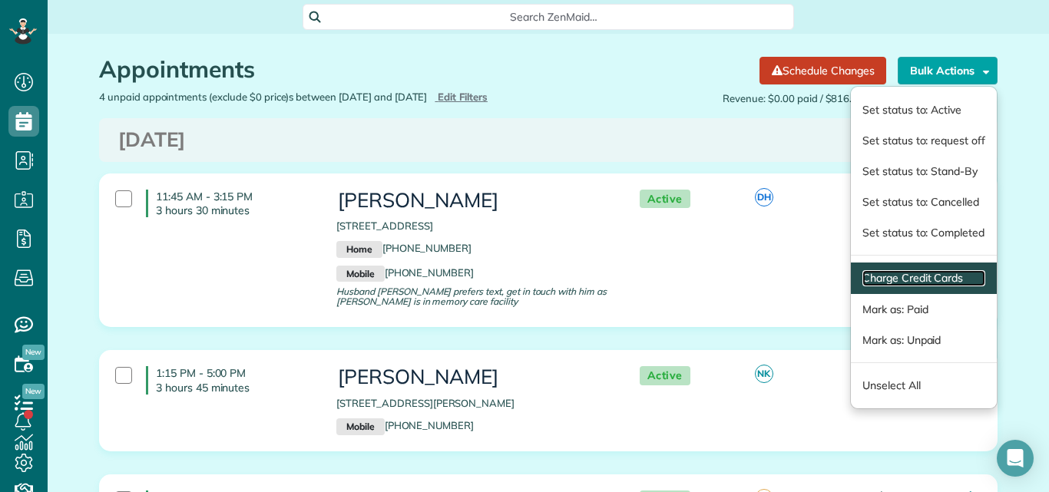
click at [883, 278] on link "Charge Credit Cards" at bounding box center [924, 278] width 123 height 16
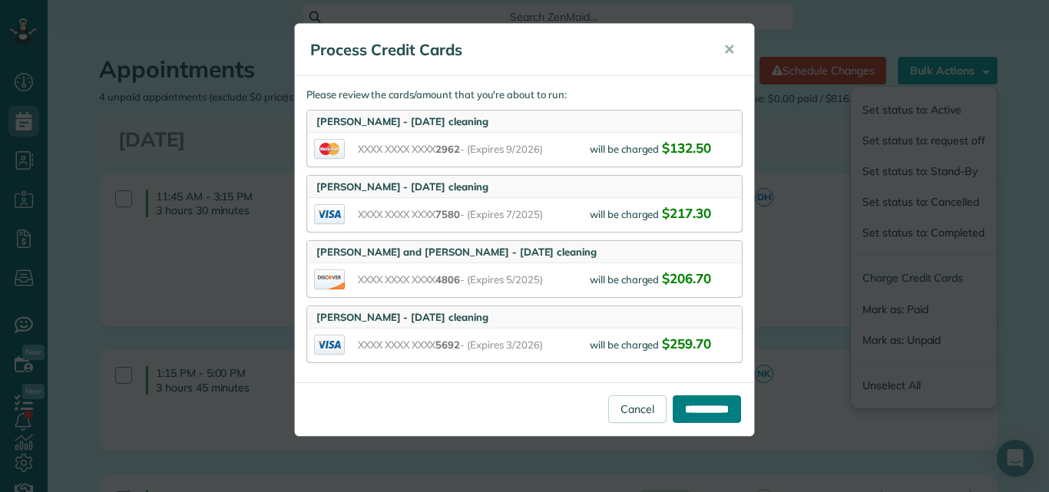
click at [701, 406] on input "**********" at bounding box center [707, 410] width 68 height 28
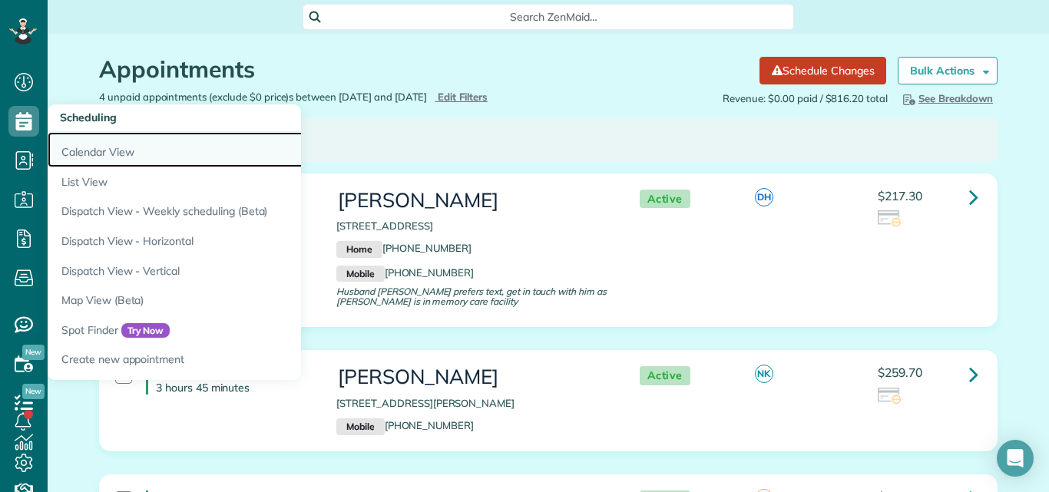
click at [75, 148] on link "Calendar View" at bounding box center [240, 149] width 384 height 35
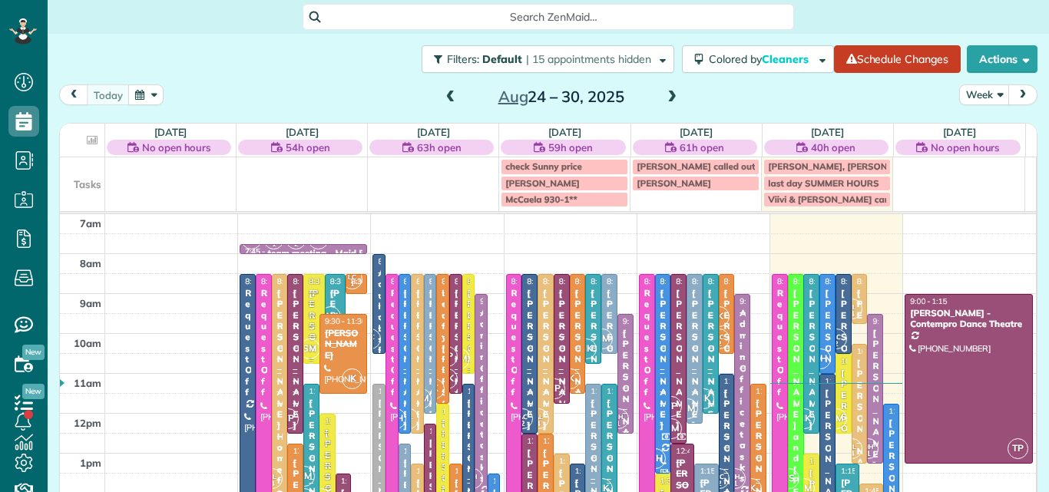
scroll to position [7, 7]
click at [967, 94] on button "Week" at bounding box center [985, 95] width 51 height 21
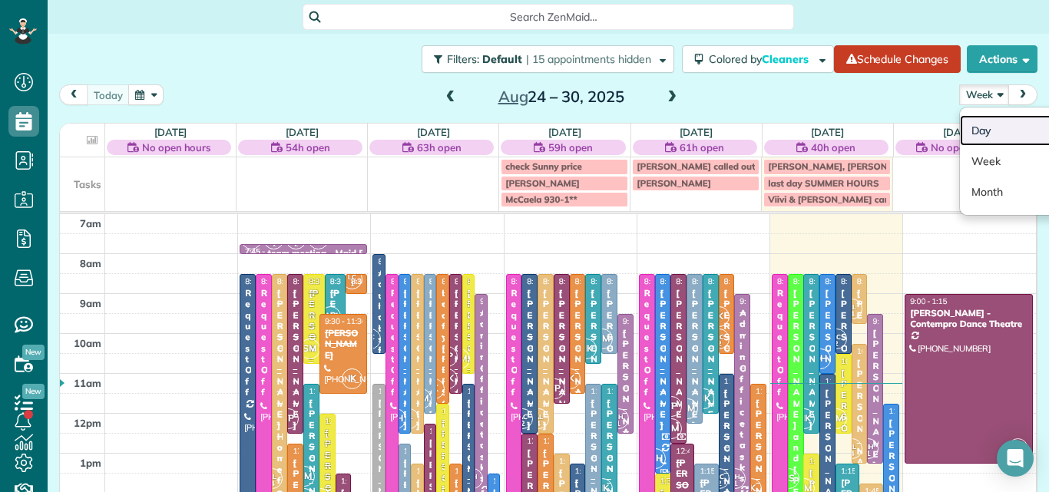
click at [972, 132] on link "Day" at bounding box center [1020, 130] width 121 height 31
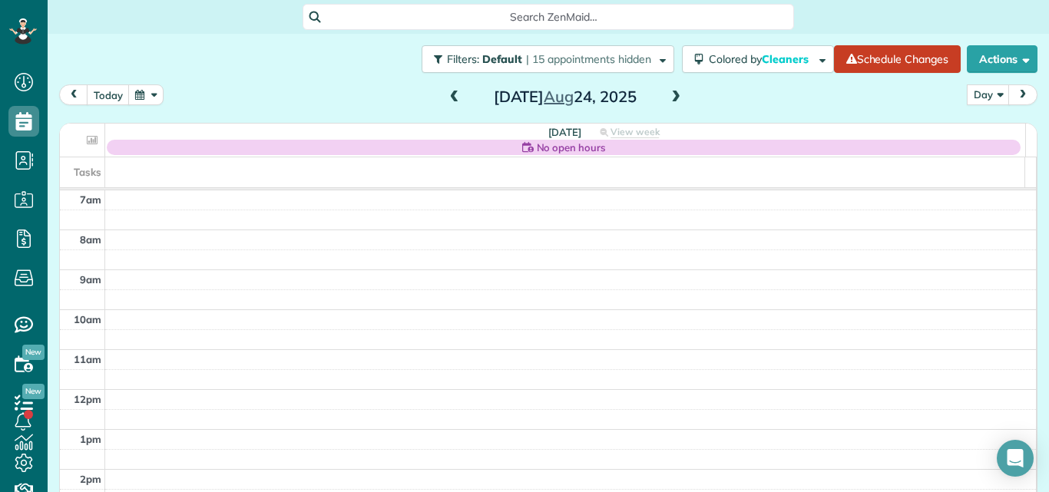
click at [671, 95] on span at bounding box center [676, 98] width 17 height 14
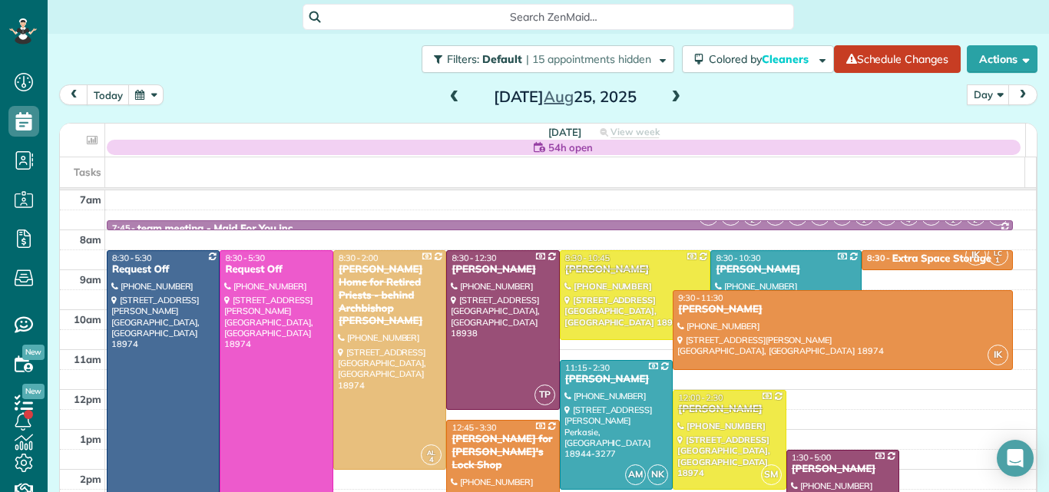
click at [671, 95] on span at bounding box center [676, 98] width 17 height 14
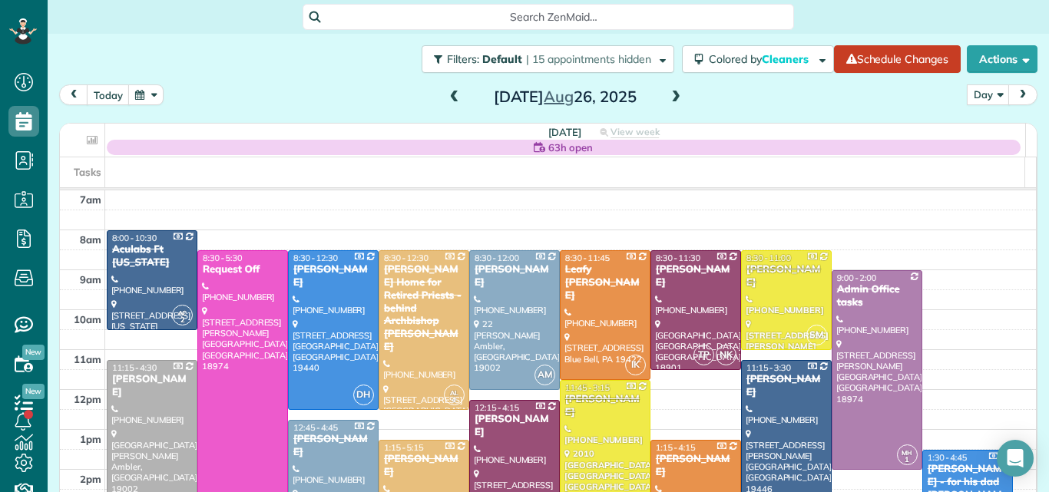
click at [671, 95] on span at bounding box center [676, 98] width 17 height 14
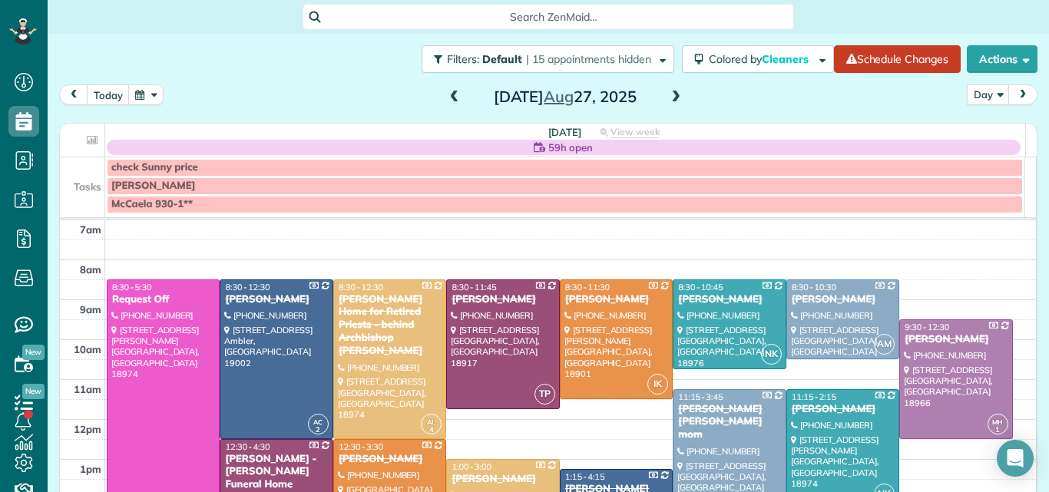
click at [671, 95] on span at bounding box center [676, 98] width 17 height 14
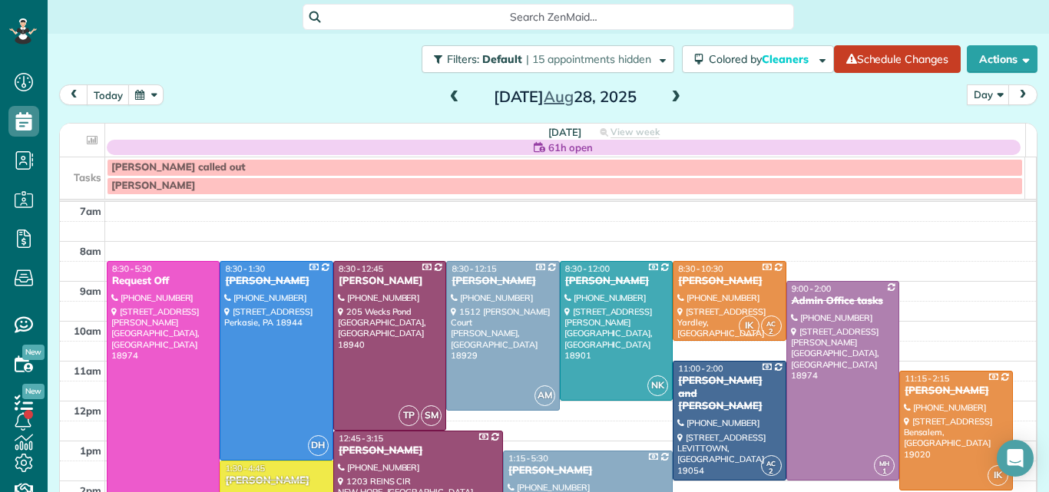
click at [671, 95] on span at bounding box center [676, 98] width 17 height 14
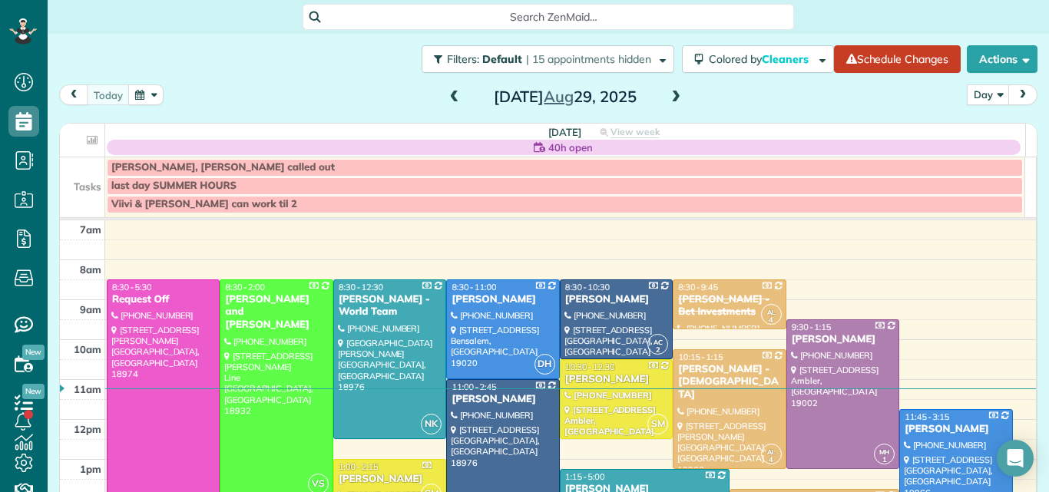
click at [908, 462] on div at bounding box center [955, 479] width 111 height 138
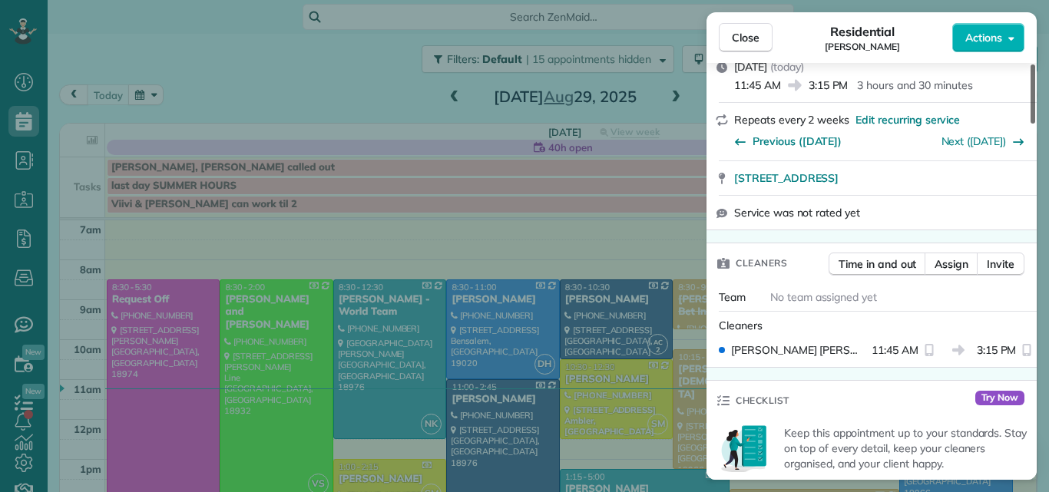
scroll to position [307, 0]
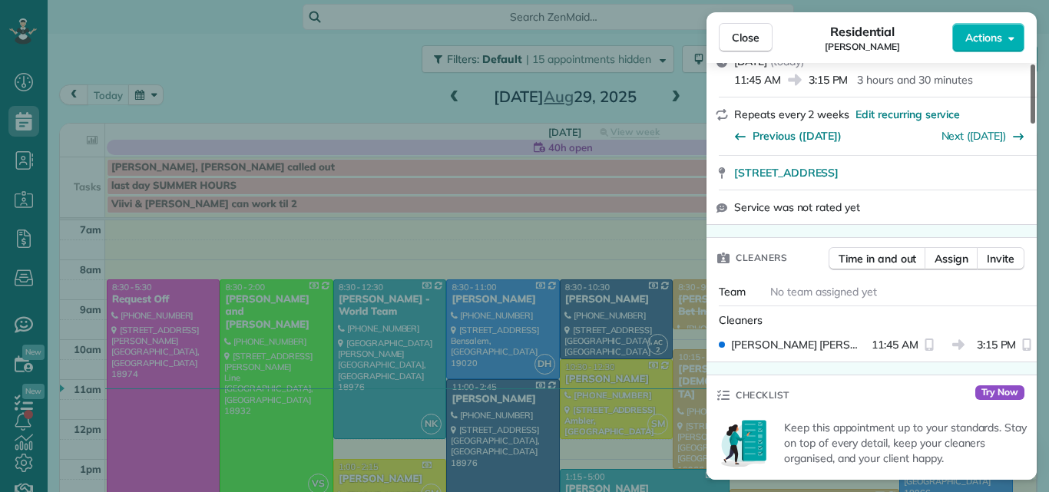
drag, startPoint x: 1033, startPoint y: 112, endPoint x: 1017, endPoint y: 156, distance: 46.7
click at [1031, 124] on div at bounding box center [1033, 94] width 5 height 59
click at [743, 38] on span "Close" at bounding box center [746, 37] width 28 height 15
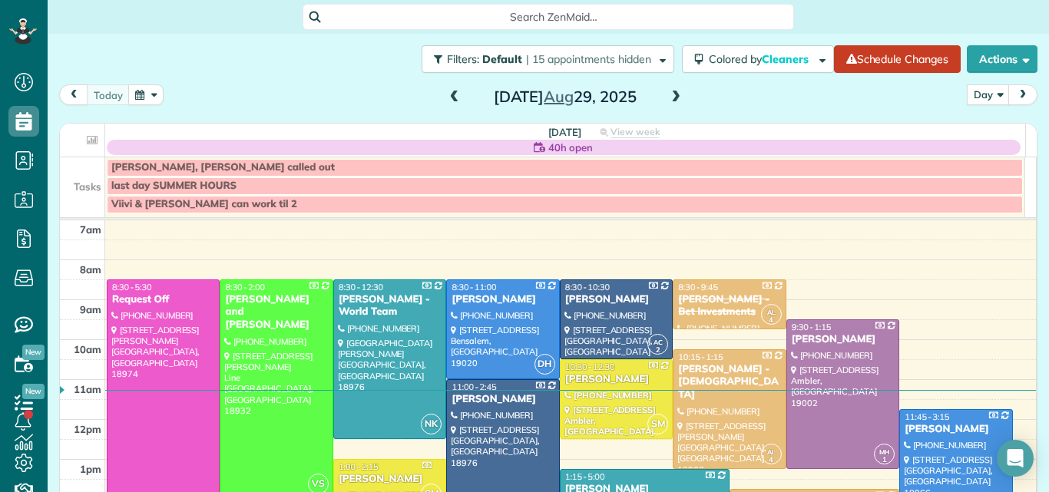
click at [669, 97] on span at bounding box center [676, 98] width 17 height 14
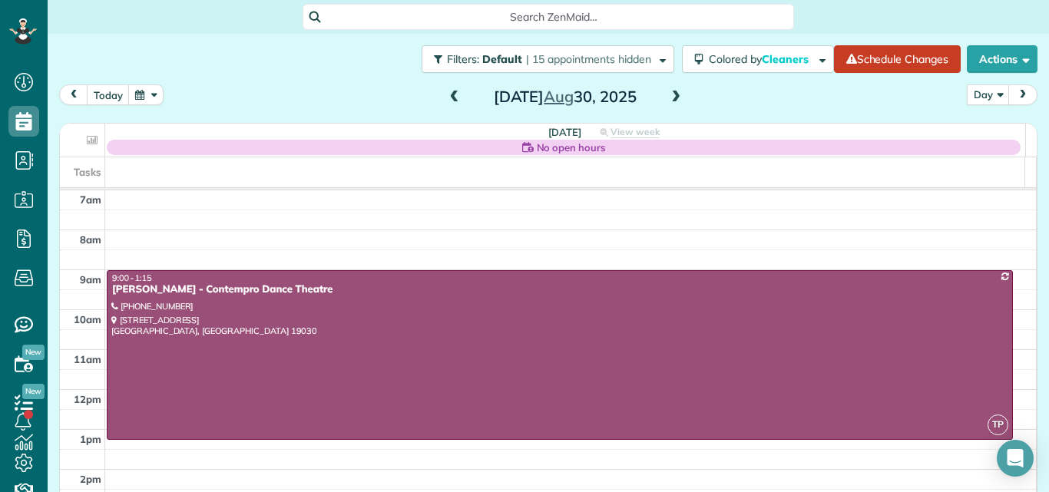
click at [669, 101] on span at bounding box center [676, 98] width 17 height 14
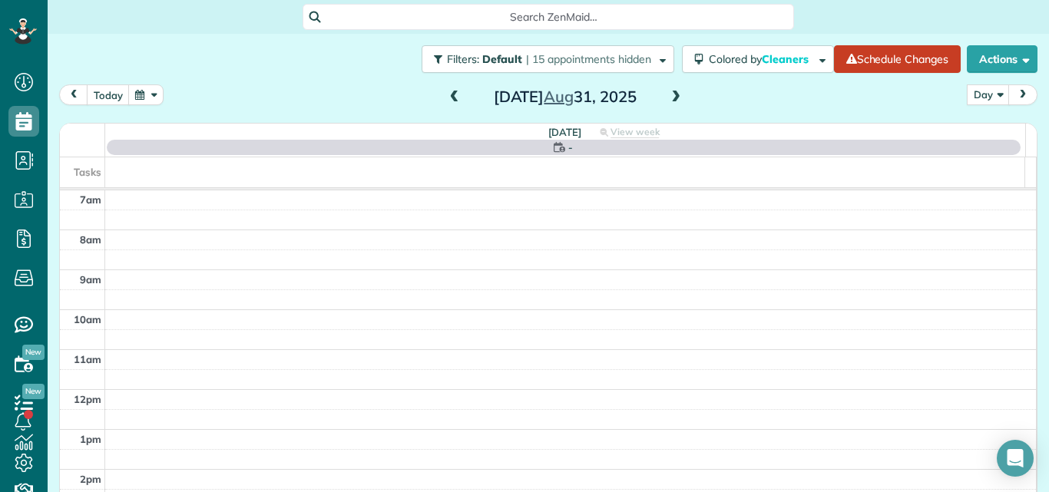
click at [669, 101] on span at bounding box center [676, 98] width 17 height 14
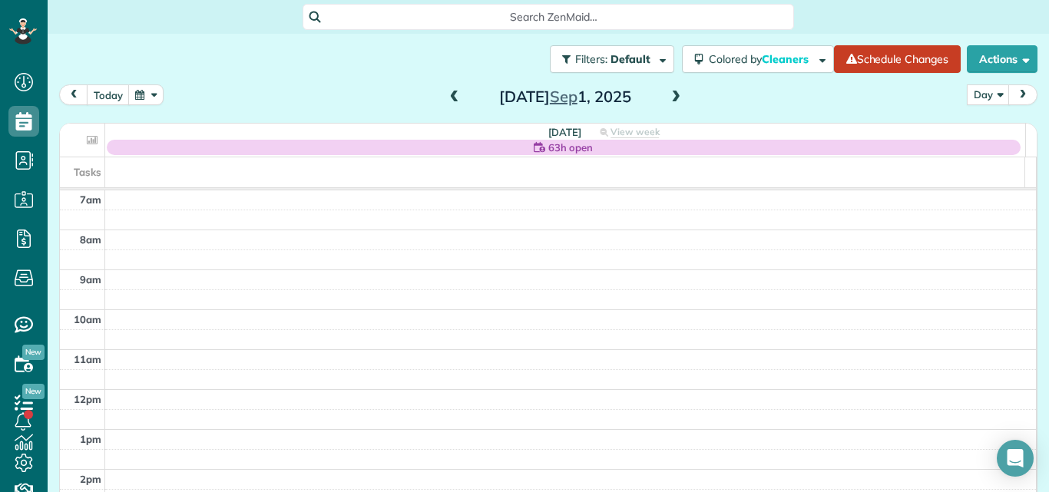
click at [670, 101] on span at bounding box center [676, 98] width 17 height 14
